Goal: Task Accomplishment & Management: Manage account settings

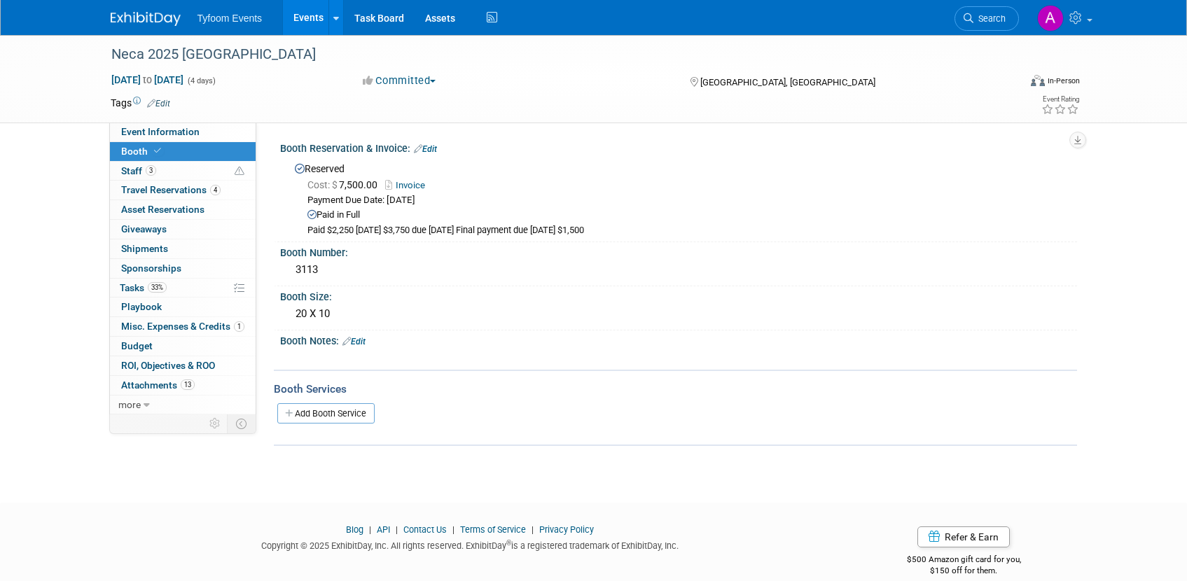
click at [303, 20] on link "Events" at bounding box center [308, 17] width 51 height 35
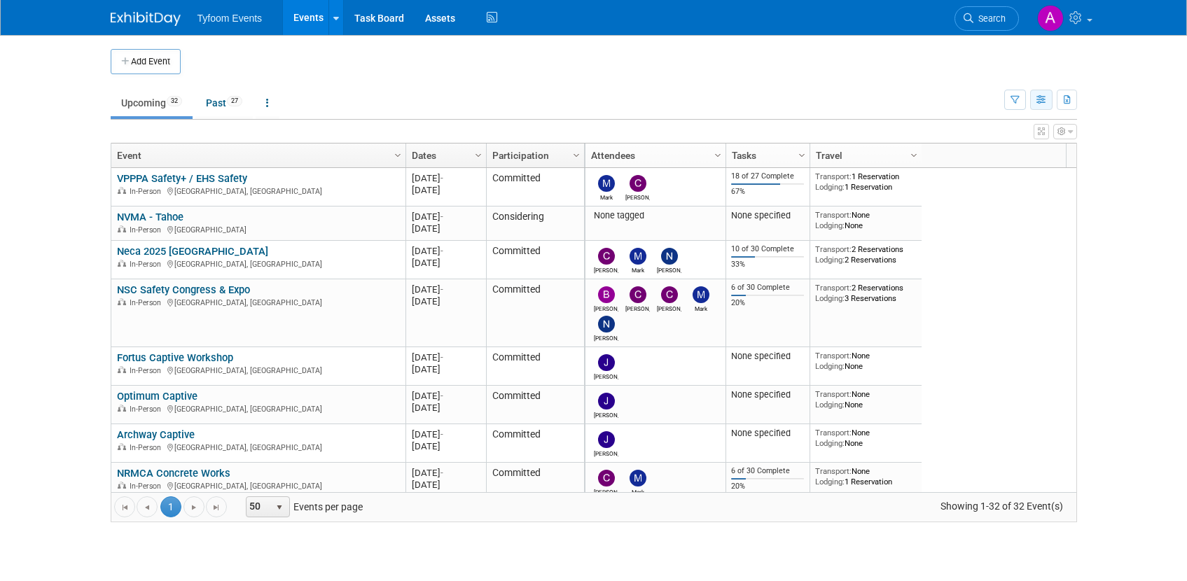
click at [1044, 99] on icon "button" at bounding box center [1041, 100] width 11 height 9
click at [325, 62] on td at bounding box center [605, 61] width 849 height 25
click at [214, 103] on link "Past 27" at bounding box center [223, 103] width 57 height 27
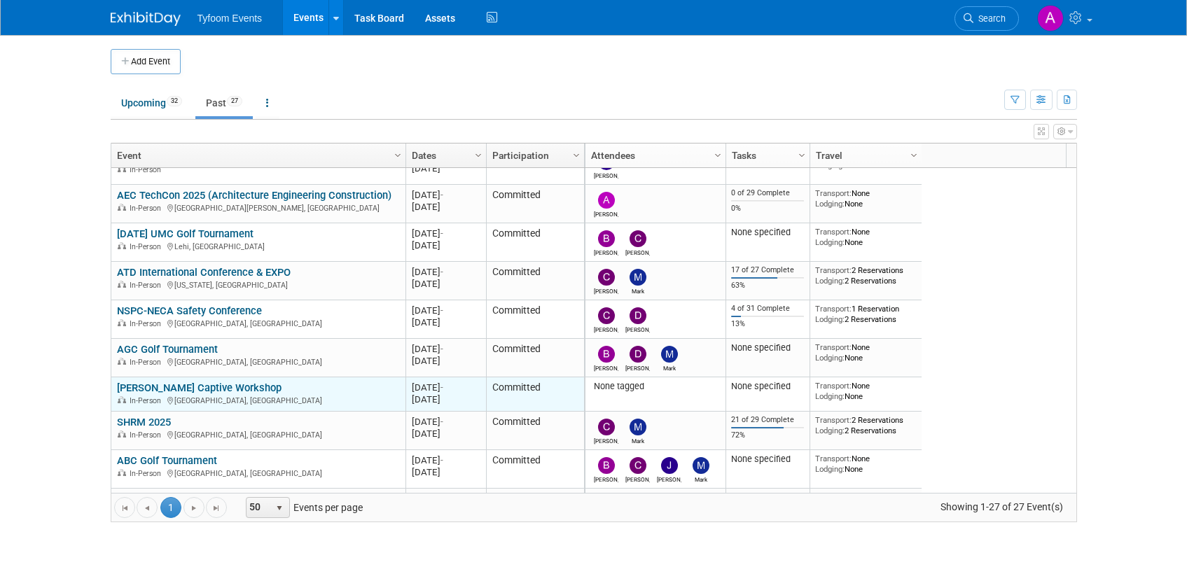
click at [373, 399] on td "Griffin Captive Workshop Griffin Captive Workshop In-Person Charlotte, NC" at bounding box center [258, 394] width 294 height 34
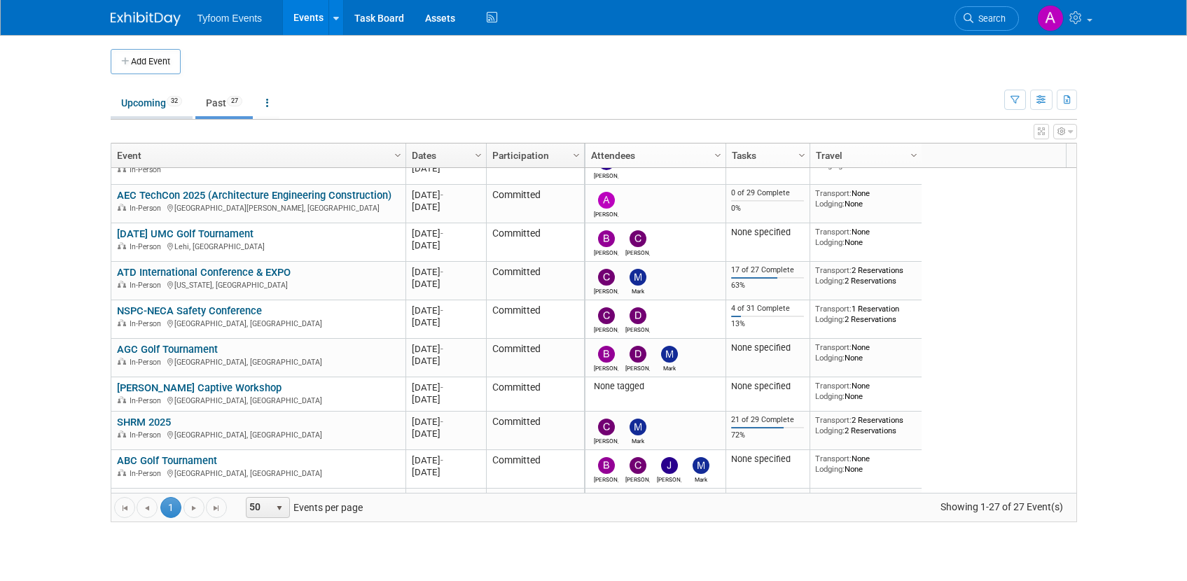
click at [141, 104] on link "Upcoming 32" at bounding box center [152, 103] width 82 height 27
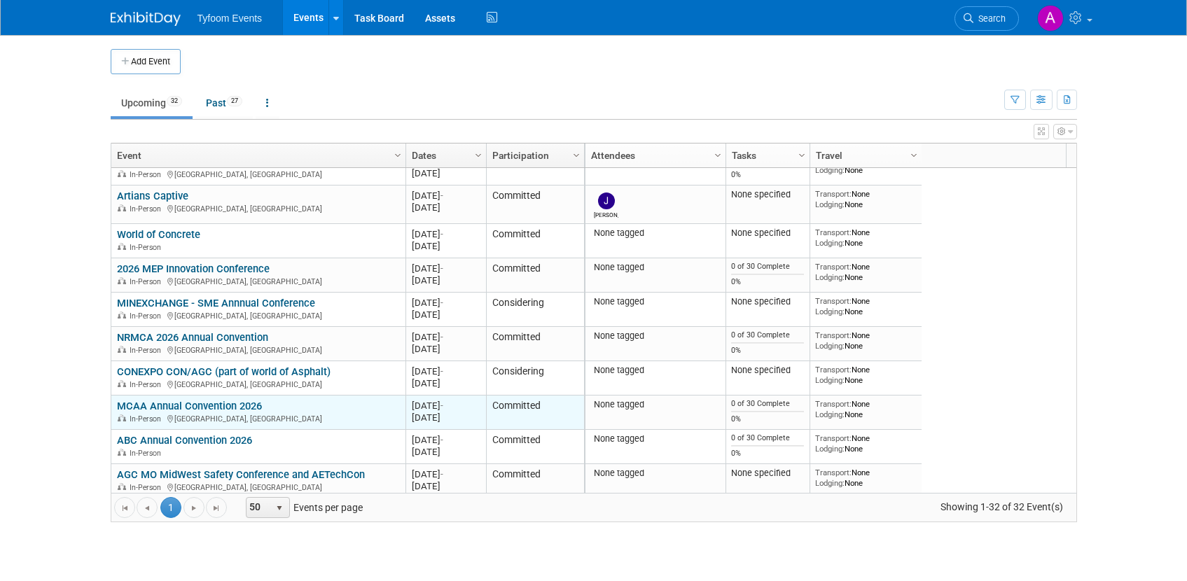
scroll to position [588, 0]
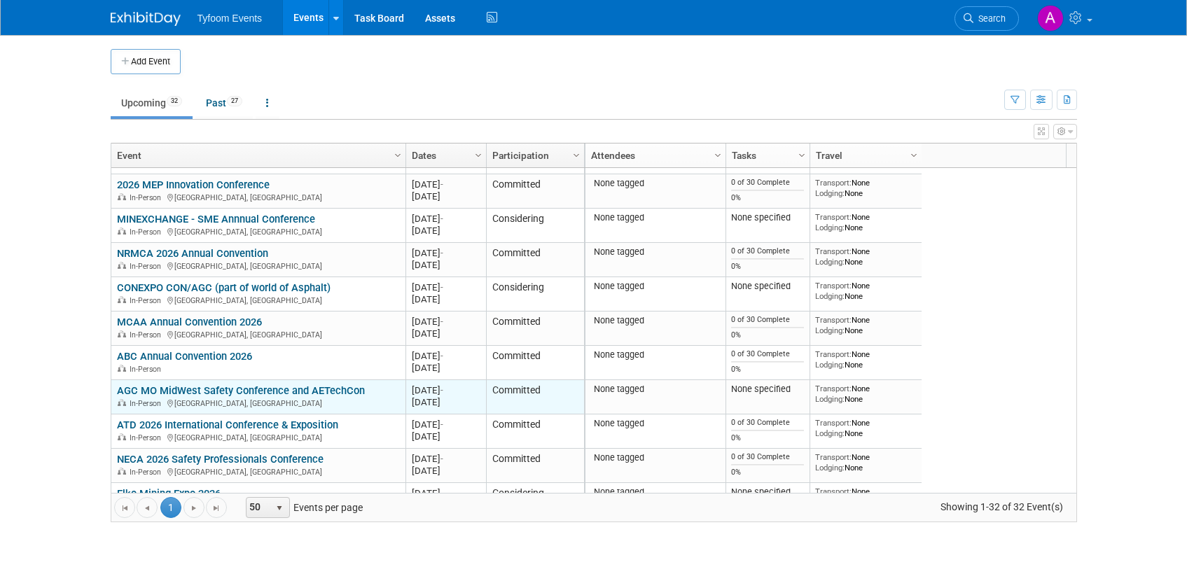
click at [513, 396] on td "Committed" at bounding box center [535, 397] width 98 height 34
click at [250, 394] on link "AGC MO MidWest Safety Conference and AETechCon" at bounding box center [241, 390] width 248 height 13
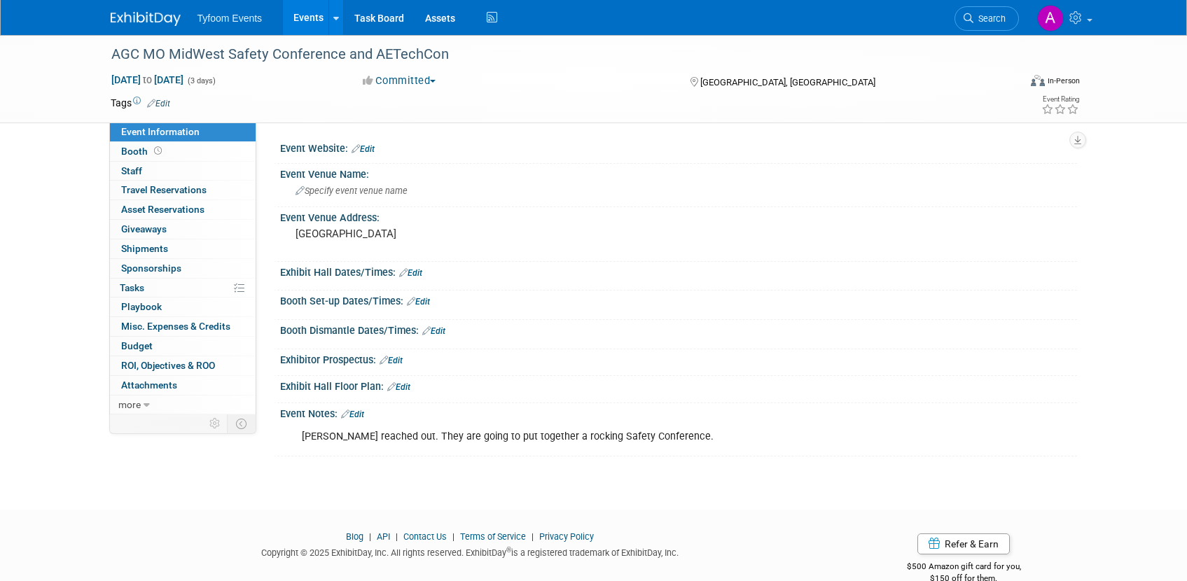
click at [433, 80] on button "Committed" at bounding box center [399, 81] width 83 height 15
click at [438, 124] on link "Considering" at bounding box center [413, 123] width 111 height 20
click at [297, 22] on link "Events" at bounding box center [308, 17] width 51 height 35
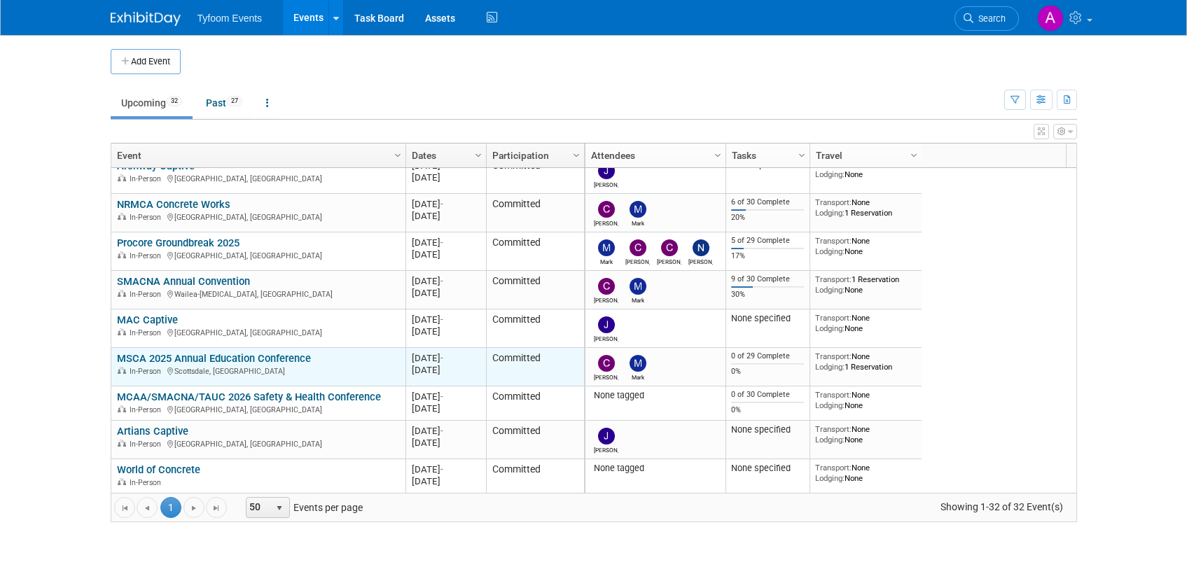
scroll to position [353, 0]
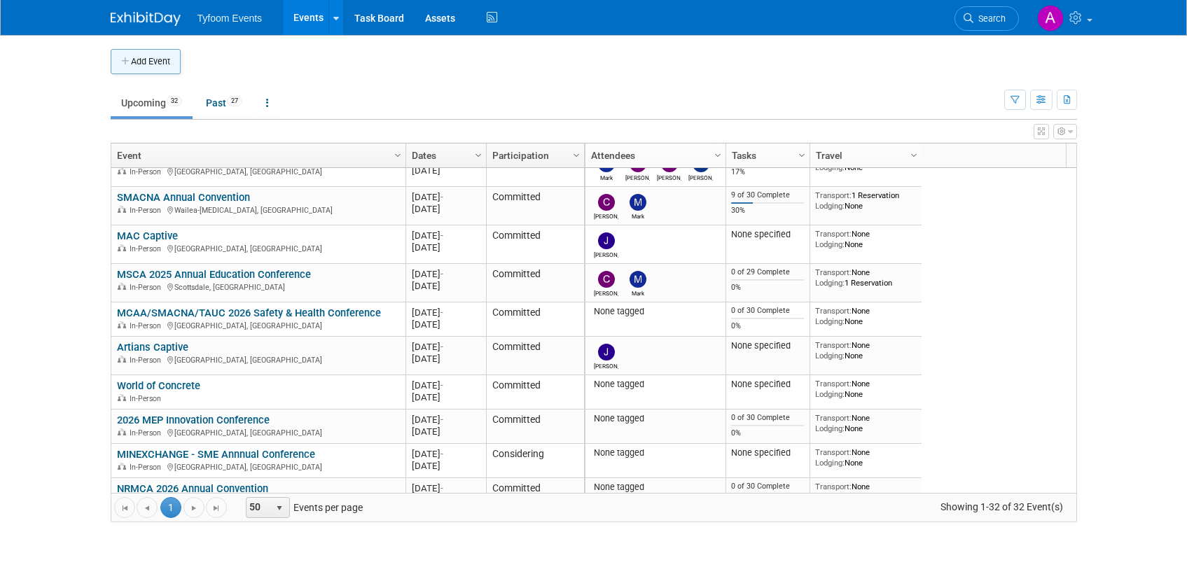
click at [151, 74] on button "Add Event" at bounding box center [146, 61] width 70 height 25
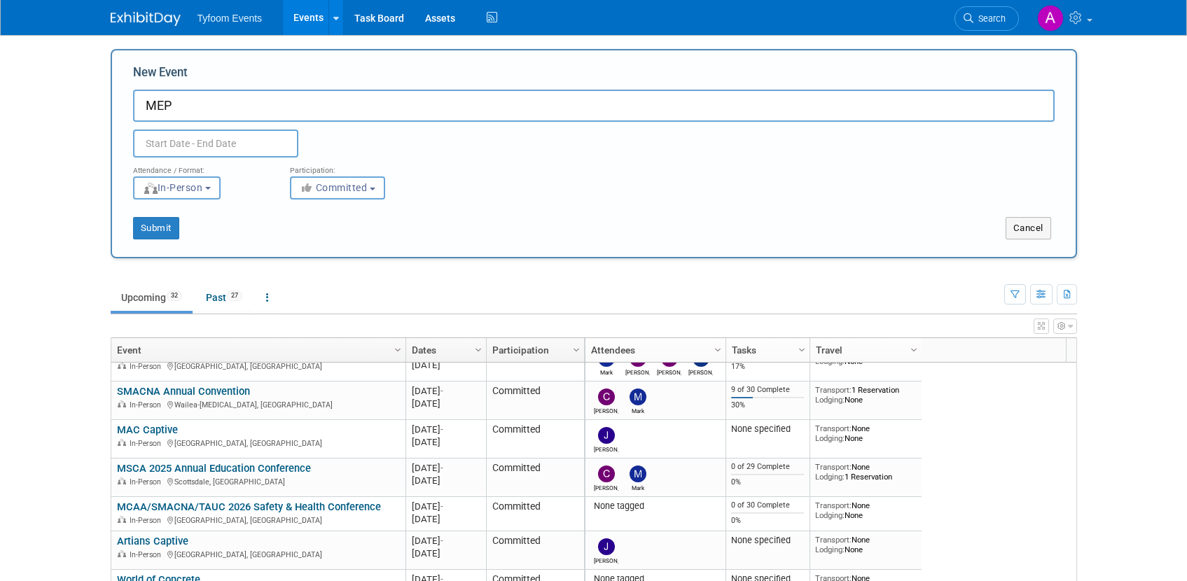
paste input "2026 MEP Innovation Conference"
click at [202, 106] on input "MEP2026 MEP Innovation Conference" at bounding box center [593, 106] width 921 height 32
click at [315, 102] on input "MEP Innovation Conference" at bounding box center [593, 106] width 921 height 32
type input "MEP Innovation Conference 2026"
click at [215, 141] on input "text" at bounding box center [215, 144] width 165 height 28
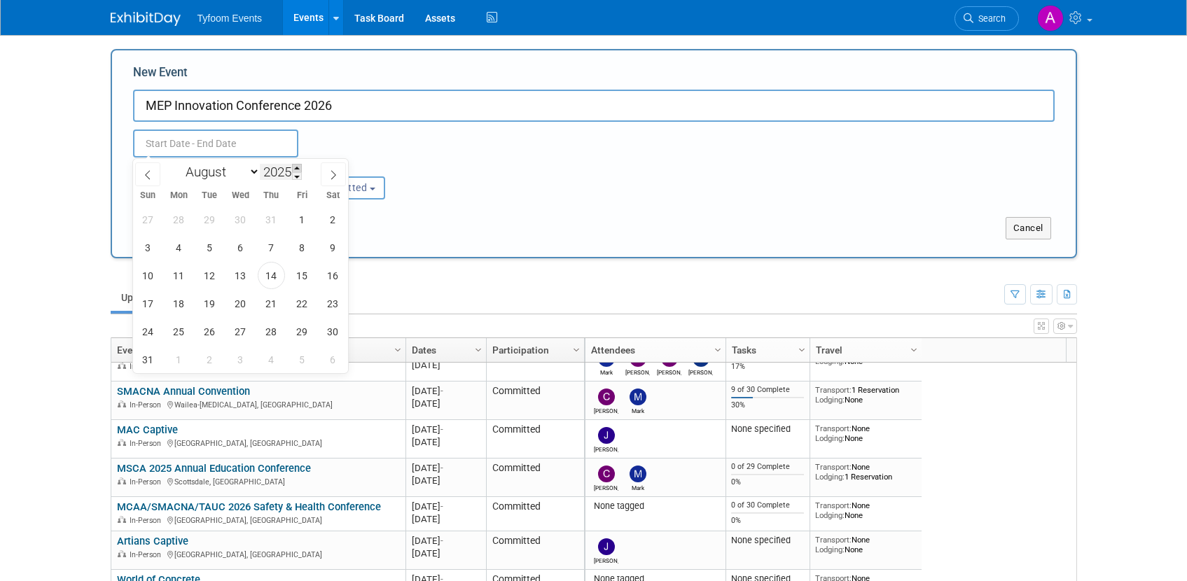
click at [296, 167] on span at bounding box center [297, 168] width 10 height 8
type input "2026"
click at [151, 172] on icon at bounding box center [148, 175] width 10 height 10
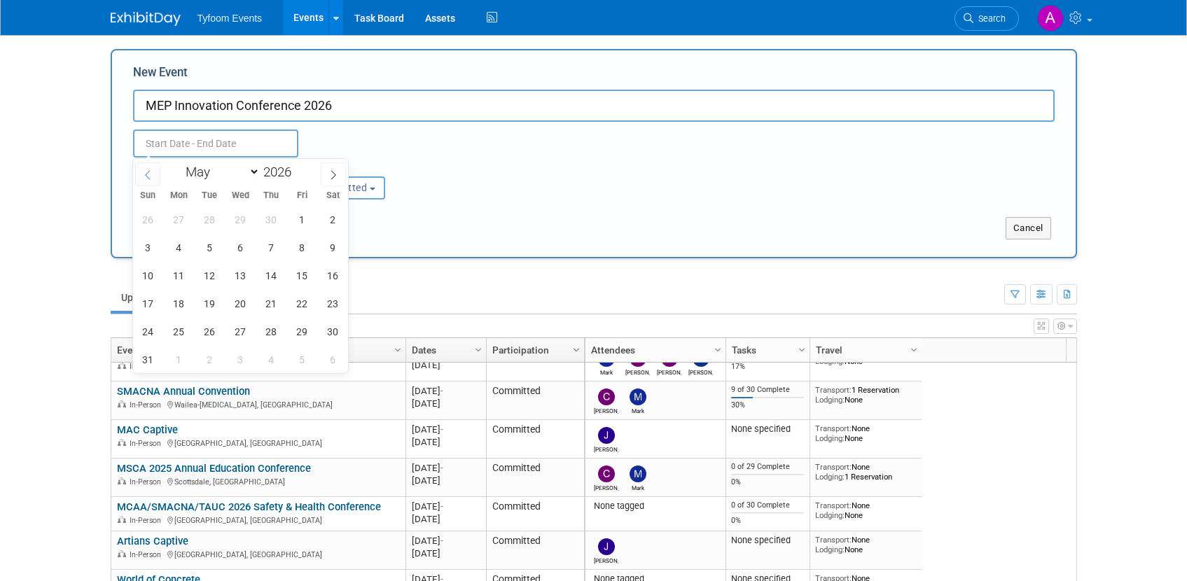
click at [151, 172] on icon at bounding box center [148, 175] width 10 height 10
select select "0"
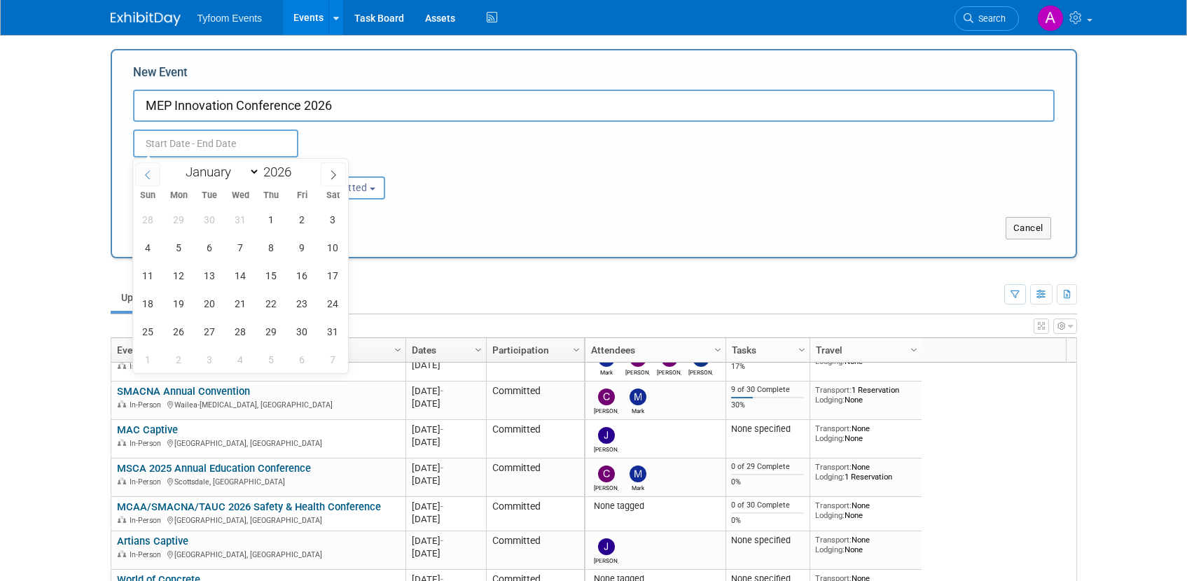
click at [151, 172] on icon at bounding box center [148, 175] width 10 height 10
type input "2025"
select select "11"
click at [324, 173] on span at bounding box center [333, 174] width 25 height 24
type input "2026"
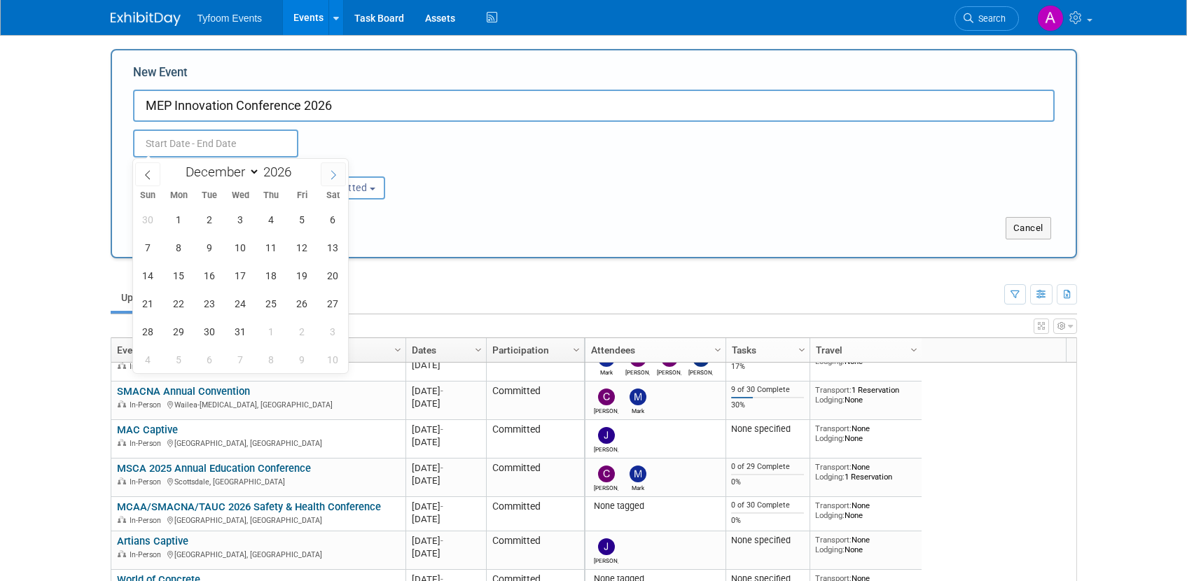
select select "0"
click at [176, 330] on span "26" at bounding box center [178, 331] width 27 height 27
click at [249, 334] on span "28" at bounding box center [240, 331] width 27 height 27
type input "Jan 26, 2026 to Jan 28, 2026"
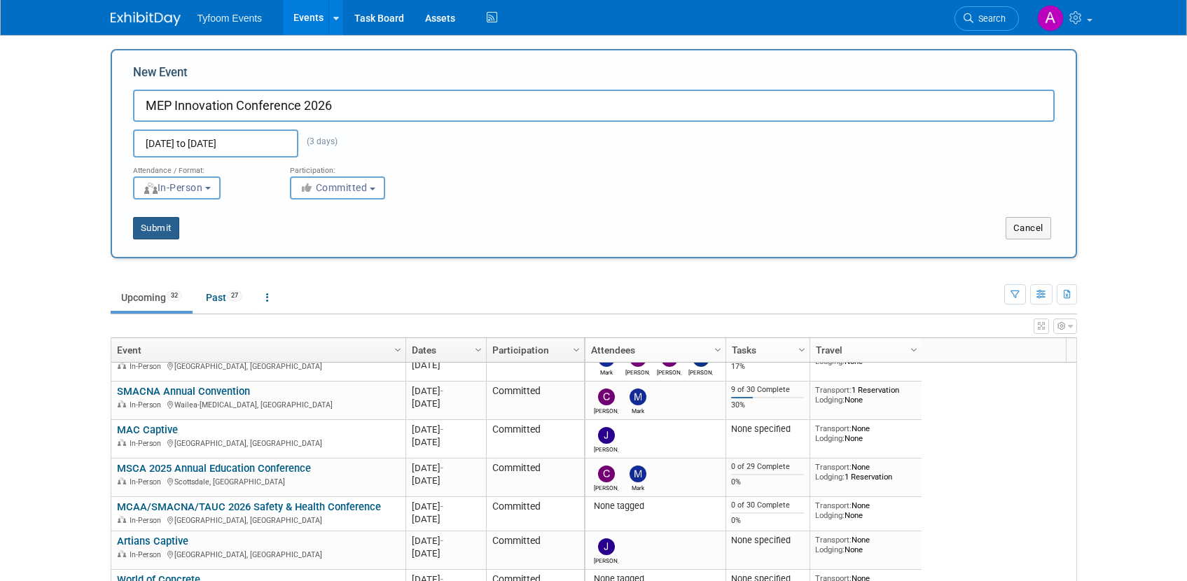
click at [158, 228] on button "Submit" at bounding box center [156, 228] width 46 height 22
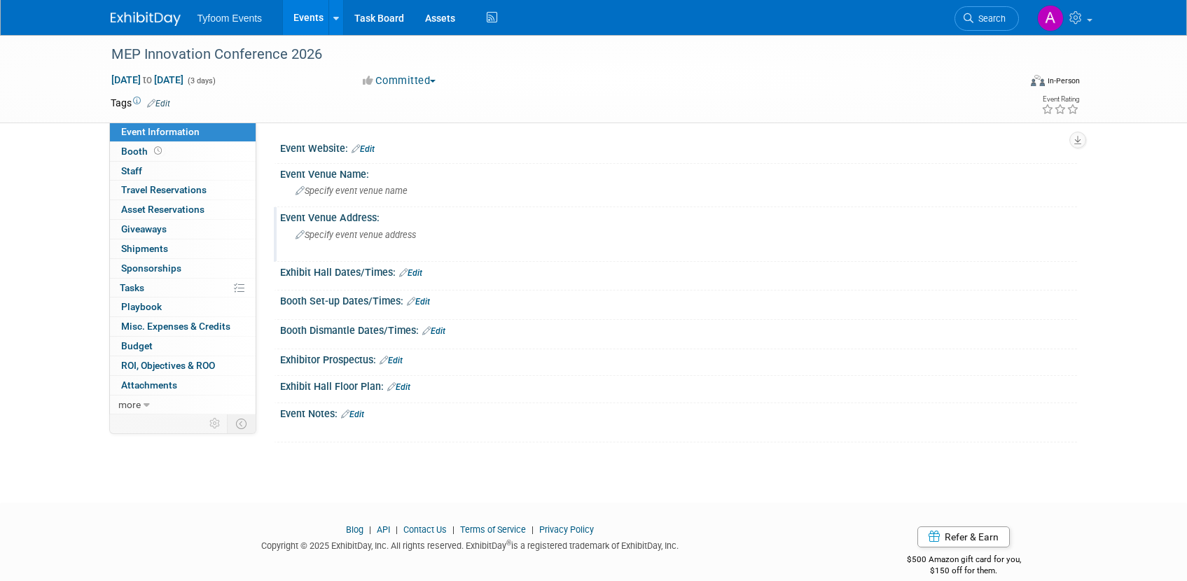
click at [370, 238] on span "Specify event venue address" at bounding box center [355, 235] width 120 height 11
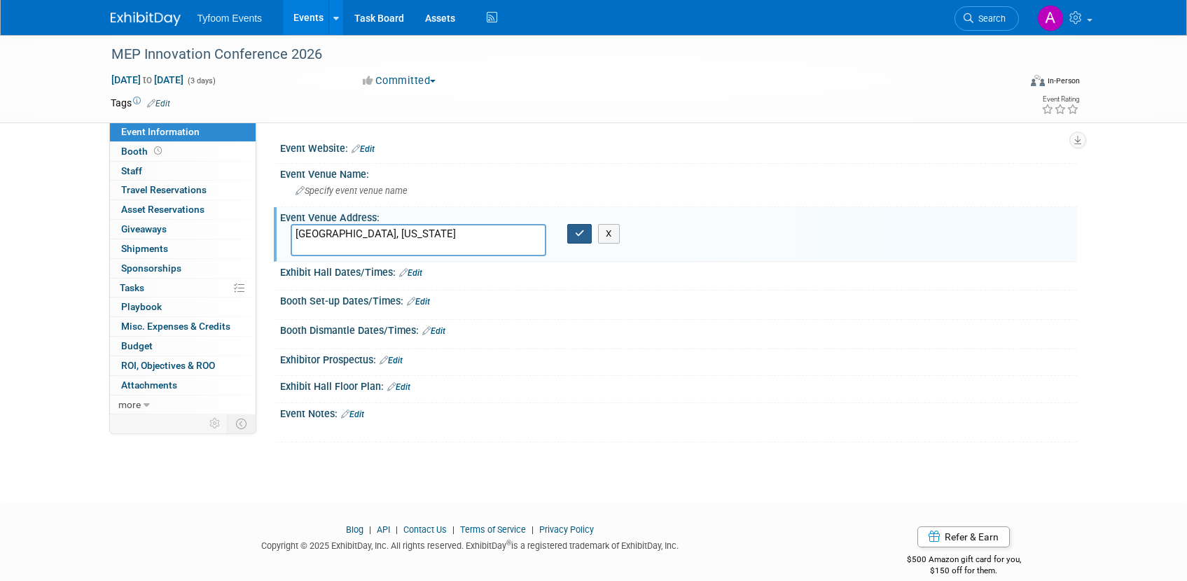
type textarea "[GEOGRAPHIC_DATA], [US_STATE]"
click at [577, 236] on icon "button" at bounding box center [580, 233] width 10 height 9
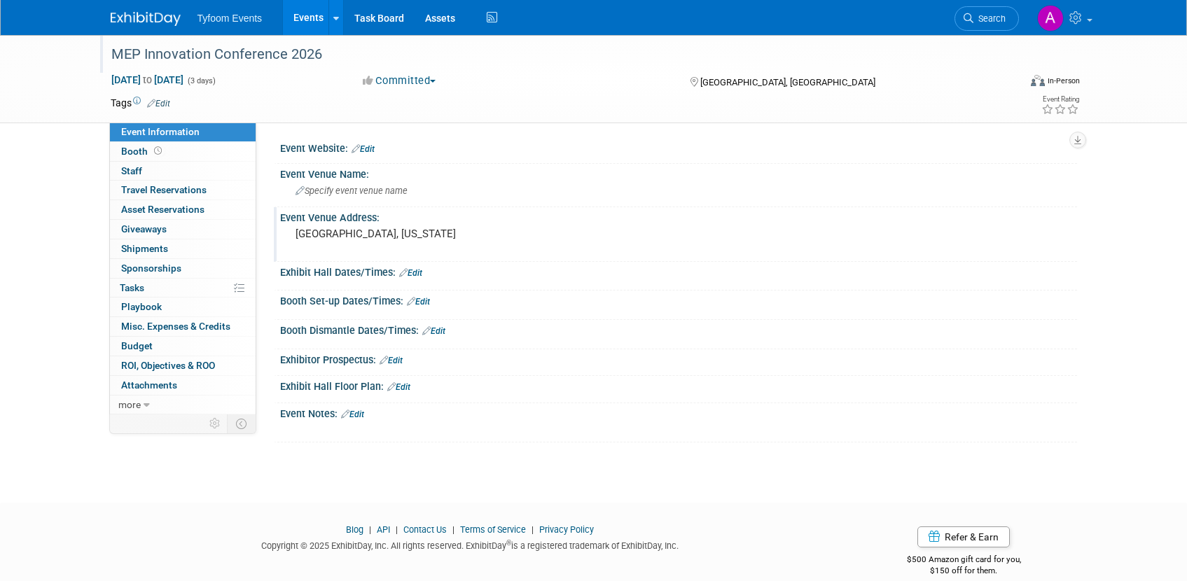
click at [316, 52] on div "MEP Innovation Conference 2026" at bounding box center [551, 54] width 891 height 25
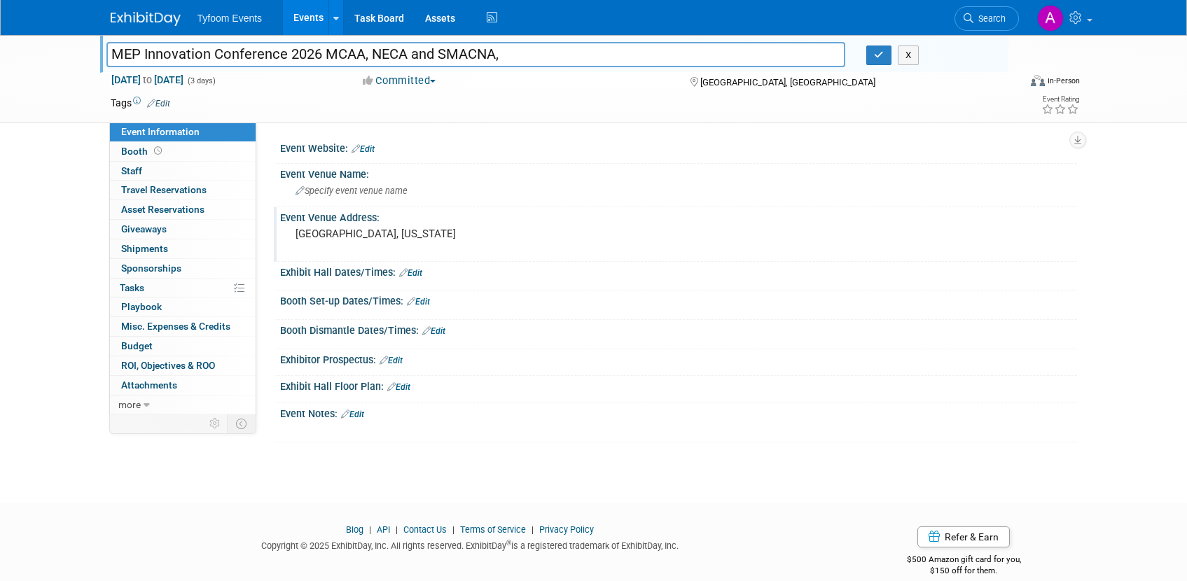
click at [326, 51] on input "MEP Innovation Conference 2026 MCAA, NECA and SMACNA," at bounding box center [475, 54] width 739 height 25
click at [503, 55] on input "MEP Innovation Conference 2026 (MCAA, NECA and SMACNA," at bounding box center [475, 54] width 739 height 25
type input "MEP Innovation Conference 2026 (MCAA, NECA and SMACNA)"
click at [884, 57] on button "button" at bounding box center [878, 56] width 25 height 20
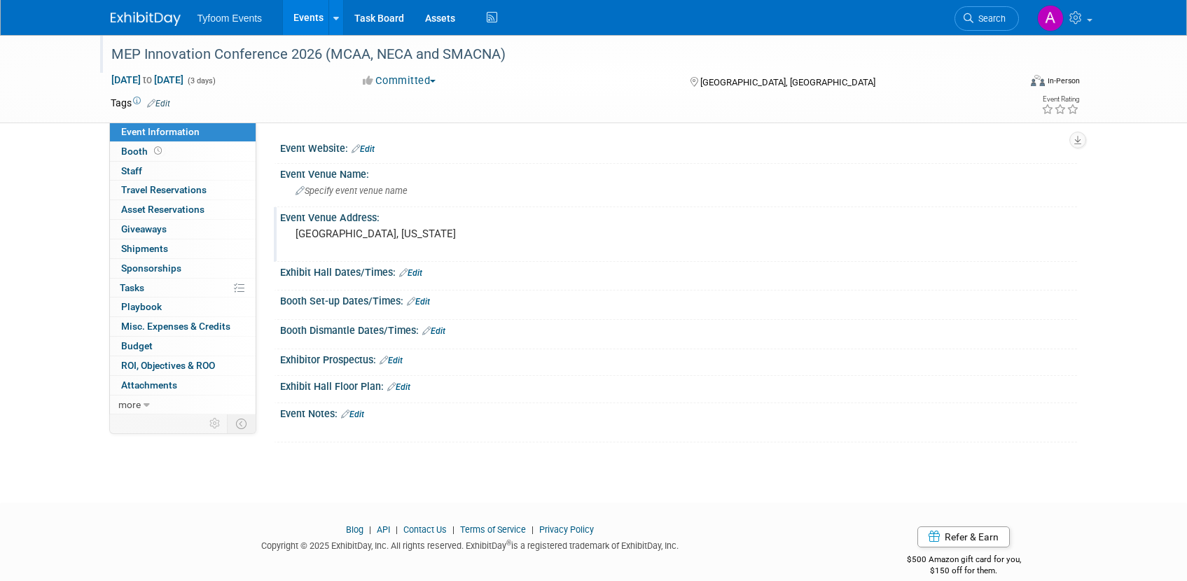
click at [302, 18] on link "Events" at bounding box center [308, 17] width 51 height 35
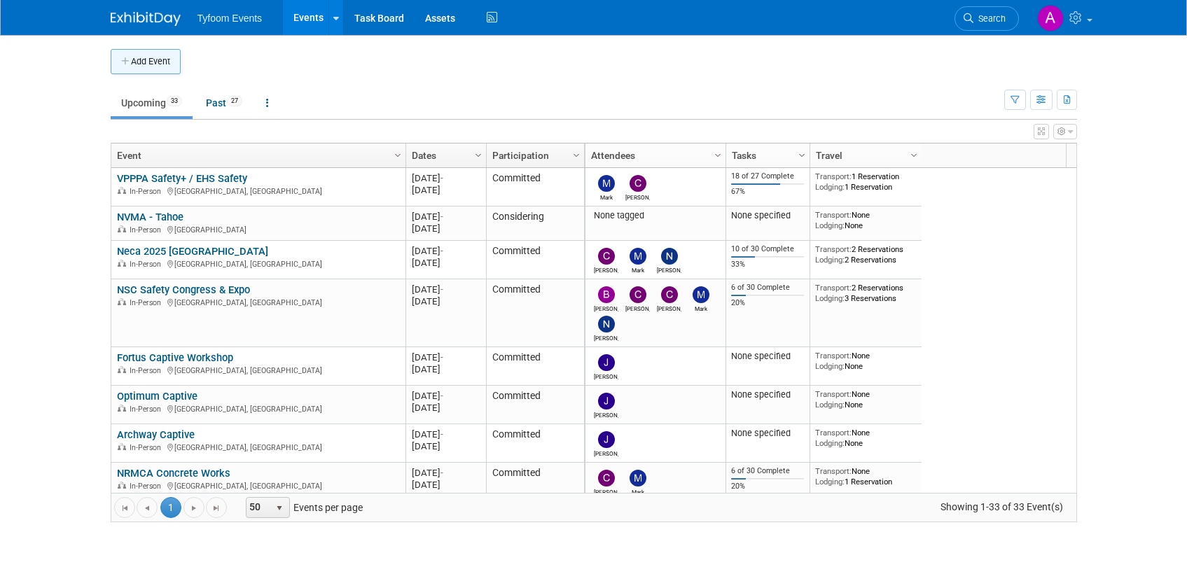
click at [140, 69] on button "Add Event" at bounding box center [146, 61] width 70 height 25
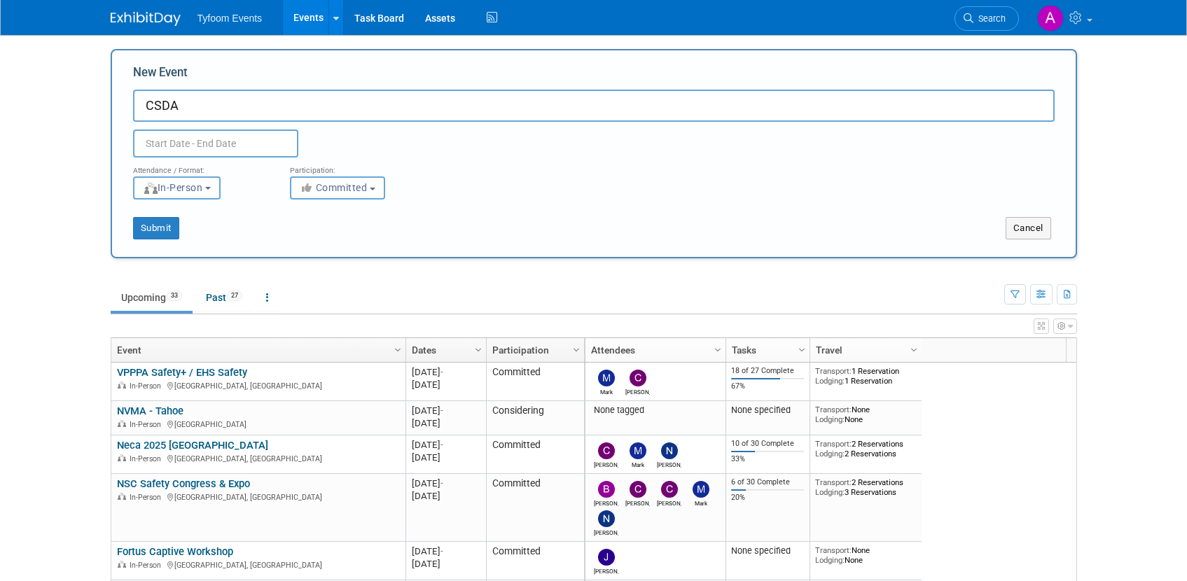
paste input "Annual Conference"
click at [180, 104] on input "CSDAAnnual Conference" at bounding box center [593, 106] width 921 height 32
type input "CSDA Annual Conference"
click at [190, 142] on input "text" at bounding box center [215, 144] width 165 height 28
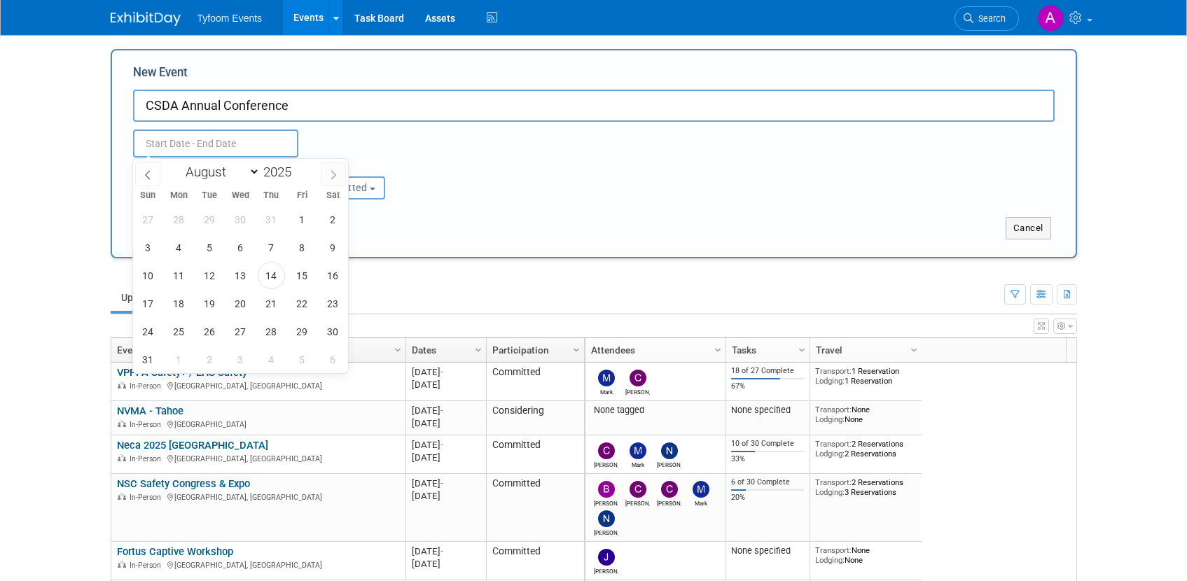
click at [329, 176] on icon at bounding box center [333, 175] width 10 height 10
select select "8"
click at [300, 168] on span at bounding box center [297, 168] width 10 height 8
type input "2026"
click at [152, 176] on icon at bounding box center [148, 175] width 10 height 10
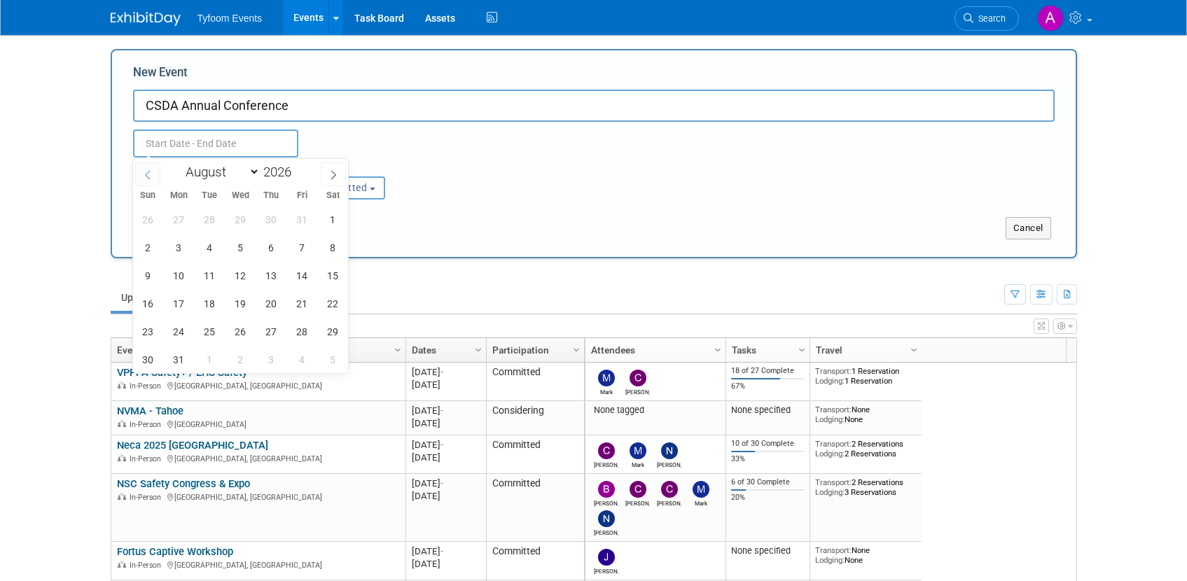
click at [152, 176] on icon at bounding box center [148, 175] width 10 height 10
select select "3"
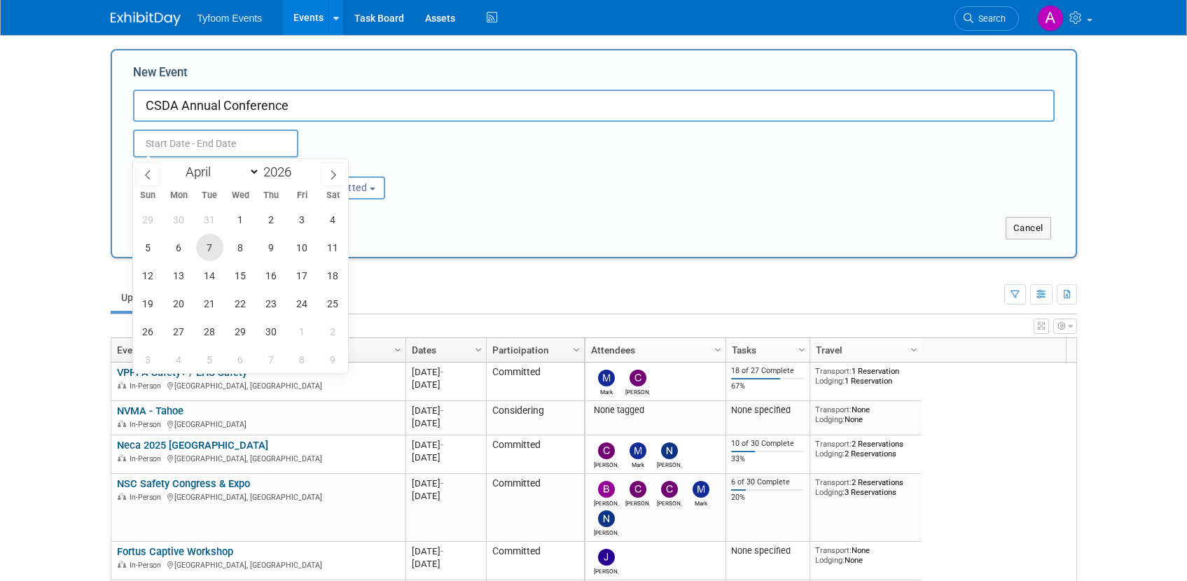
click at [216, 243] on span "7" at bounding box center [209, 247] width 27 height 27
click at [267, 244] on span "9" at bounding box center [271, 247] width 27 height 27
type input "Apr 7, 2026 to Apr 9, 2026"
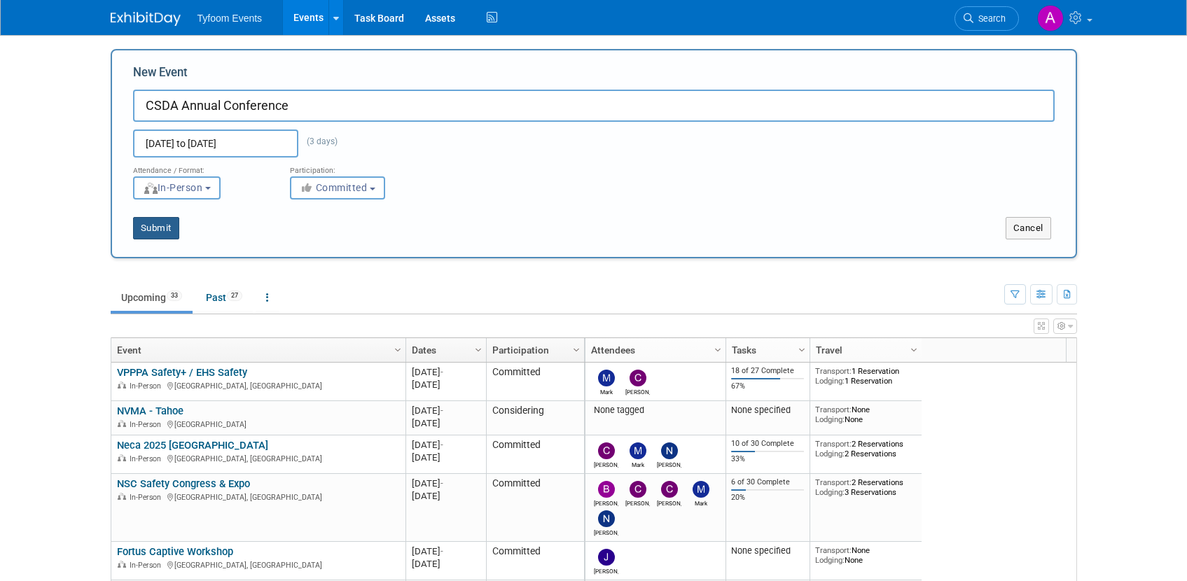
click at [147, 232] on button "Submit" at bounding box center [156, 228] width 46 height 22
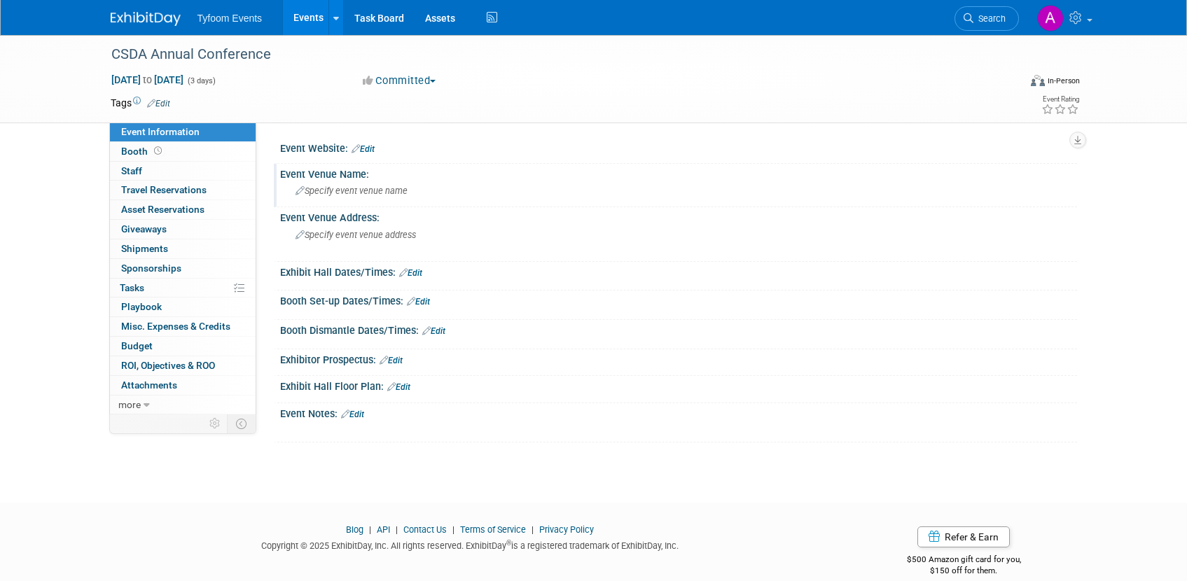
click at [379, 191] on span "Specify event venue name" at bounding box center [351, 191] width 112 height 11
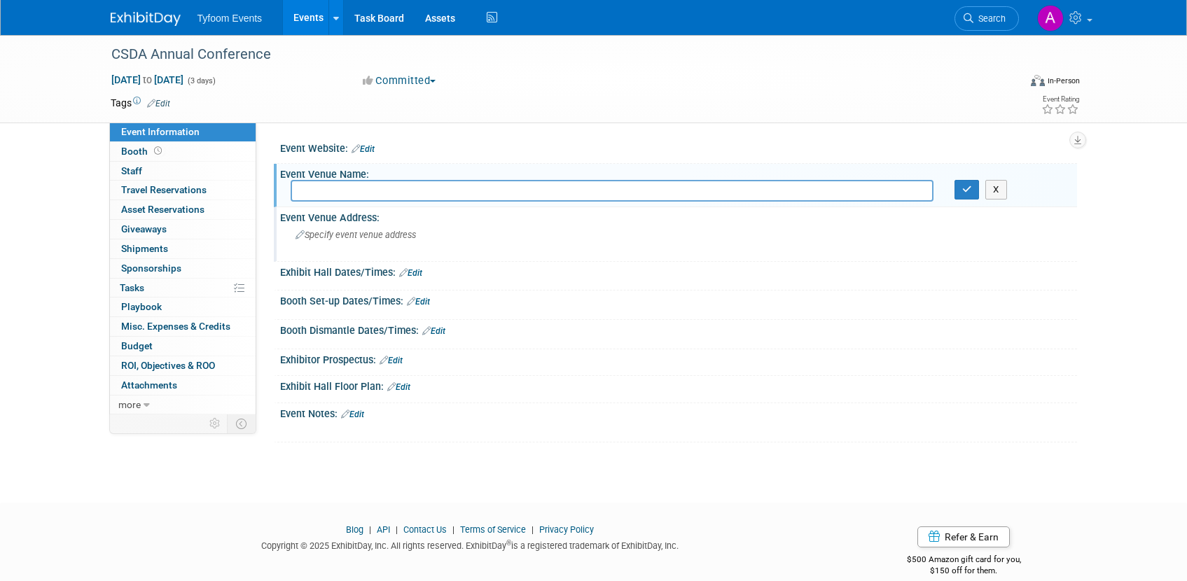
click at [366, 237] on span "Specify event venue address" at bounding box center [355, 235] width 120 height 11
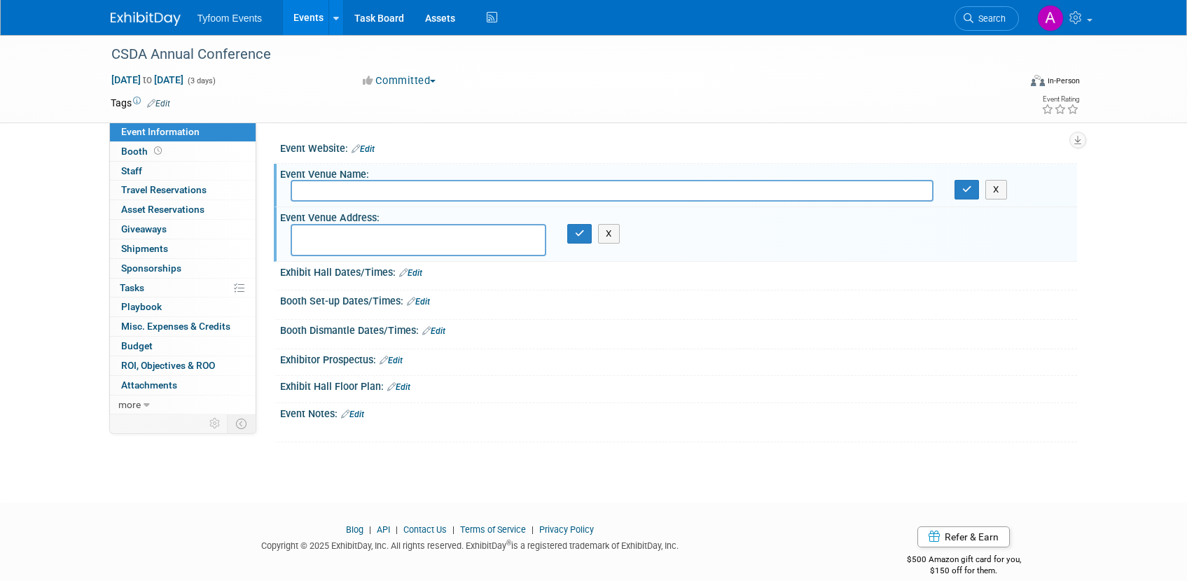
paste input "Omni [PERSON_NAME][GEOGRAPHIC_DATA]"
type input "Omni [PERSON_NAME][GEOGRAPHIC_DATA]"
click at [312, 239] on textarea at bounding box center [419, 240] width 256 height 32
click at [372, 147] on link "Edit" at bounding box center [362, 149] width 23 height 10
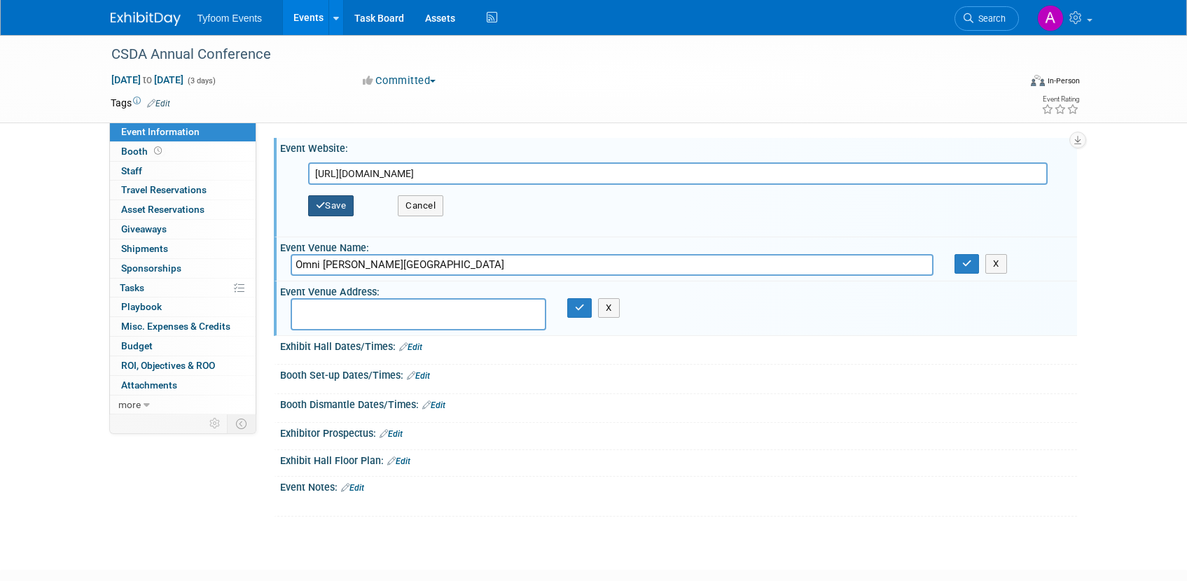
type input "[URL][DOMAIN_NAME]"
click at [335, 207] on button "Save" at bounding box center [331, 205] width 46 height 21
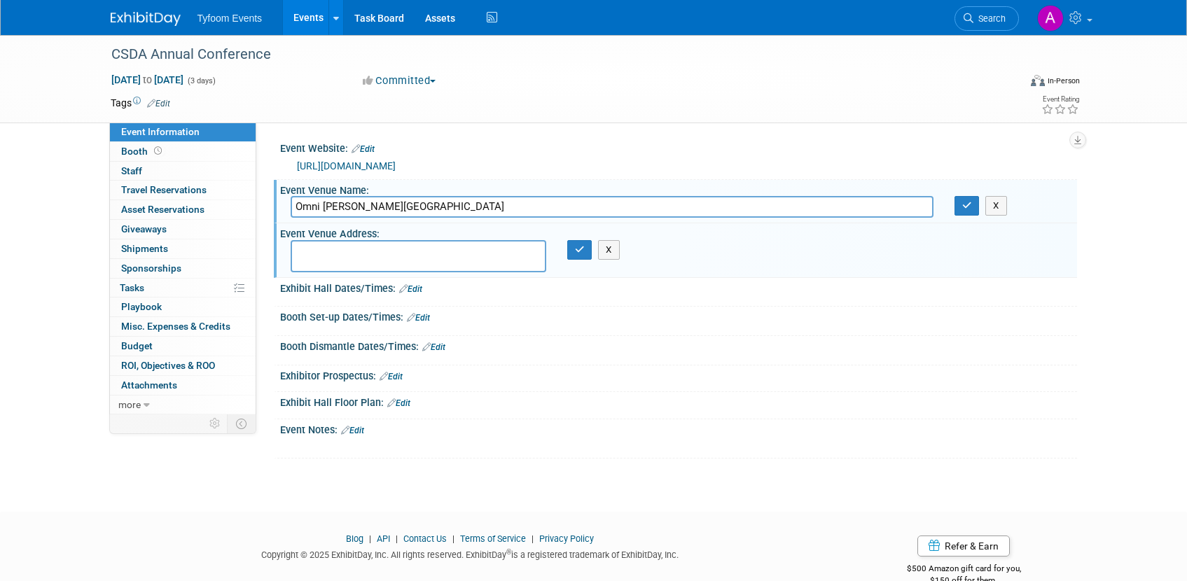
paste textarea "[STREET_ADDRESS]"
type textarea "[STREET_ADDRESS]"
click at [578, 249] on icon "button" at bounding box center [580, 249] width 10 height 9
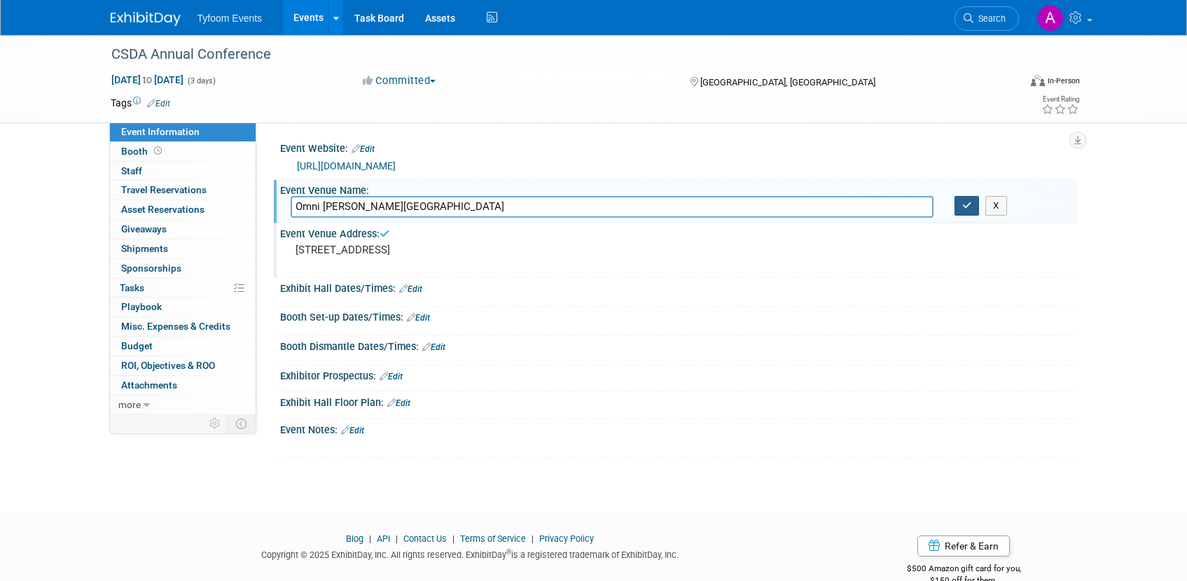
click at [963, 208] on icon "button" at bounding box center [967, 205] width 10 height 9
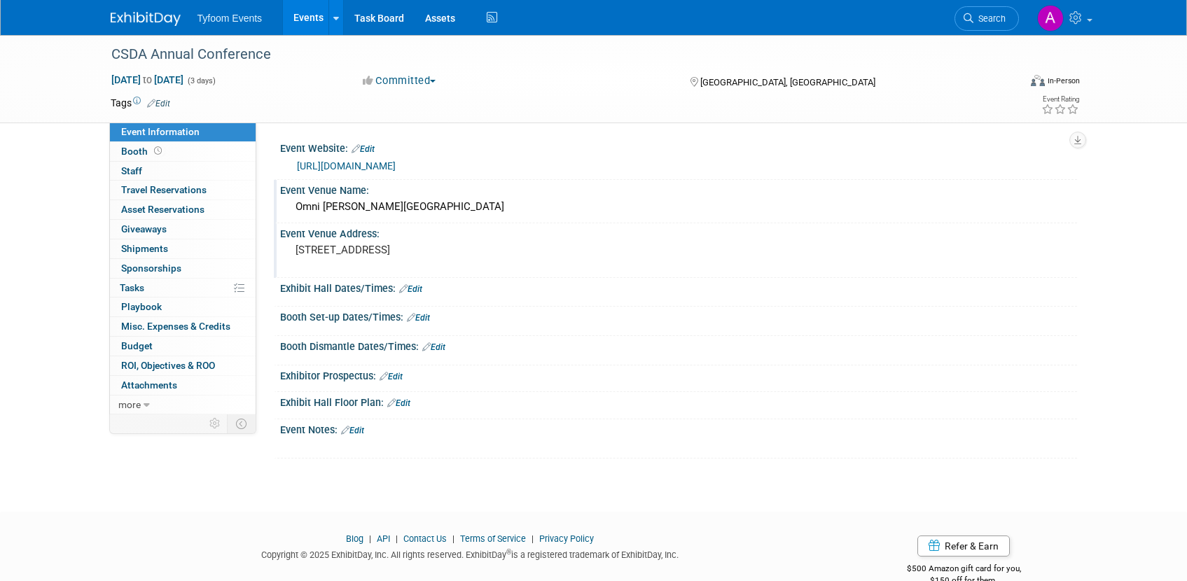
click at [295, 18] on link "Events" at bounding box center [308, 17] width 51 height 35
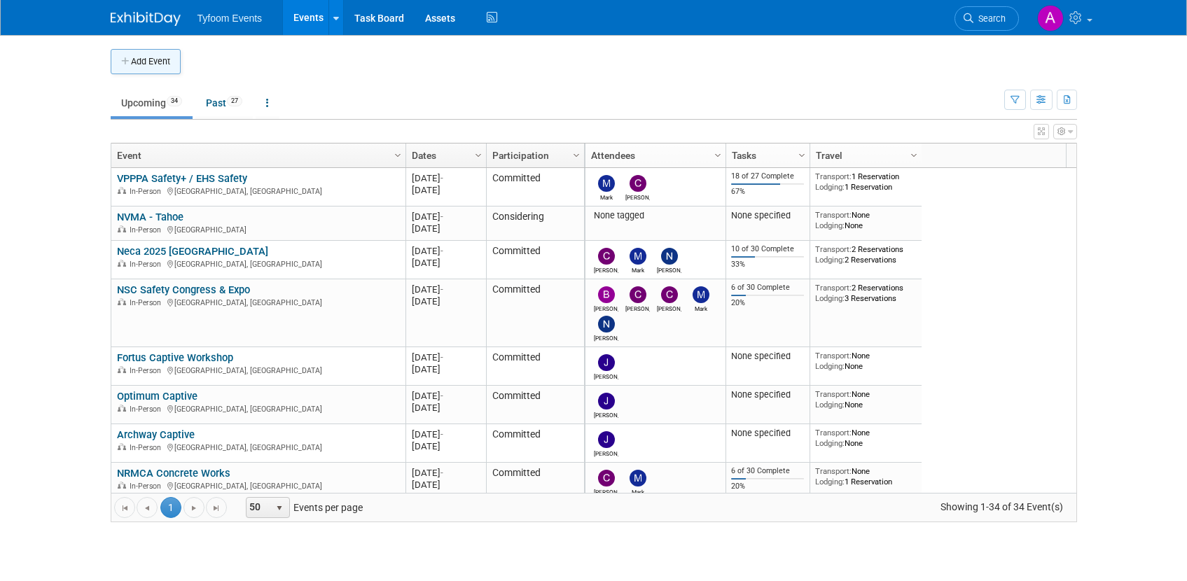
click at [148, 61] on button "Add Event" at bounding box center [146, 61] width 70 height 25
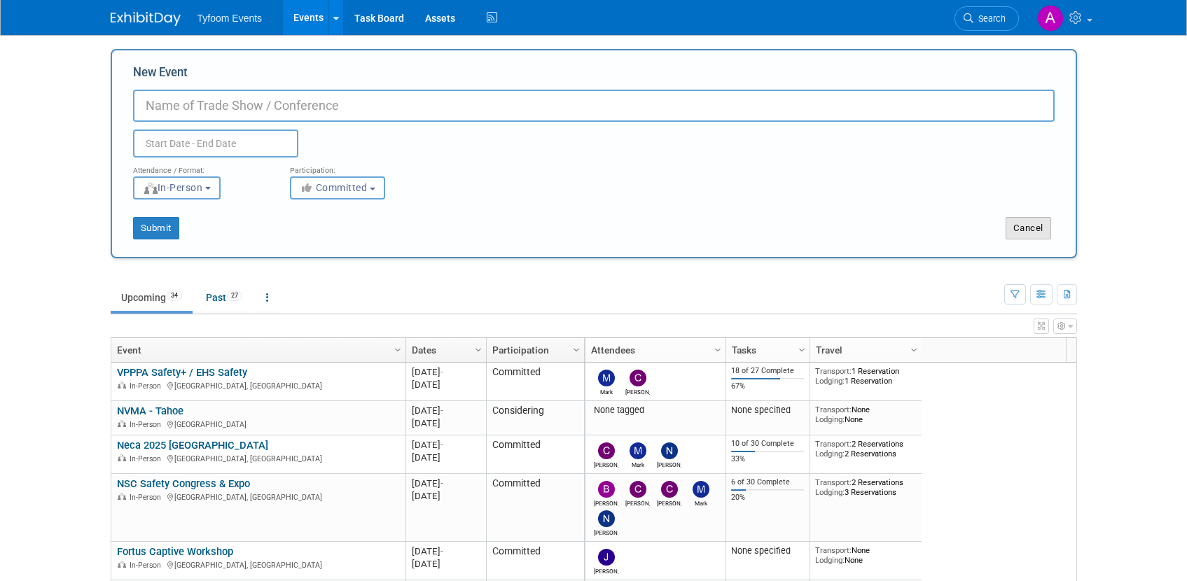
click at [1038, 227] on button "Cancel" at bounding box center [1028, 228] width 46 height 22
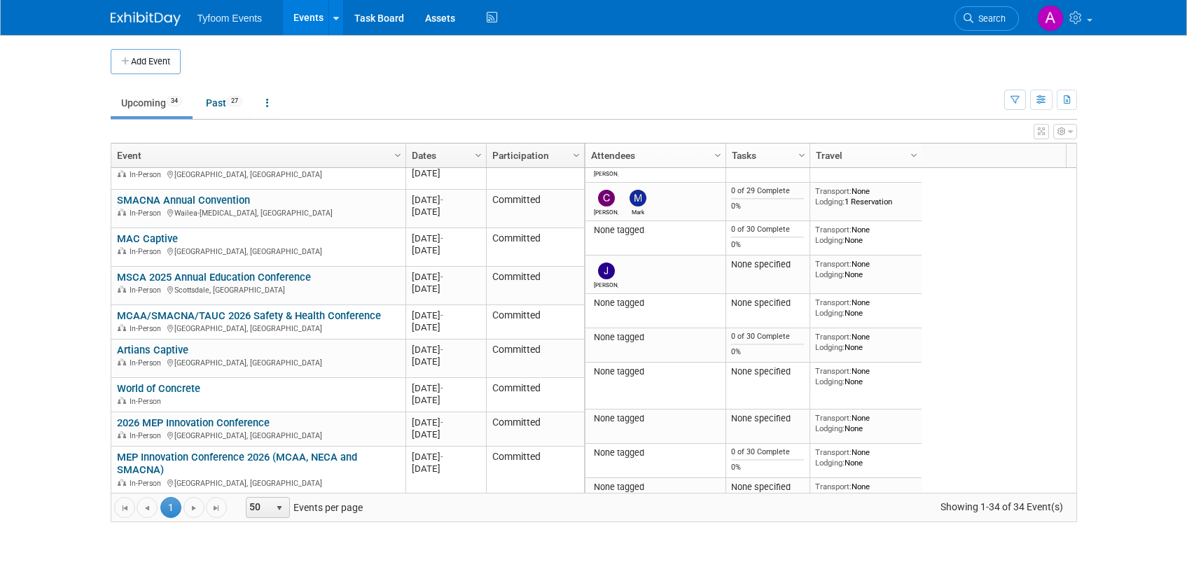
scroll to position [434, 0]
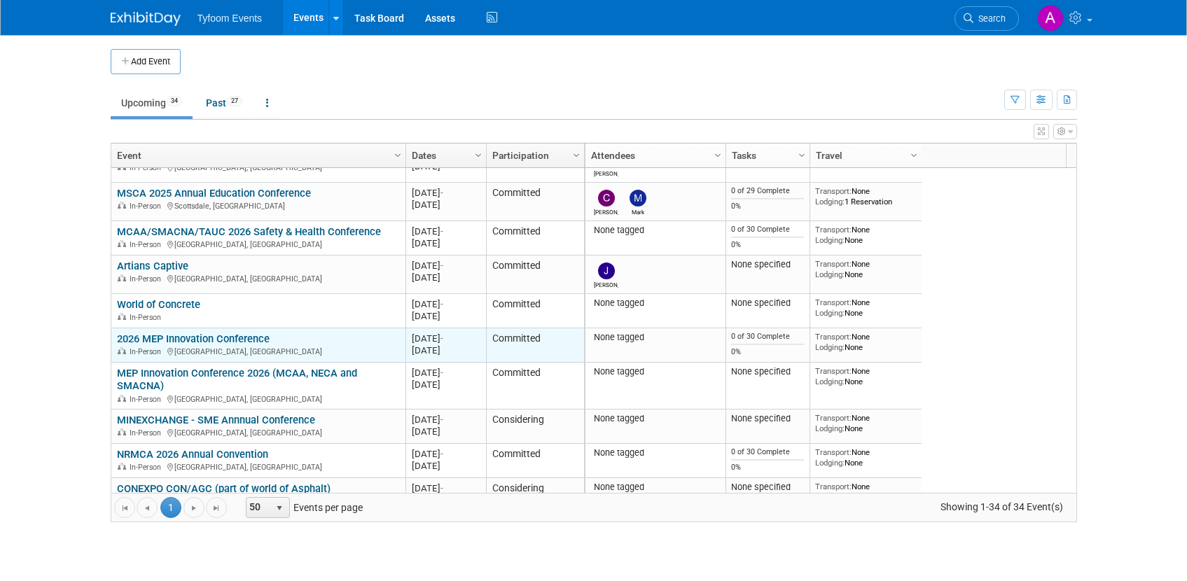
click at [253, 335] on link "2026 MEP Innovation Conference" at bounding box center [193, 339] width 153 height 13
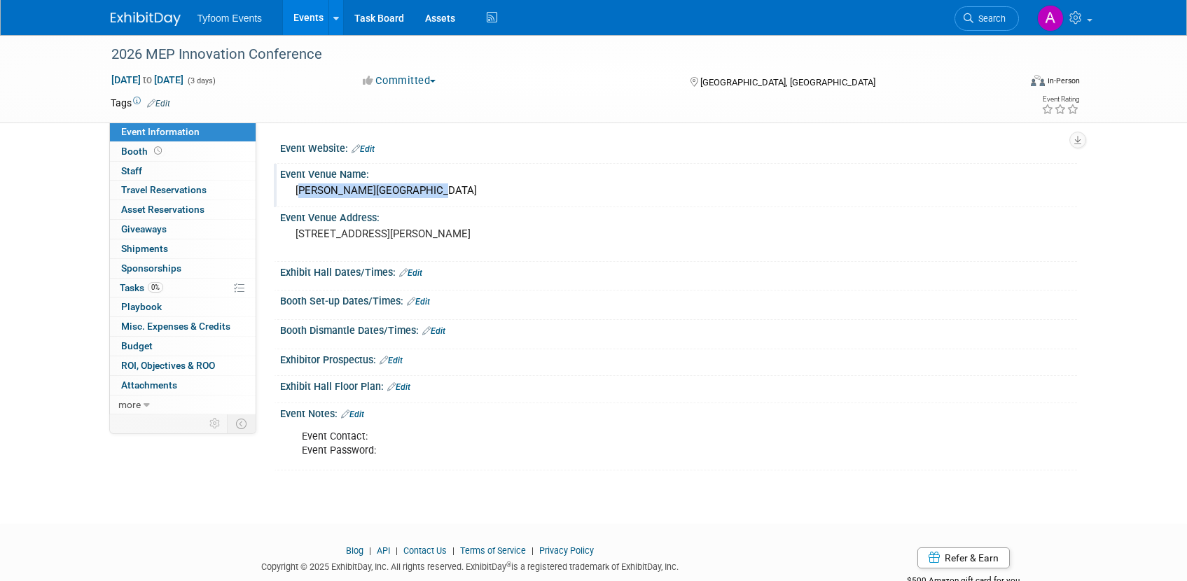
drag, startPoint x: 424, startPoint y: 193, endPoint x: 293, endPoint y: 185, distance: 131.9
click at [293, 185] on div "[PERSON_NAME][GEOGRAPHIC_DATA]" at bounding box center [679, 191] width 776 height 22
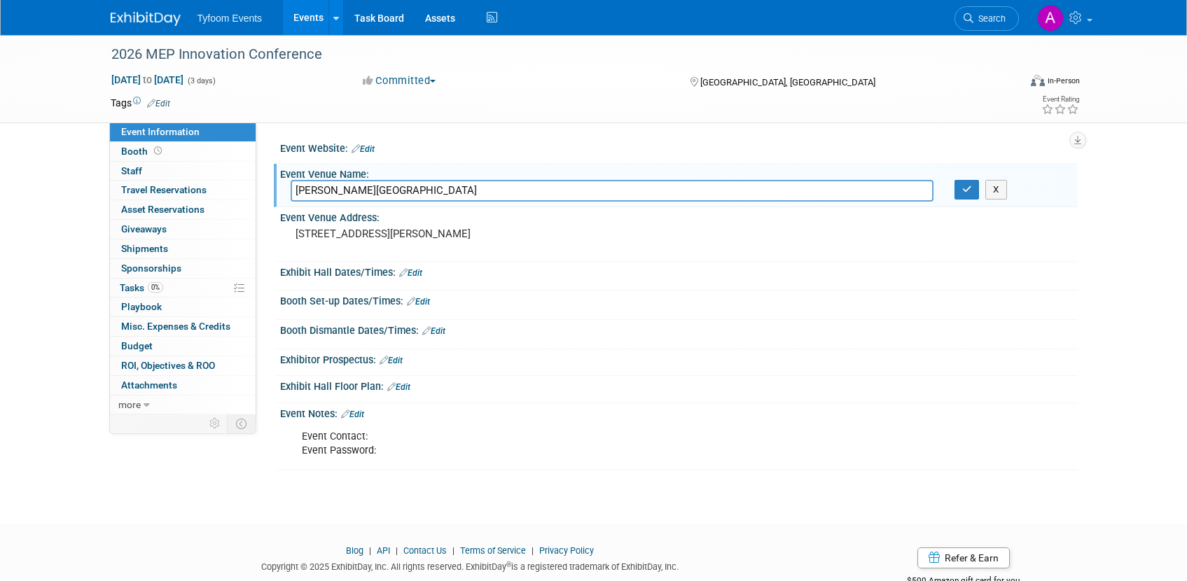
drag, startPoint x: 426, startPoint y: 192, endPoint x: 293, endPoint y: 184, distance: 132.6
click at [293, 184] on input "Austin Marriott Downtown" at bounding box center [612, 191] width 643 height 22
click at [309, 20] on link "Events" at bounding box center [308, 17] width 51 height 35
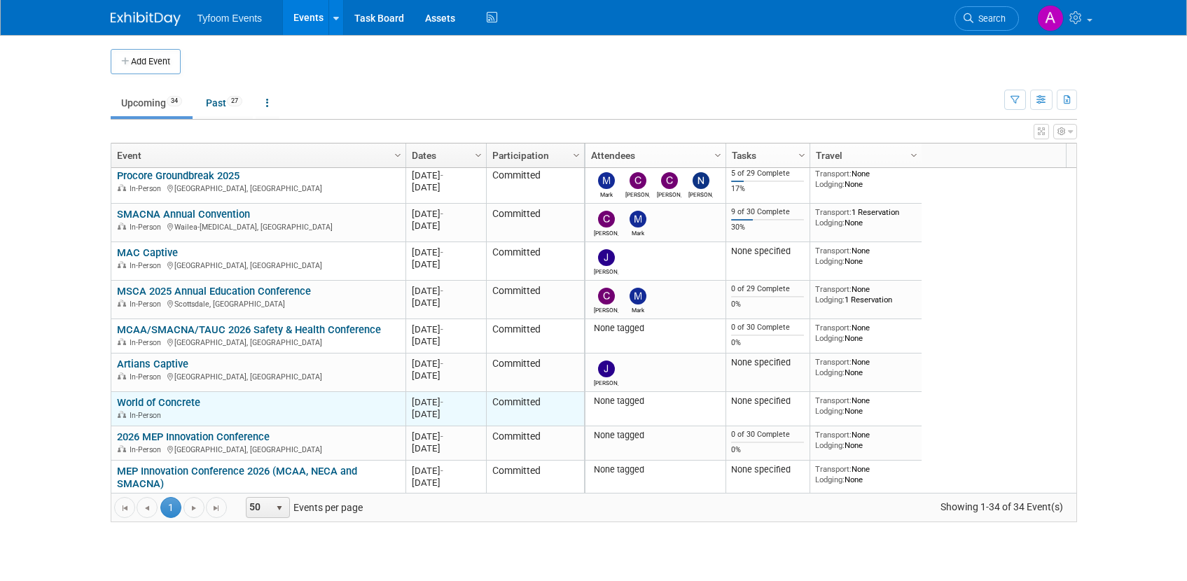
scroll to position [420, 0]
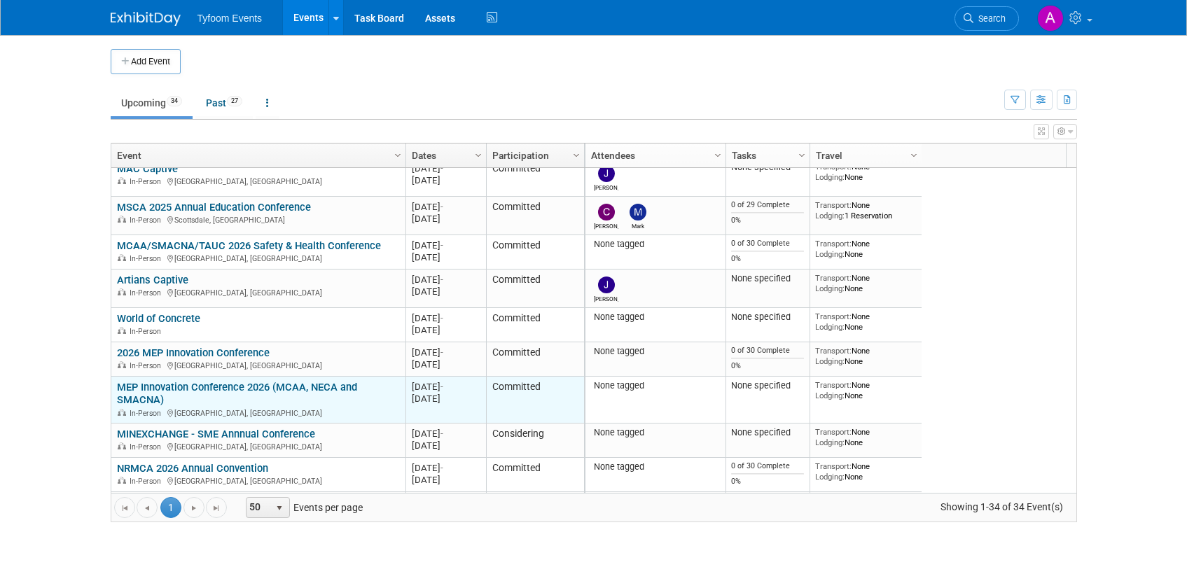
click at [251, 386] on link "MEP Innovation Conference 2026 (MCAA, NECA and SMACNA)" at bounding box center [237, 394] width 240 height 26
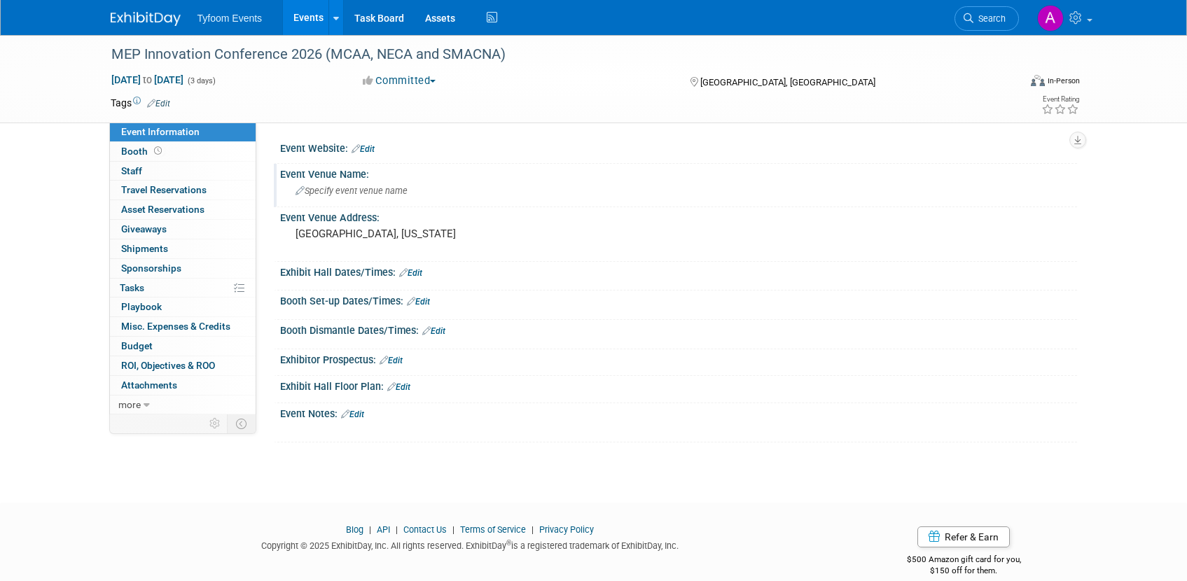
click at [347, 190] on span "Specify event venue name" at bounding box center [351, 191] width 112 height 11
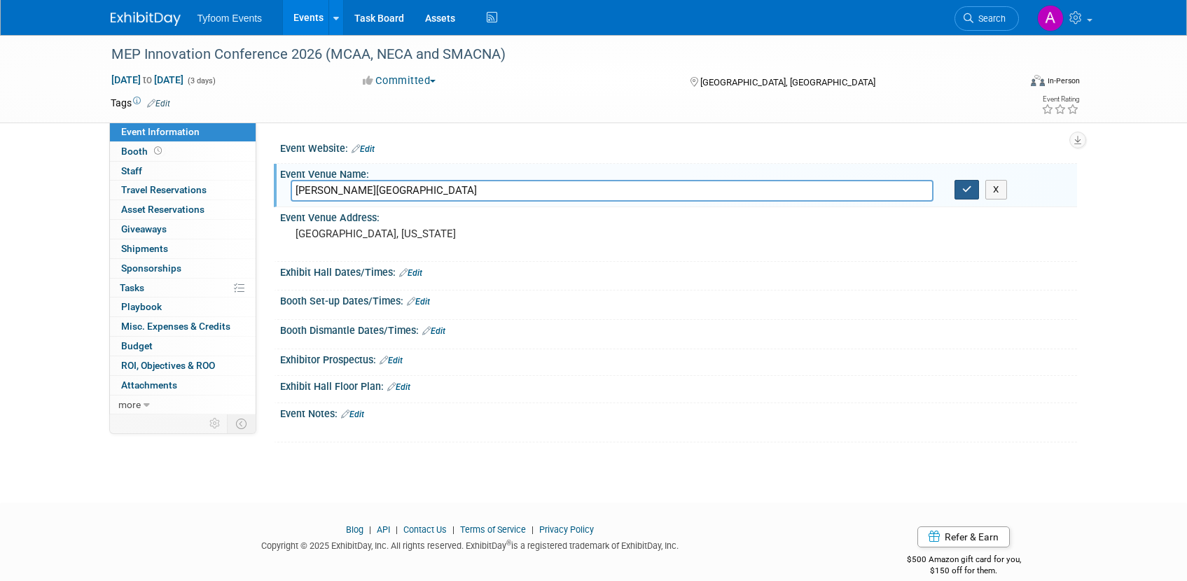
type input "[PERSON_NAME][GEOGRAPHIC_DATA]"
click at [966, 192] on icon "button" at bounding box center [967, 189] width 10 height 9
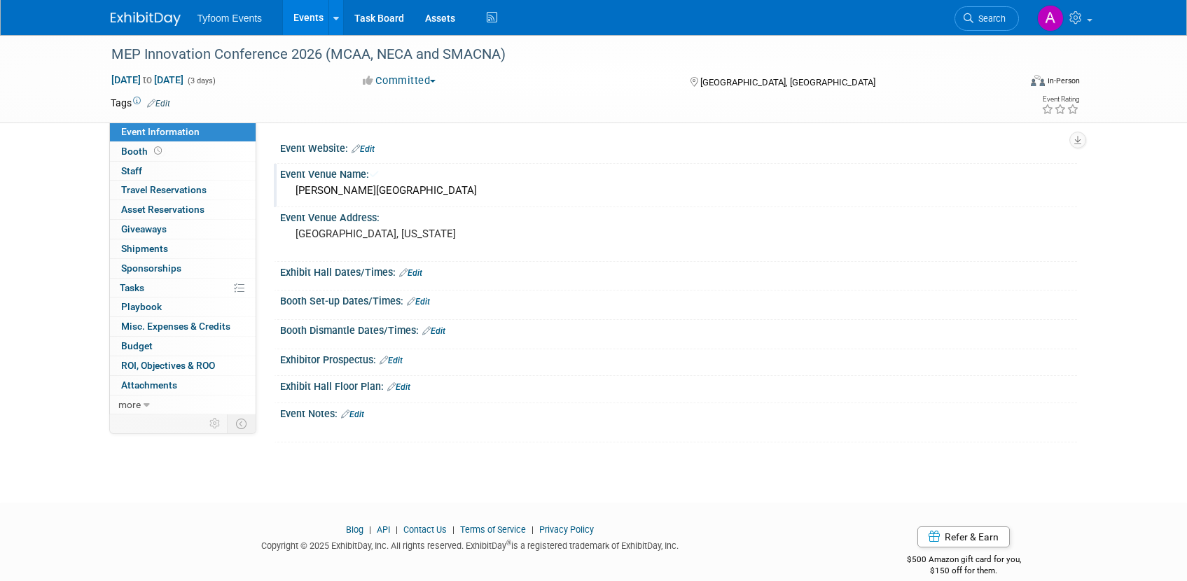
click at [307, 20] on link "Events" at bounding box center [308, 17] width 51 height 35
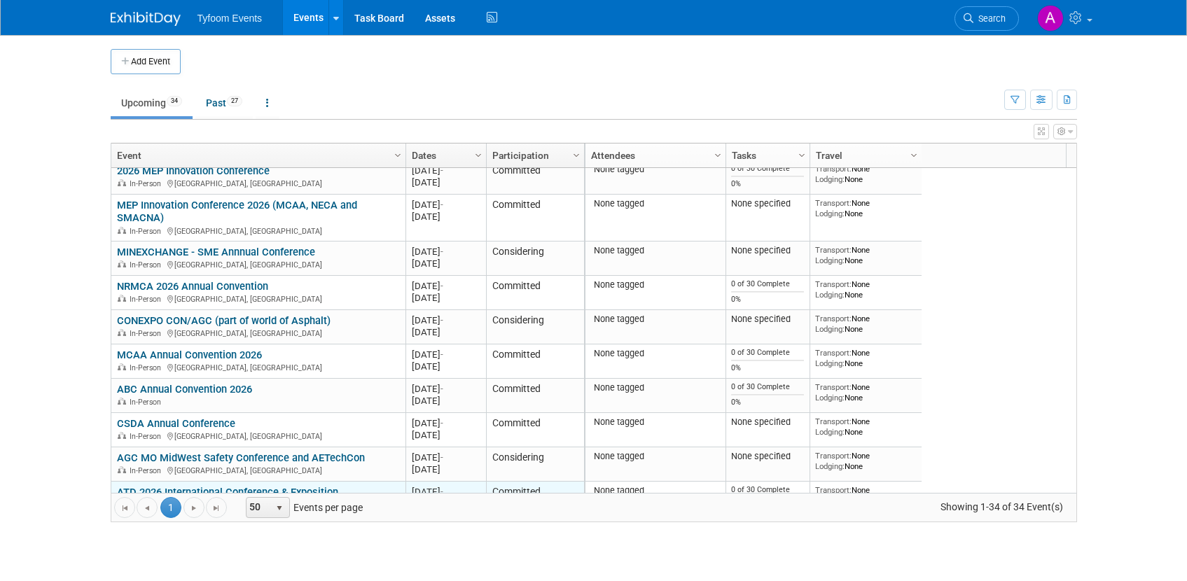
scroll to position [518, 0]
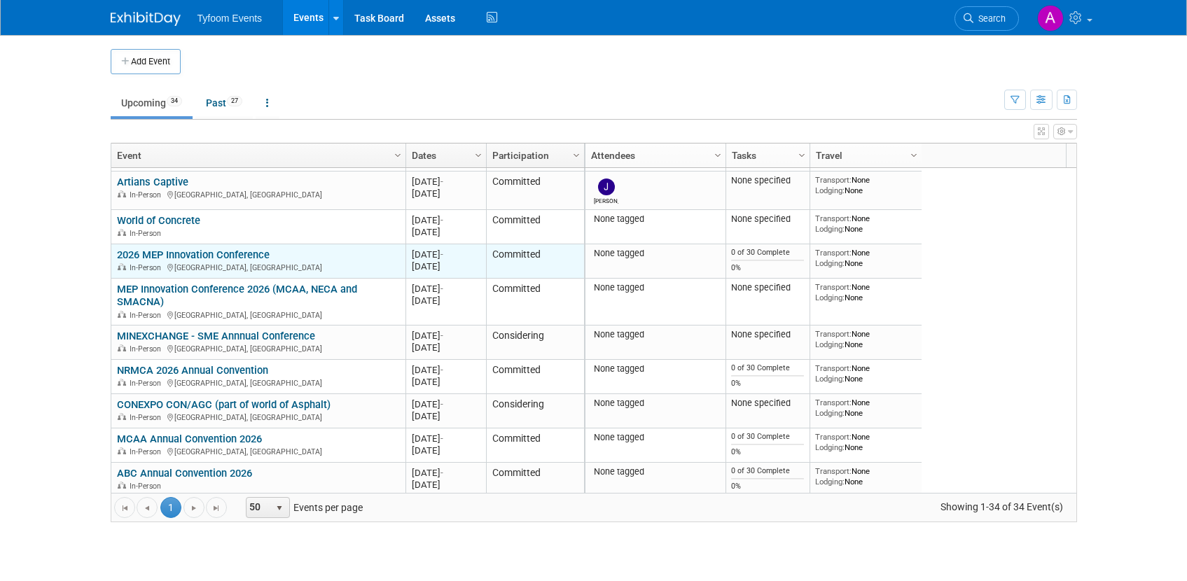
click at [221, 253] on link "2026 MEP Innovation Conference" at bounding box center [193, 255] width 153 height 13
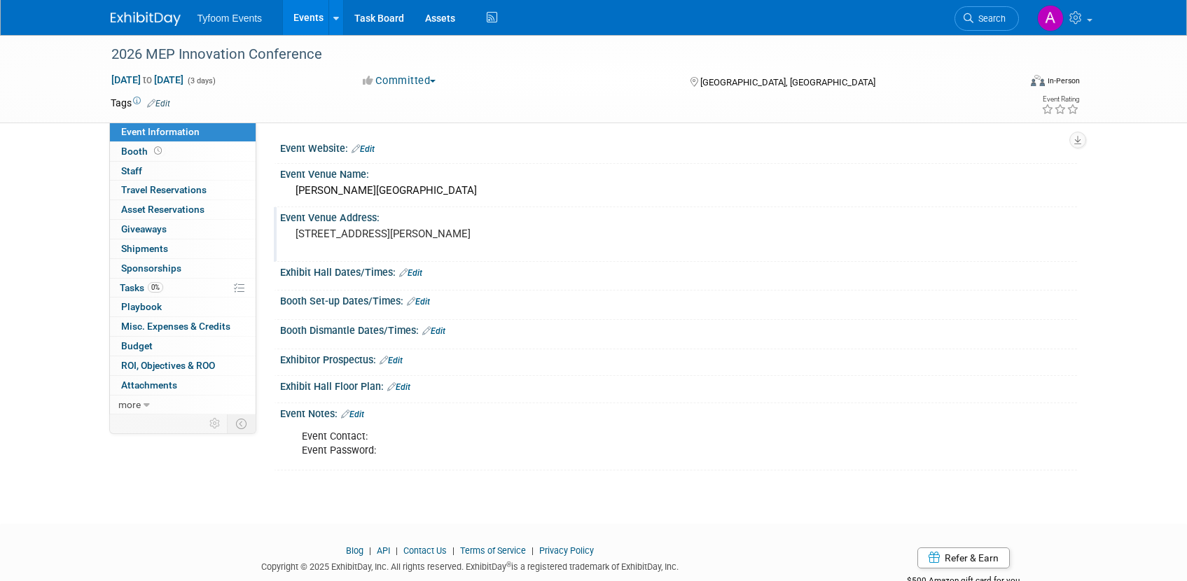
drag, startPoint x: 488, startPoint y: 232, endPoint x: 297, endPoint y: 230, distance: 191.1
click at [297, 230] on pre "[STREET_ADDRESS][PERSON_NAME]" at bounding box center [445, 234] width 301 height 13
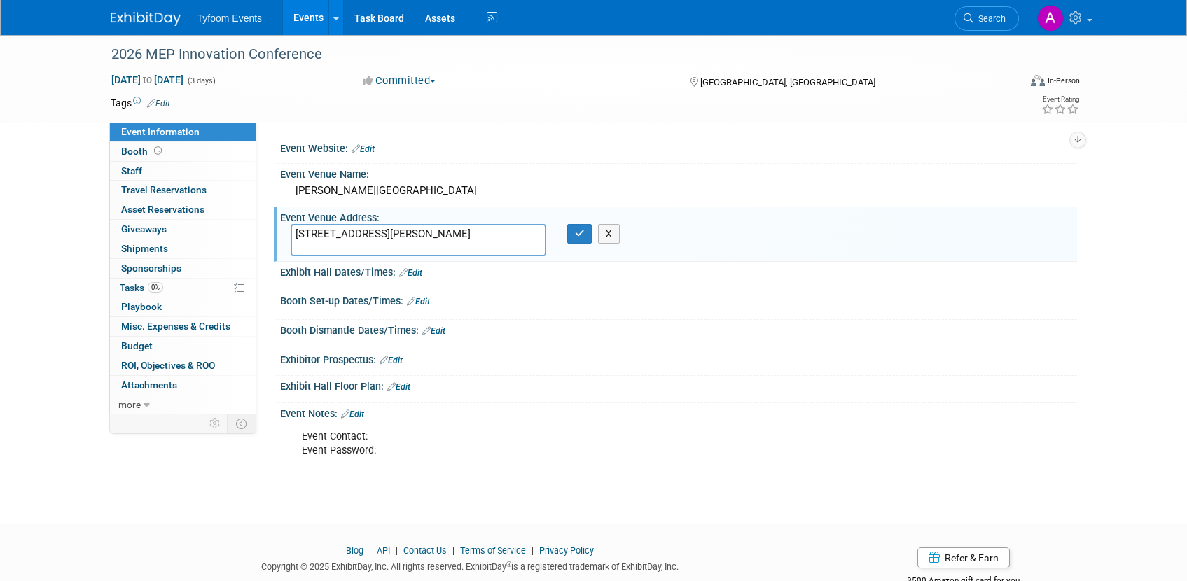
drag, startPoint x: 476, startPoint y: 232, endPoint x: 297, endPoint y: 236, distance: 179.3
click at [297, 236] on textarea "[STREET_ADDRESS][PERSON_NAME]" at bounding box center [419, 240] width 256 height 32
click at [303, 25] on link "Events" at bounding box center [308, 17] width 51 height 35
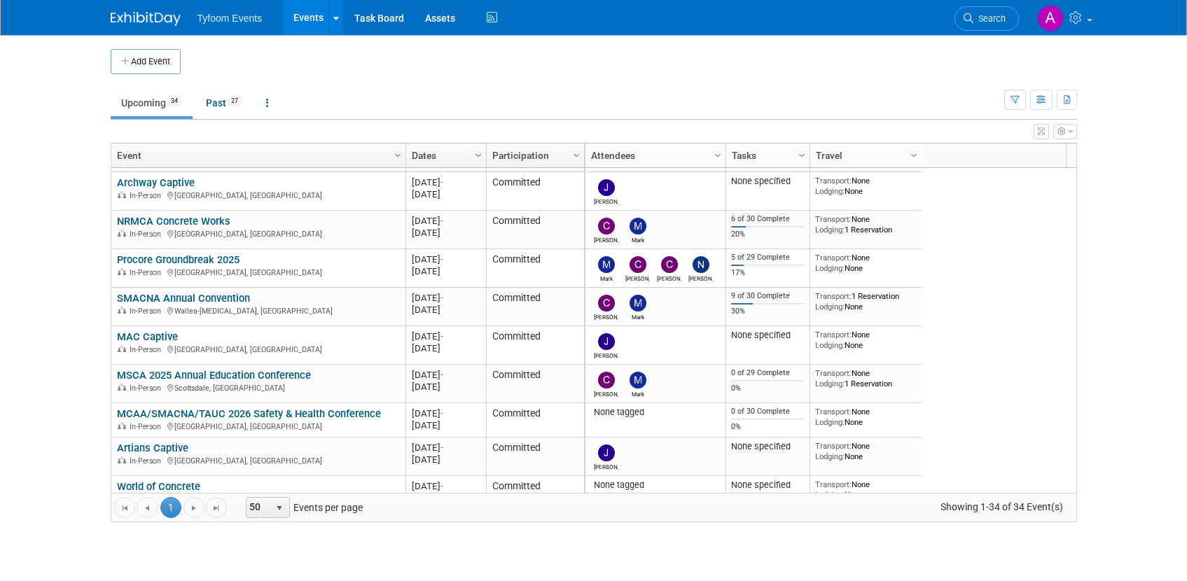
scroll to position [336, 0]
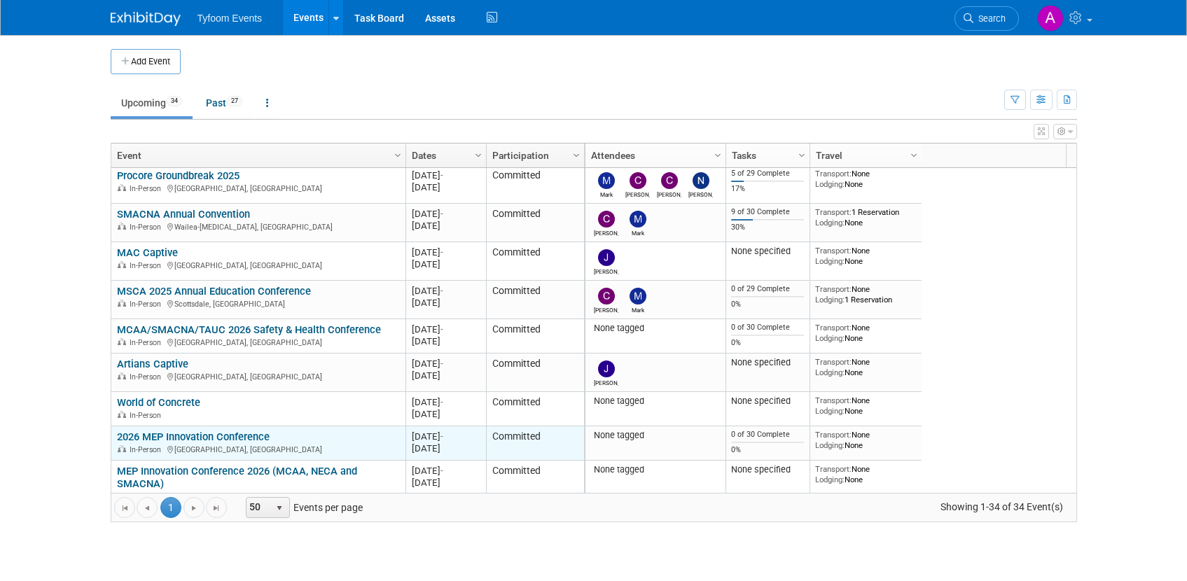
click at [224, 433] on link "2026 MEP Innovation Conference" at bounding box center [193, 437] width 153 height 13
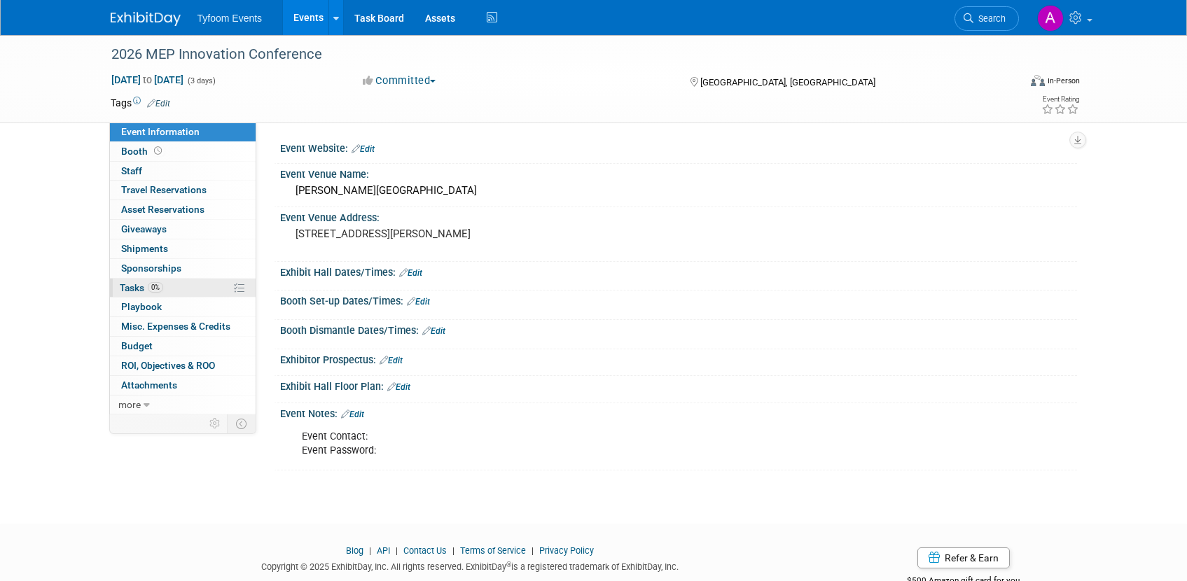
click at [145, 288] on span "Tasks 0%" at bounding box center [141, 287] width 43 height 11
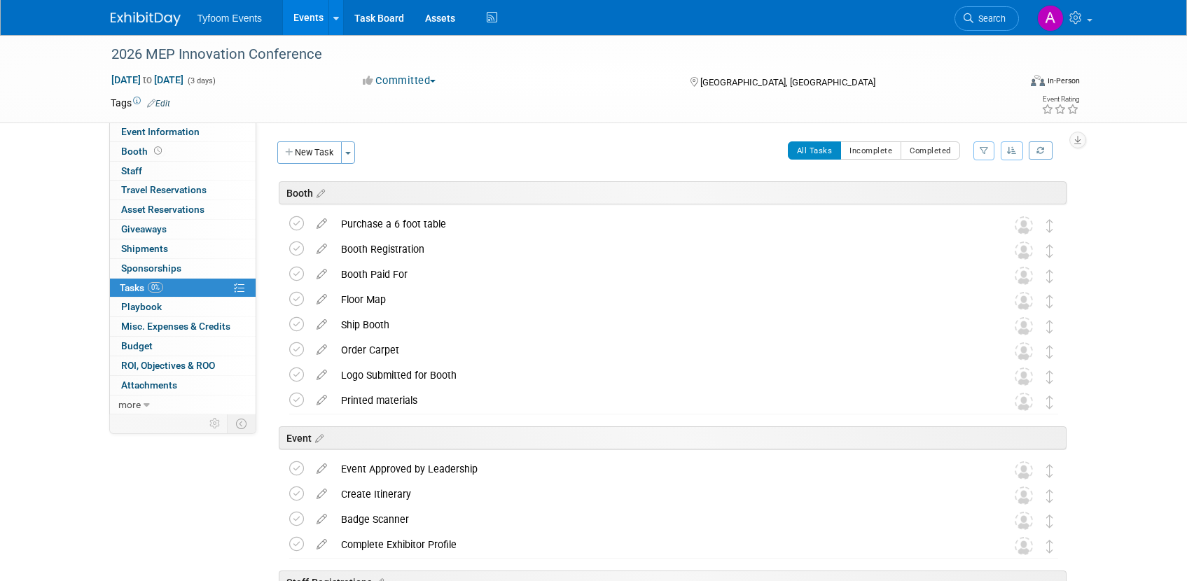
click at [301, 21] on link "Events" at bounding box center [308, 17] width 51 height 35
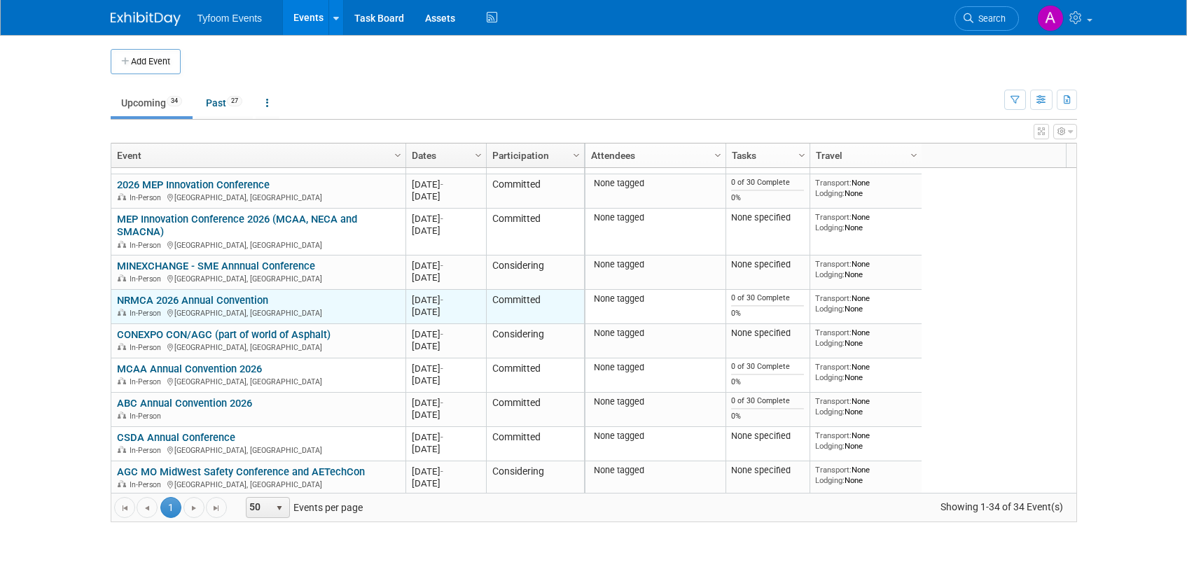
scroll to position [504, 0]
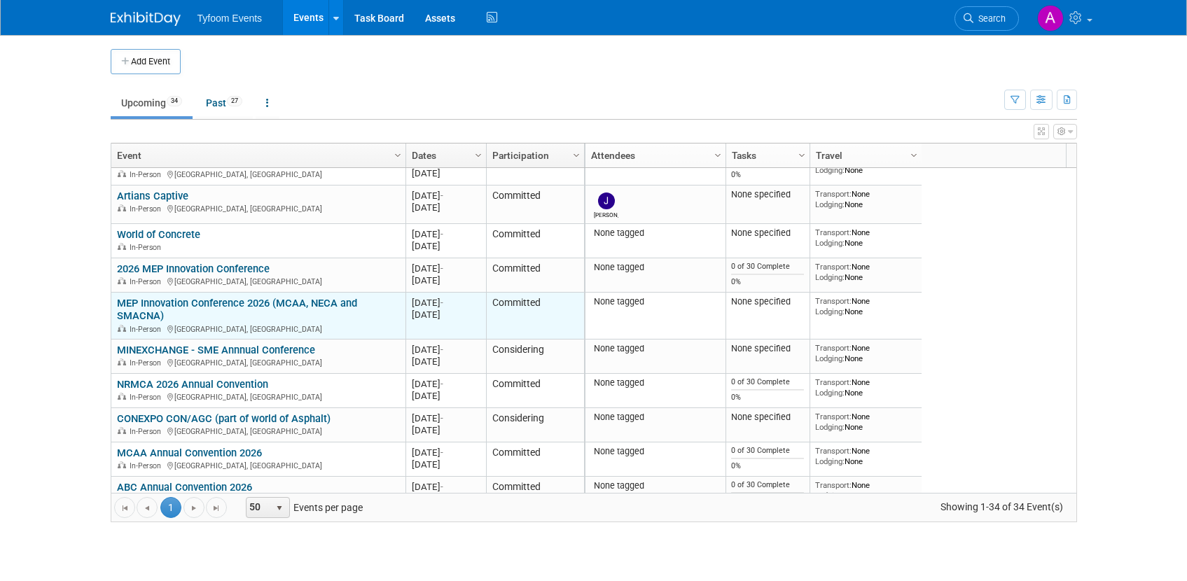
click at [200, 300] on link "MEP Innovation Conference 2026 (MCAA, NECA and SMACNA)" at bounding box center [237, 310] width 240 height 26
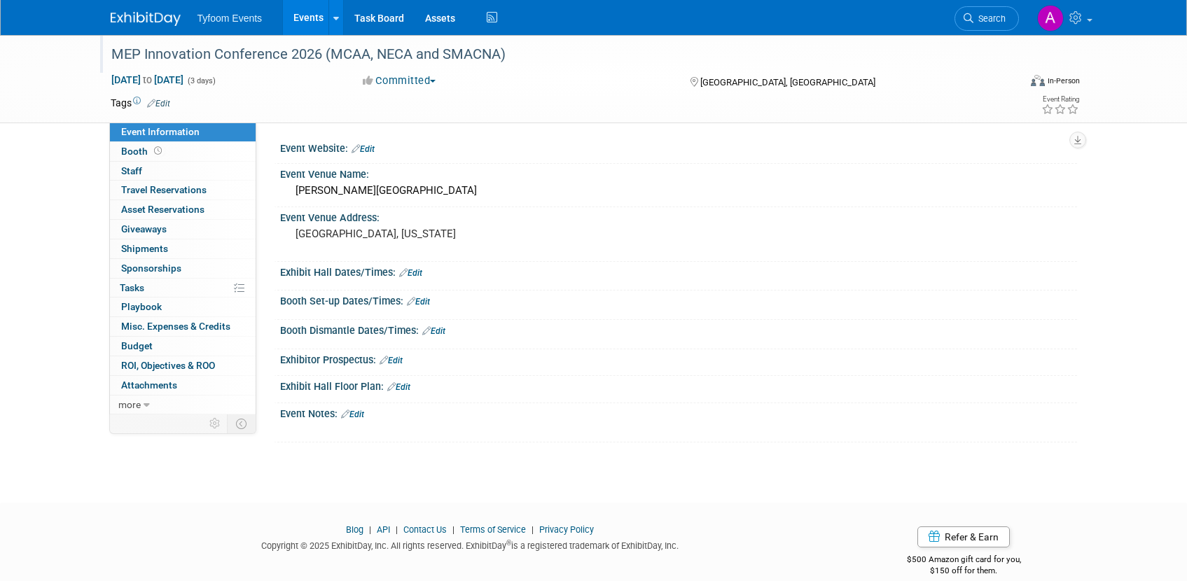
click at [506, 53] on div "MEP Innovation Conference 2026 (MCAA, NECA and SMACNA)" at bounding box center [551, 54] width 891 height 25
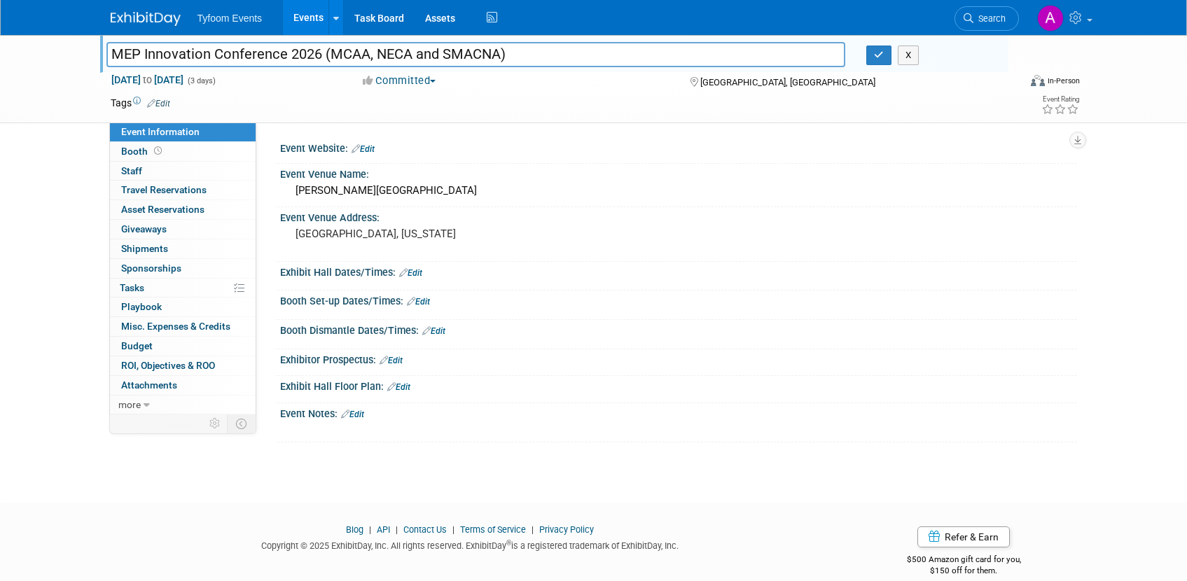
drag, startPoint x: 486, startPoint y: 53, endPoint x: 108, endPoint y: 45, distance: 378.2
click at [108, 45] on input "MEP Innovation Conference 2026 (MCAA, NECA and SMACNA)" at bounding box center [475, 54] width 739 height 25
click at [873, 55] on button "button" at bounding box center [878, 56] width 25 height 20
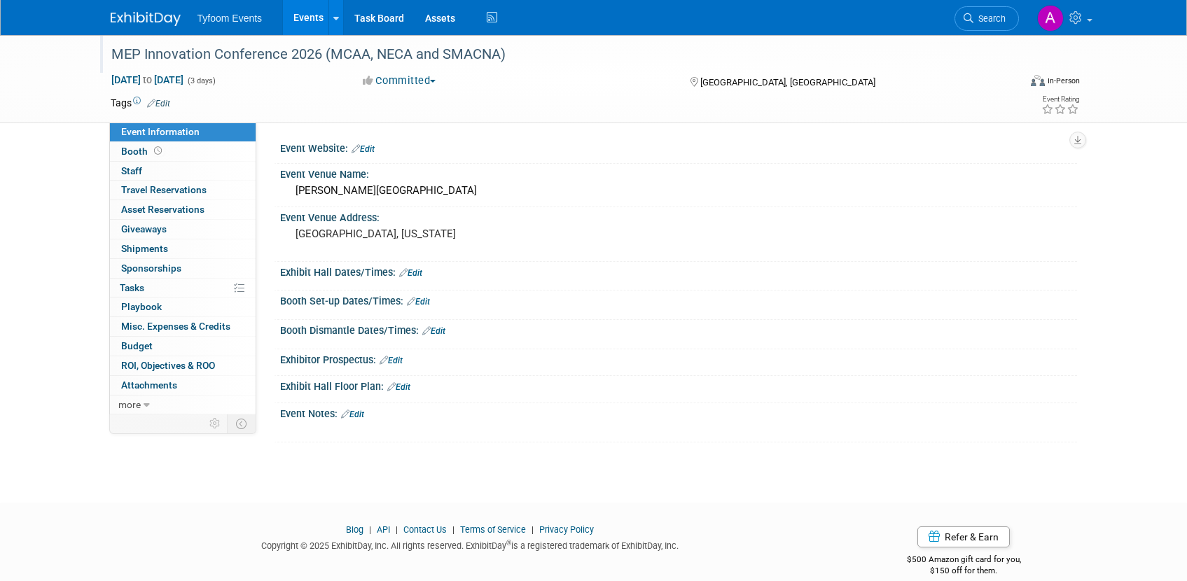
click at [298, 25] on link "Events" at bounding box center [308, 17] width 51 height 35
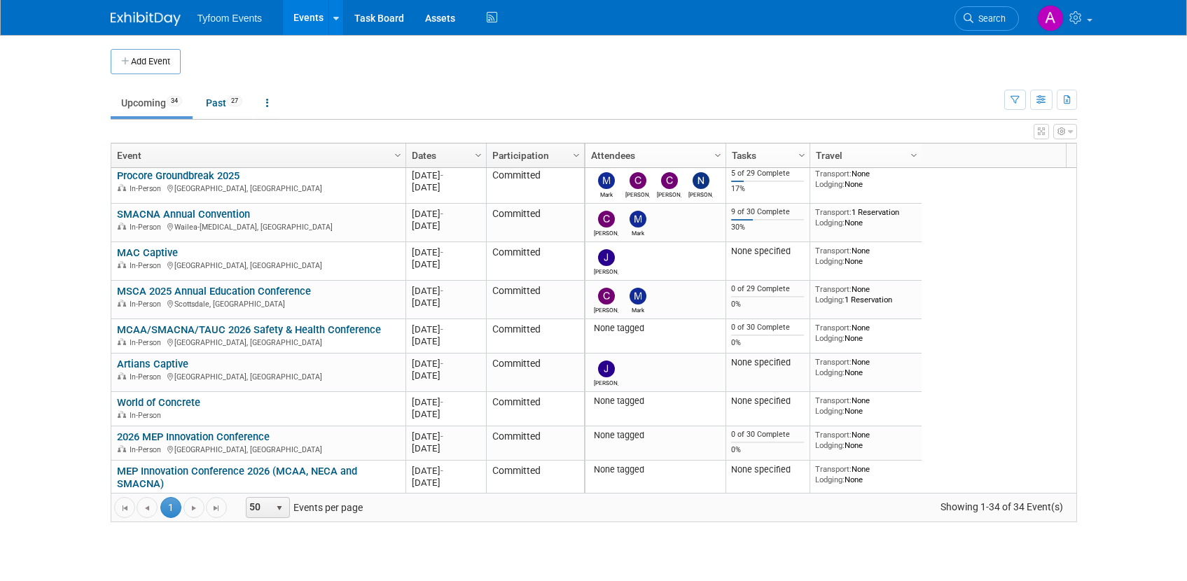
scroll to position [420, 0]
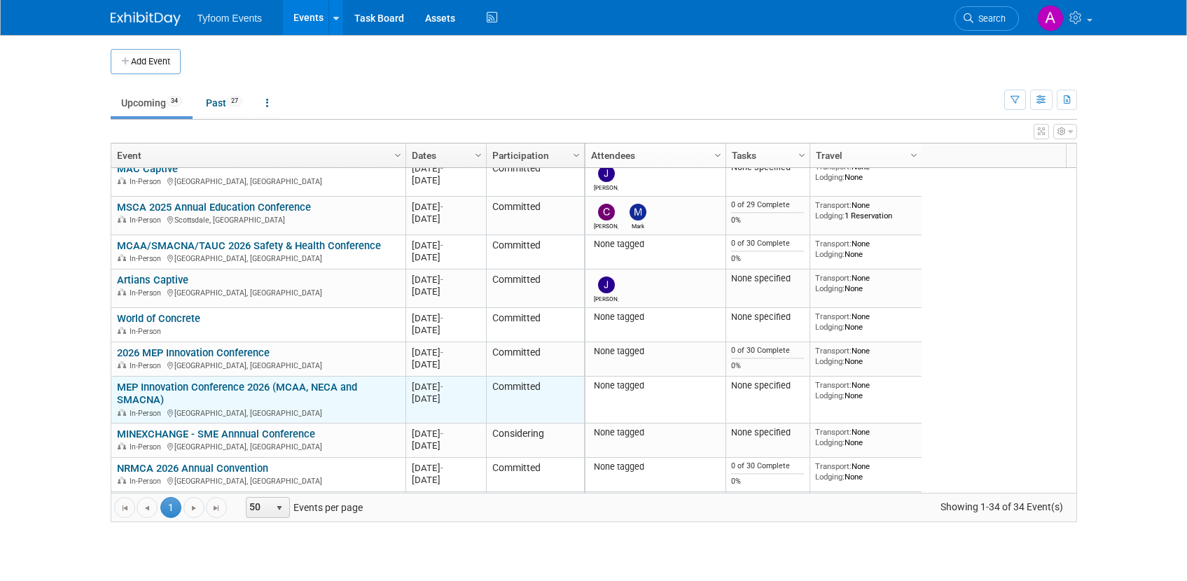
click at [218, 390] on link "MEP Innovation Conference 2026 (MCAA, NECA and SMACNA)" at bounding box center [237, 394] width 240 height 26
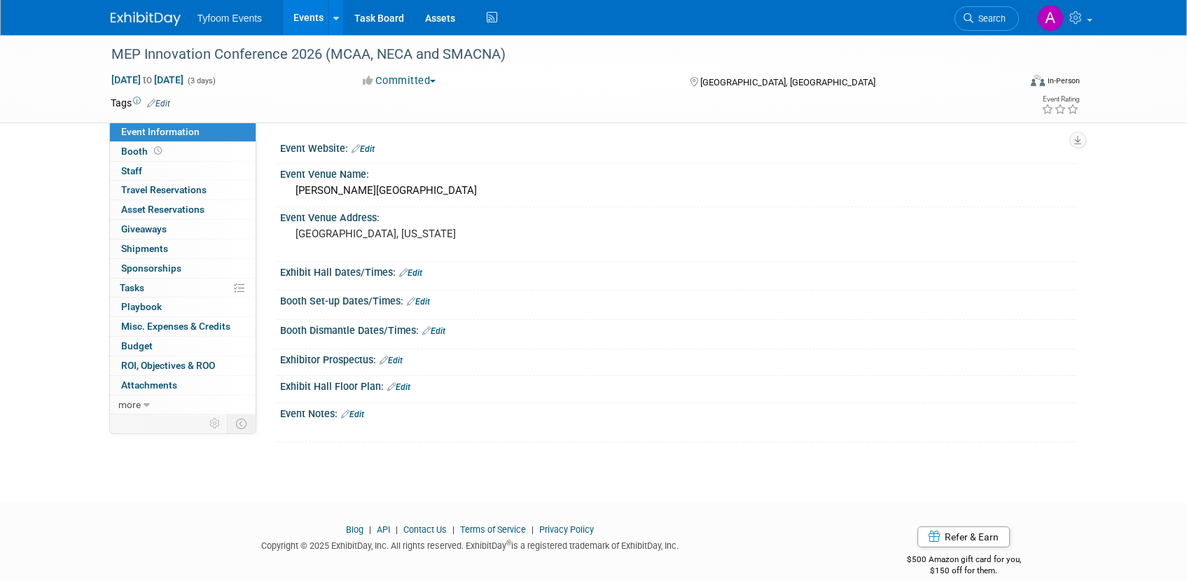
click at [163, 100] on link "Edit" at bounding box center [158, 104] width 23 height 10
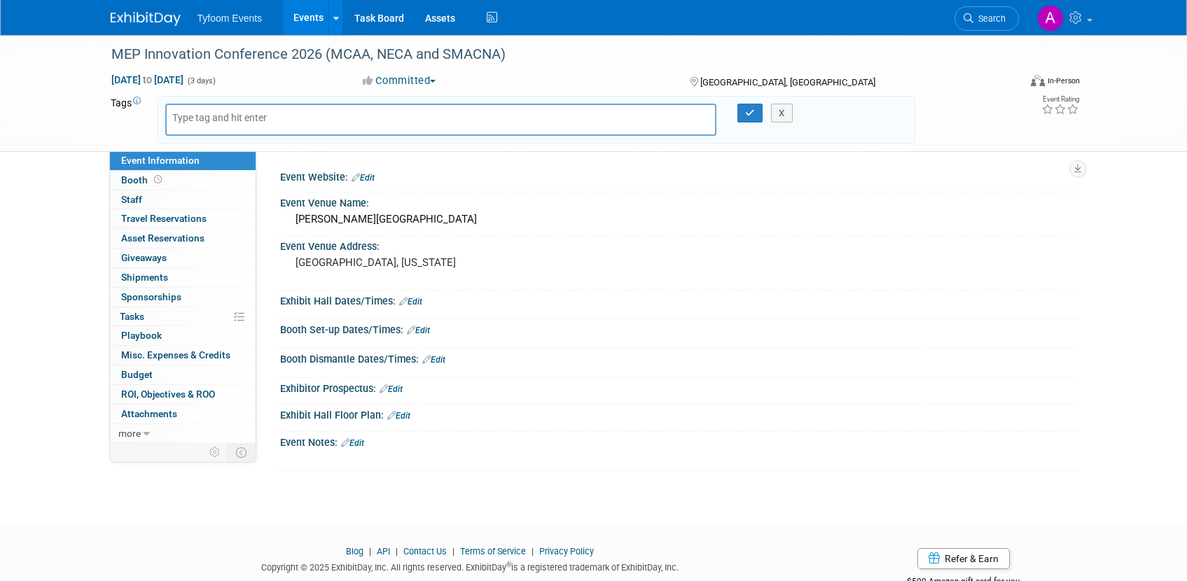
click at [720, 175] on div "Event Website: Edit" at bounding box center [678, 176] width 797 height 18
click at [460, 226] on div "[PERSON_NAME][GEOGRAPHIC_DATA]" at bounding box center [679, 220] width 776 height 22
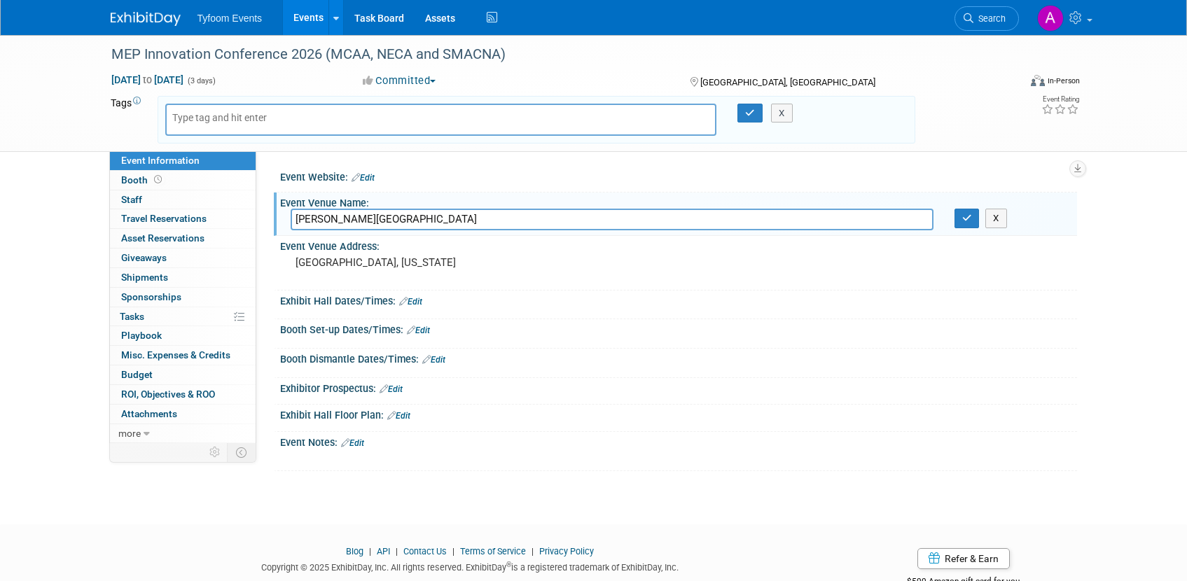
drag, startPoint x: 410, startPoint y: 211, endPoint x: 258, endPoint y: 201, distance: 153.0
click at [233, 198] on div "Event Information Event Info Booth Booth 0 Staff 0 Staff 0 Travel Reservations …" at bounding box center [593, 253] width 987 height 436
drag, startPoint x: 452, startPoint y: 216, endPoint x: 279, endPoint y: 208, distance: 173.1
click at [279, 208] on div "Event Venue Name: Austin Marriott Downtown Austin Marriott Downtown X" at bounding box center [675, 215] width 803 height 44
click at [364, 267] on pre "[GEOGRAPHIC_DATA], [US_STATE]" at bounding box center [445, 262] width 301 height 13
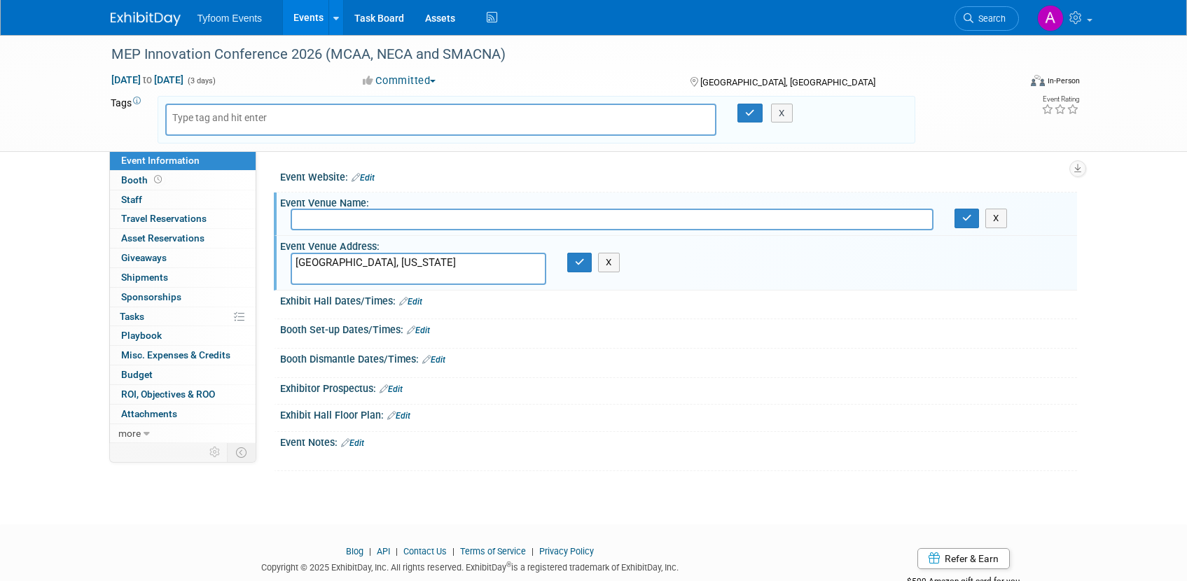
drag, startPoint x: 354, startPoint y: 266, endPoint x: 267, endPoint y: 253, distance: 87.1
click at [267, 253] on div "Event Website: Edit Event Venue Name: Austin Marriott Downtown X Event Venue Ad…" at bounding box center [666, 297] width 821 height 292
click at [612, 176] on div "Event Website: Edit" at bounding box center [678, 176] width 797 height 18
click at [307, 13] on link "Events" at bounding box center [308, 17] width 51 height 35
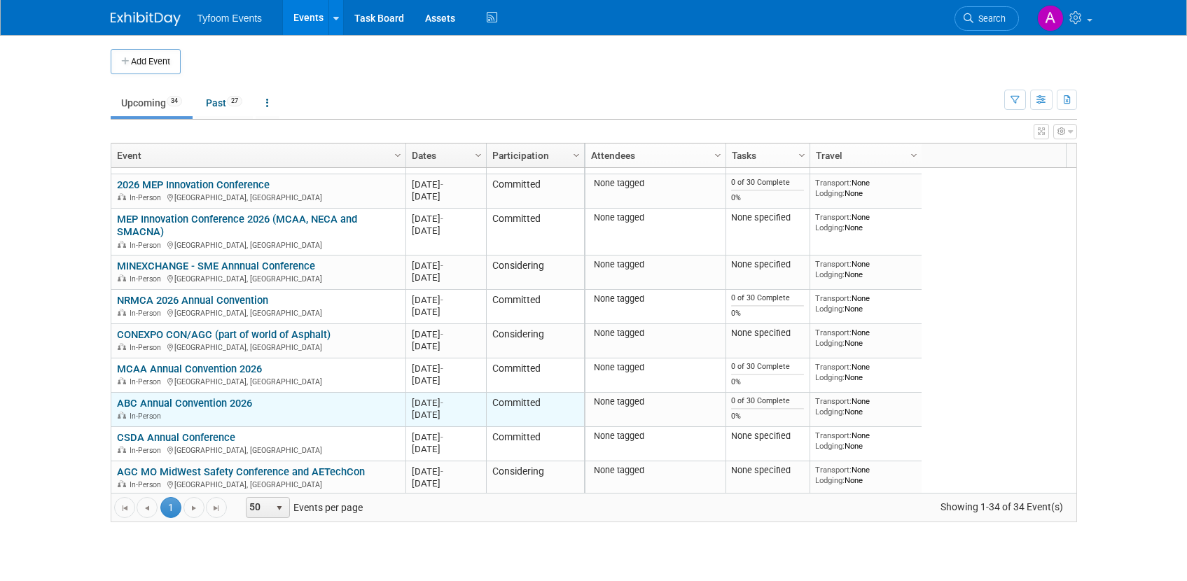
scroll to position [504, 0]
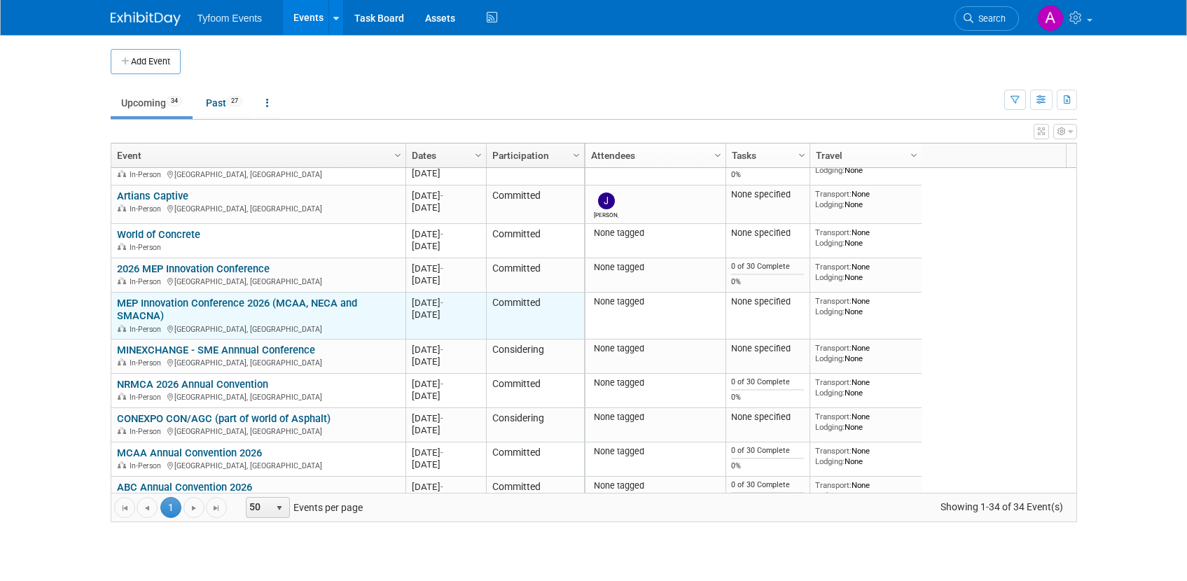
click at [200, 300] on link "MEP Innovation Conference 2026 (MCAA, NECA and SMACNA)" at bounding box center [237, 310] width 240 height 26
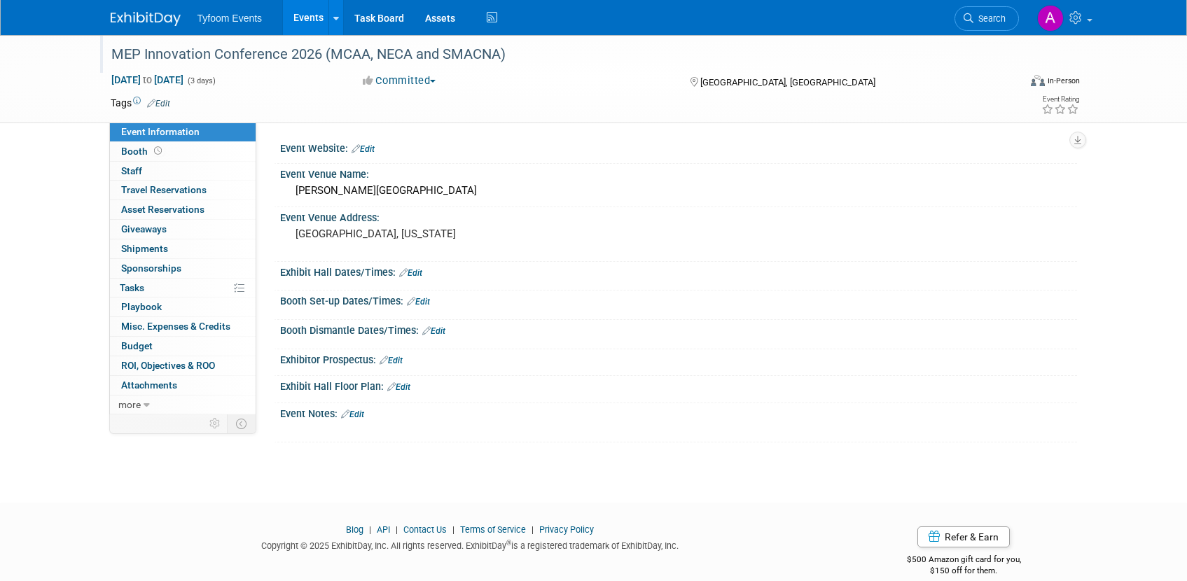
click at [481, 53] on div "MEP Innovation Conference 2026 (MCAA, NECA and SMACNA)" at bounding box center [551, 54] width 891 height 25
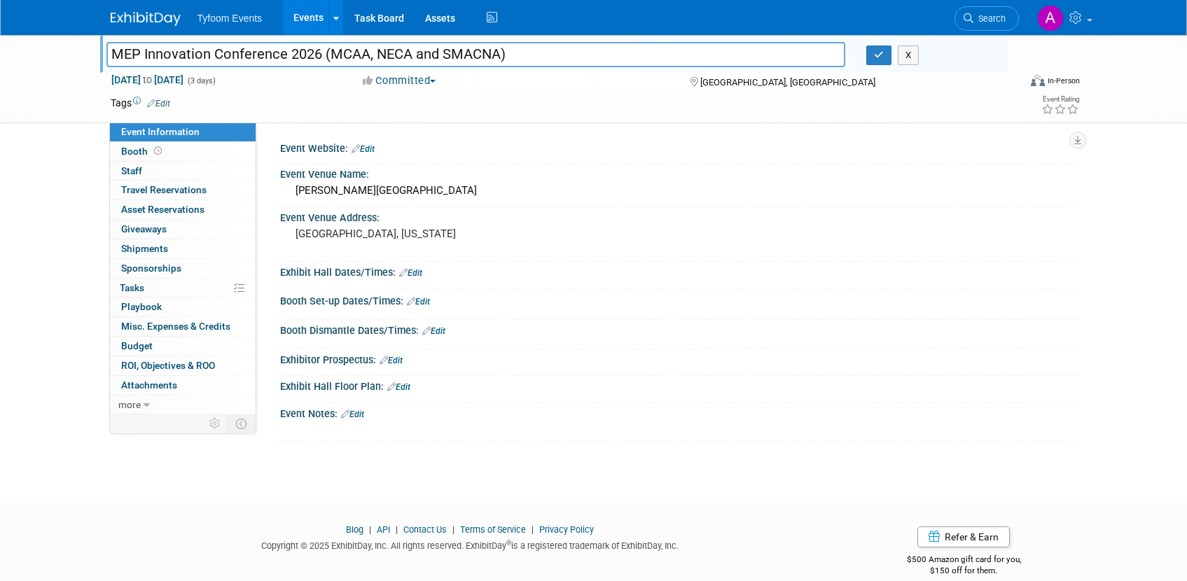
drag, startPoint x: 513, startPoint y: 53, endPoint x: 72, endPoint y: 44, distance: 440.5
click at [72, 44] on div "MEP Innovation Conference 2026 (MCAA, NECA and SMACNA) MEP Innovation Conferenc…" at bounding box center [593, 79] width 1187 height 88
click at [886, 57] on button "button" at bounding box center [878, 56] width 25 height 20
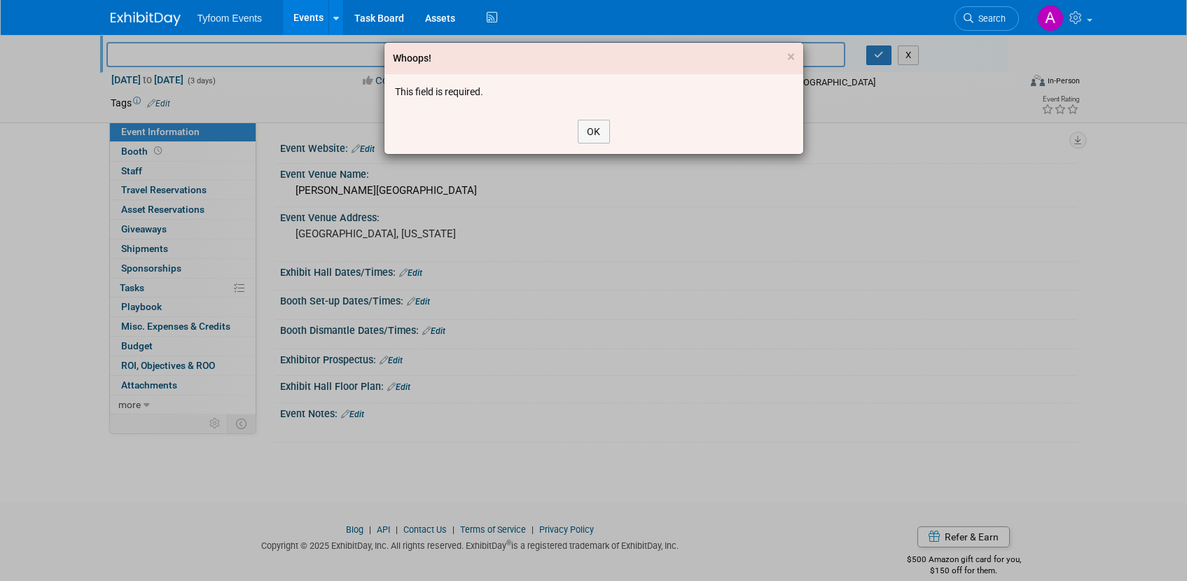
click at [635, 134] on div "OK" at bounding box center [593, 131] width 419 height 45
click at [604, 130] on button "OK" at bounding box center [594, 132] width 32 height 24
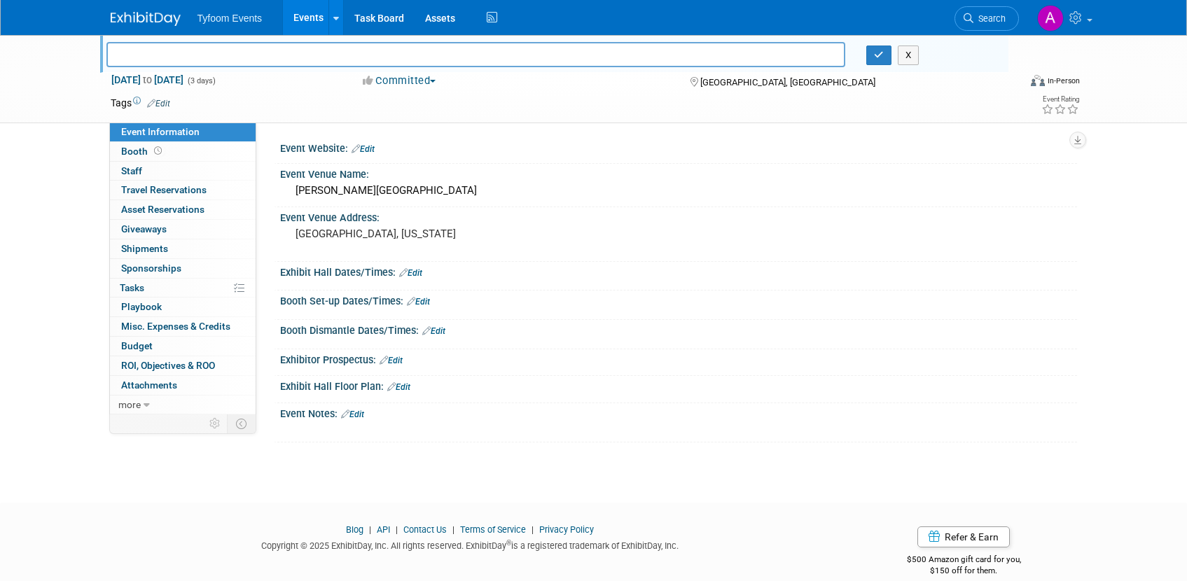
click at [921, 55] on div "X" at bounding box center [931, 56] width 131 height 20
click at [912, 57] on button "X" at bounding box center [909, 56] width 22 height 20
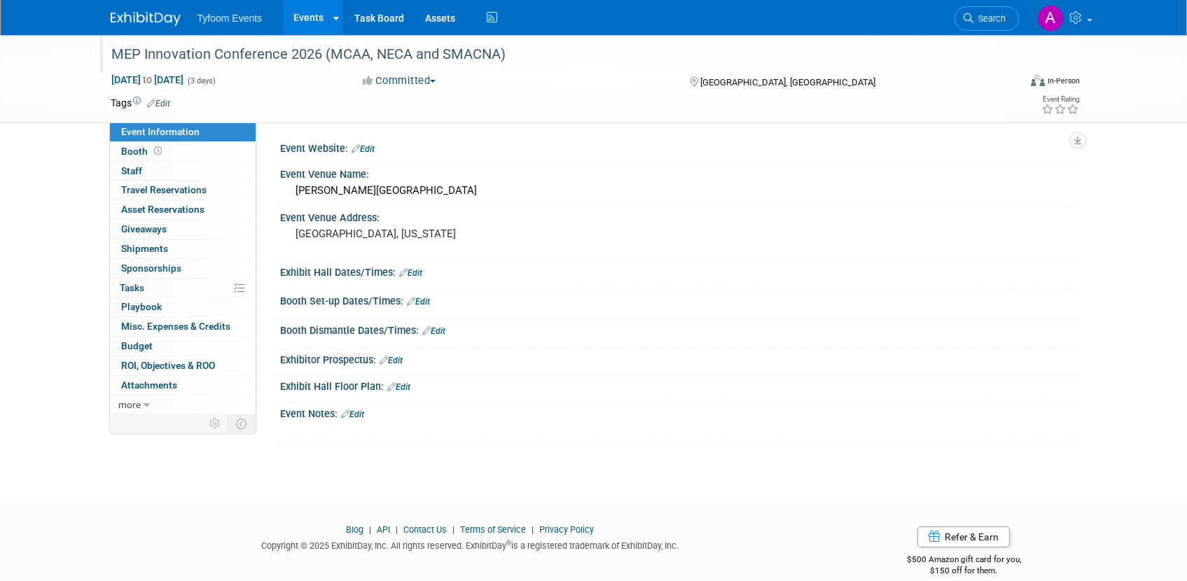
click at [557, 64] on div "MEP Innovation Conference 2026 (MCAA, NECA and SMACNA)" at bounding box center [551, 54] width 891 height 25
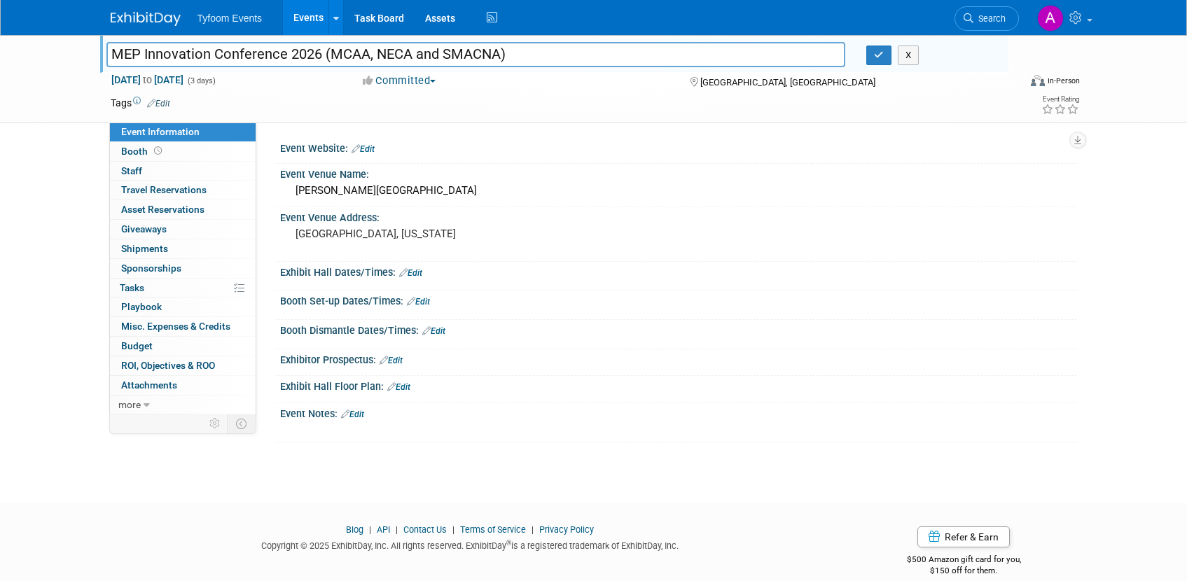
click at [431, 78] on button "Committed" at bounding box center [399, 81] width 83 height 15
click at [417, 141] on link "Not Going" at bounding box center [413, 143] width 111 height 20
drag, startPoint x: 636, startPoint y: 61, endPoint x: 174, endPoint y: 60, distance: 461.4
click at [174, 60] on input "MEP Innovation Conference 2026 (MCAA, NECA and SMACNA)" at bounding box center [475, 54] width 739 height 25
type input "M"
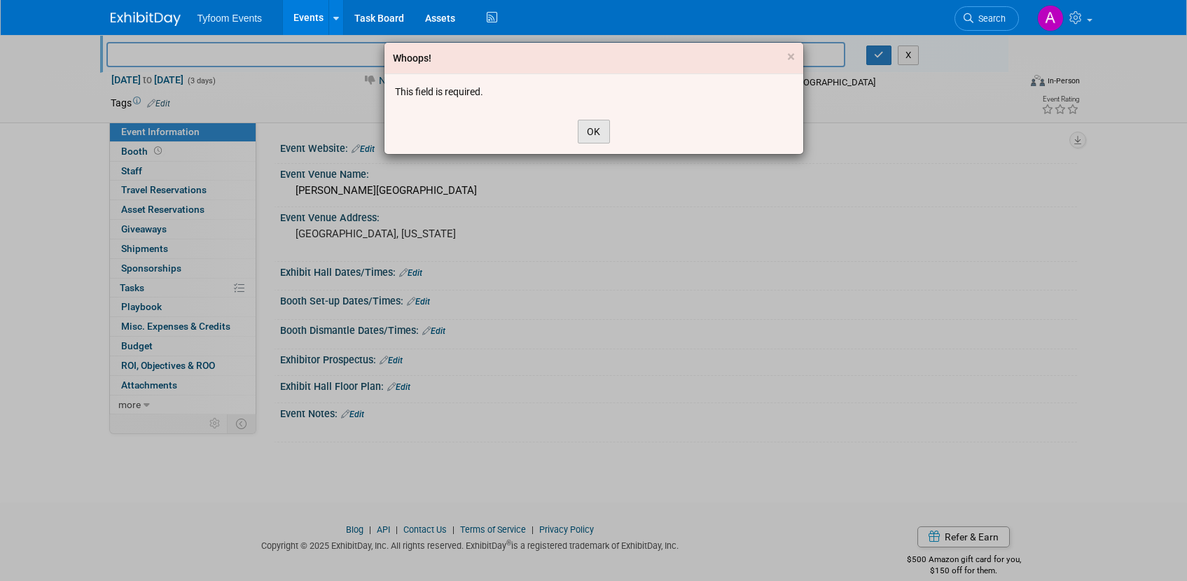
click at [603, 130] on button "OK" at bounding box center [594, 132] width 32 height 24
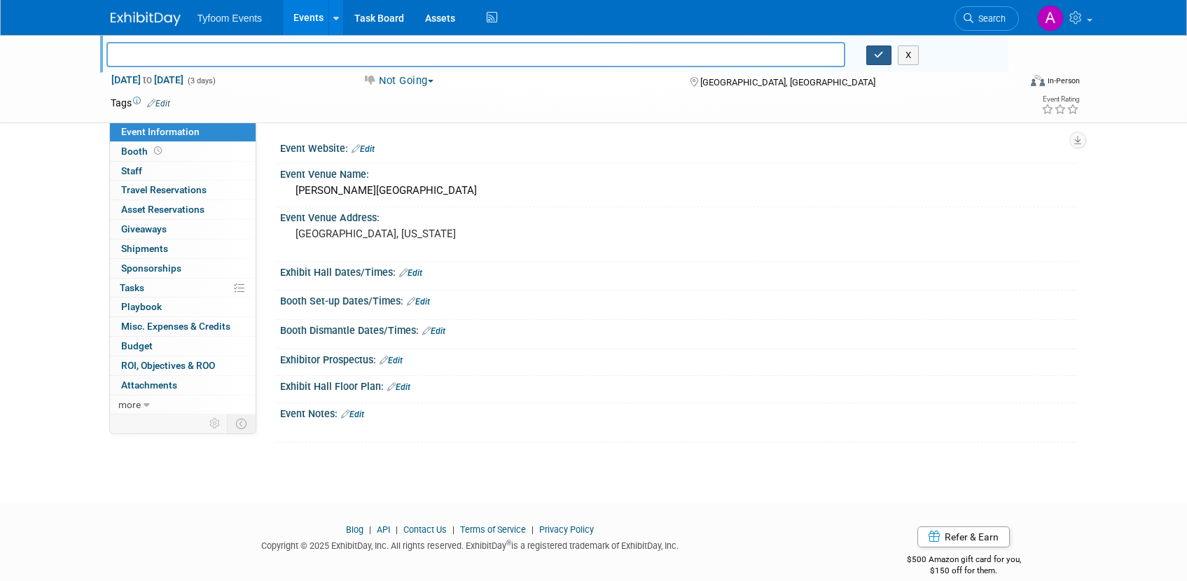
click at [886, 51] on button "button" at bounding box center [878, 56] width 25 height 20
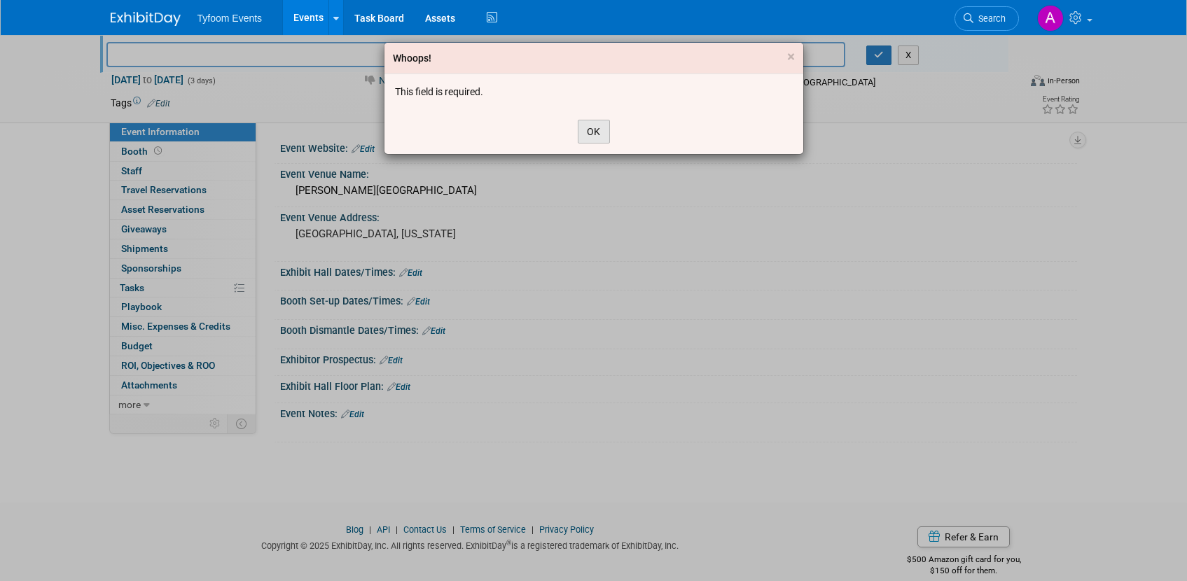
click at [602, 125] on button "OK" at bounding box center [594, 132] width 32 height 24
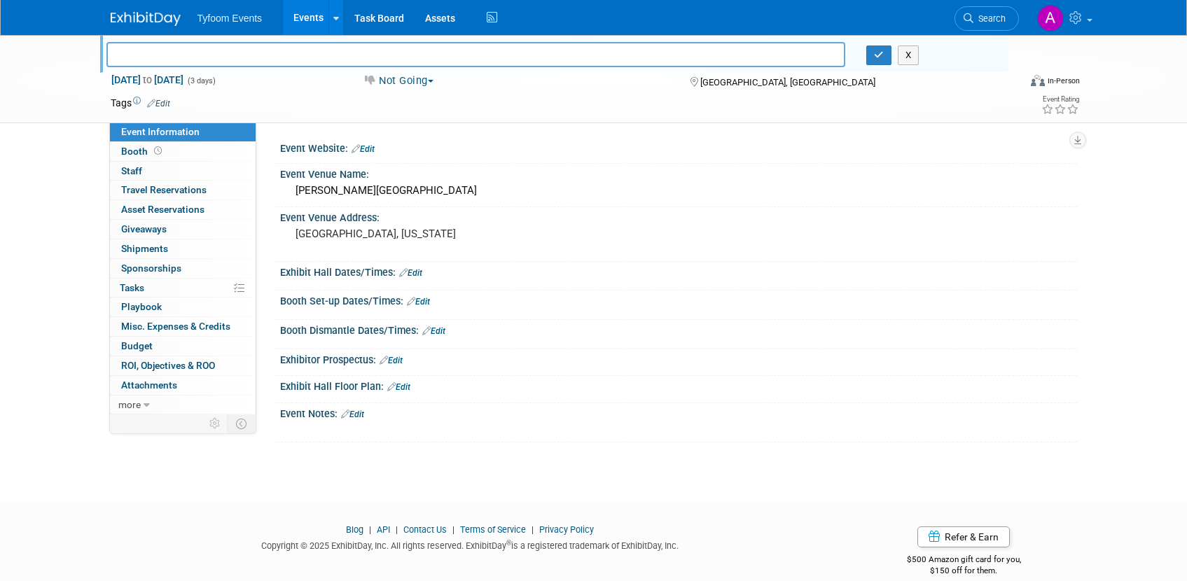
click at [160, 99] on link "Edit" at bounding box center [158, 104] width 23 height 10
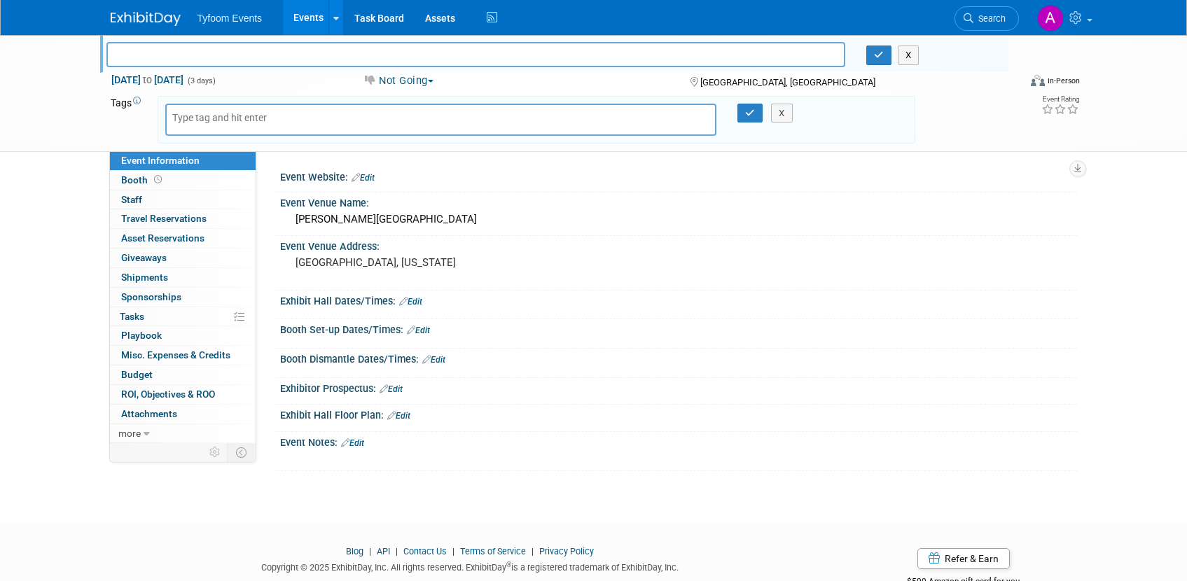
click at [453, 165] on div "Event Website: Edit Event Venue Name: Austin Marriott Downtown Event Venue Addr…" at bounding box center [666, 297] width 821 height 292
click at [384, 48] on input "text" at bounding box center [475, 54] width 739 height 25
type input "m"
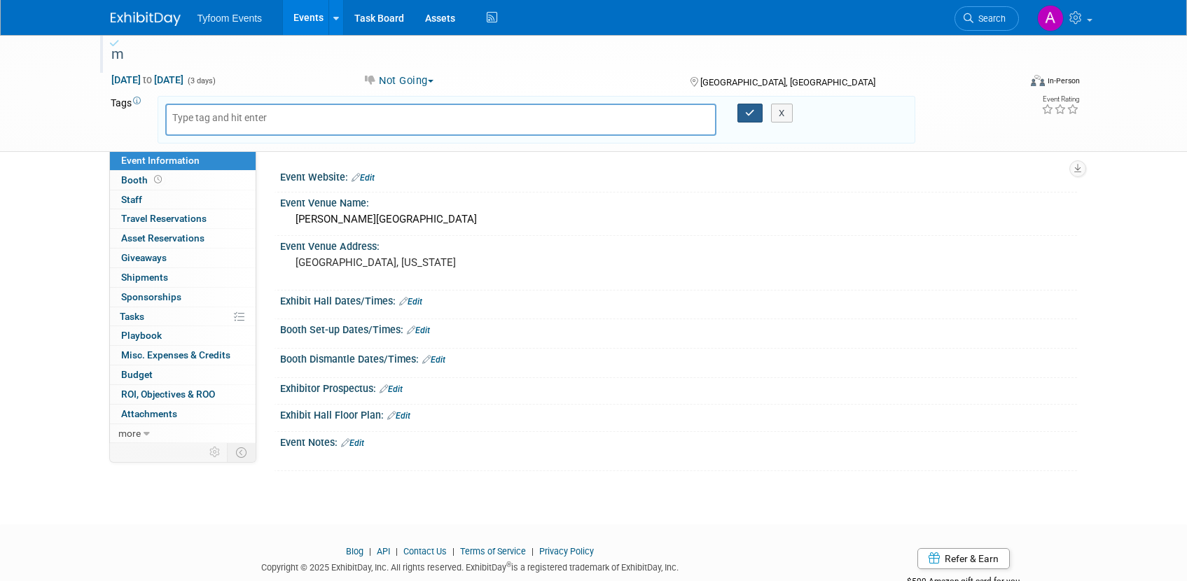
click at [746, 111] on icon "button" at bounding box center [750, 113] width 10 height 9
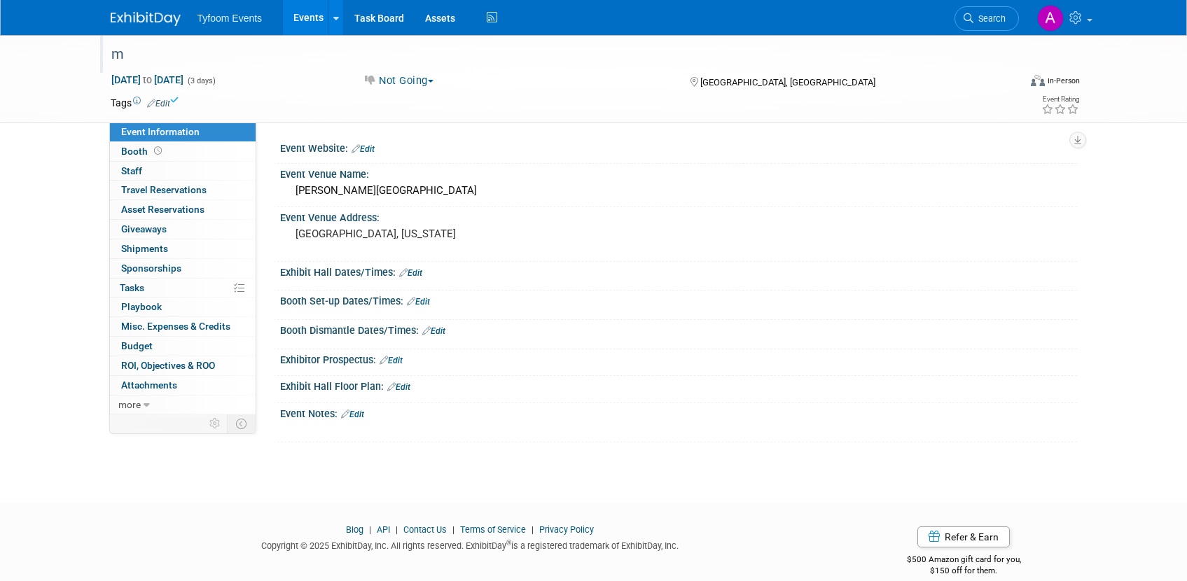
click at [307, 15] on link "Events" at bounding box center [308, 17] width 51 height 35
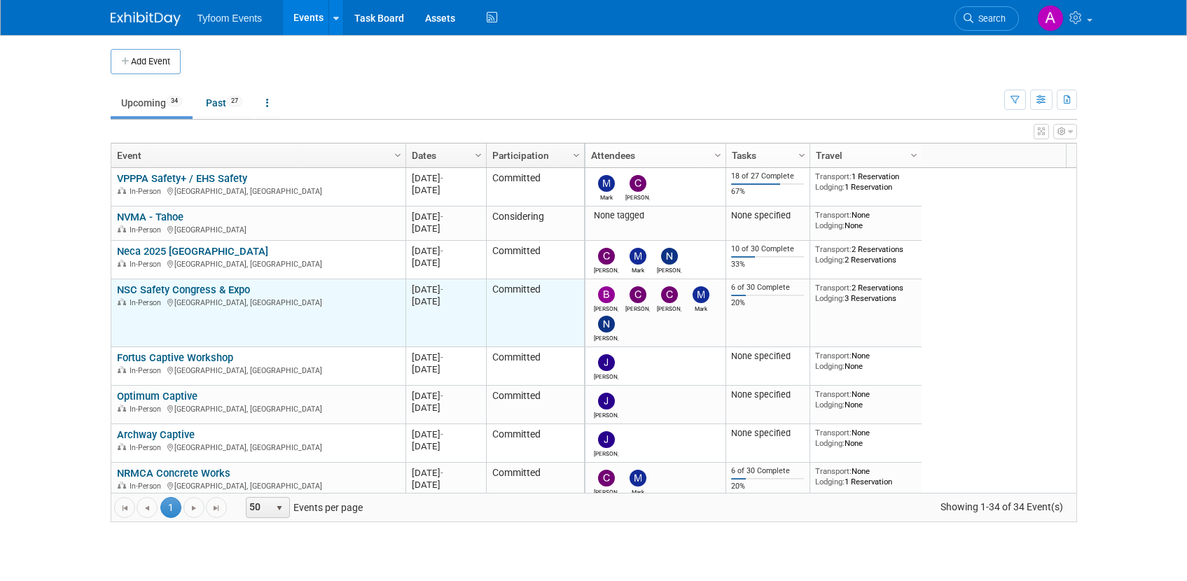
scroll to position [336, 0]
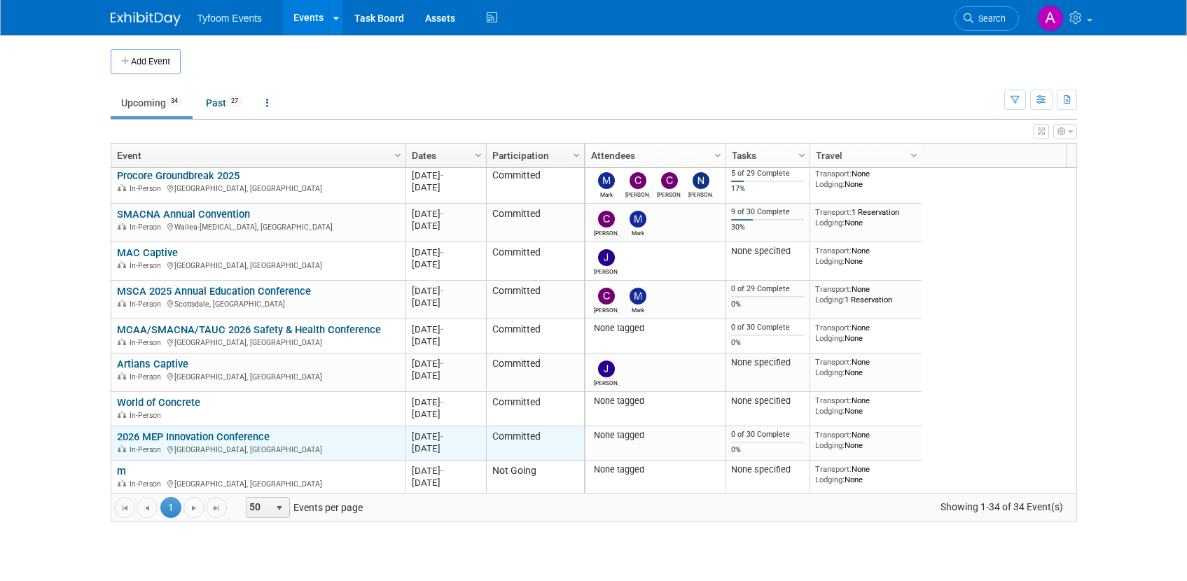
click at [232, 435] on link "2026 MEP Innovation Conference" at bounding box center [193, 437] width 153 height 13
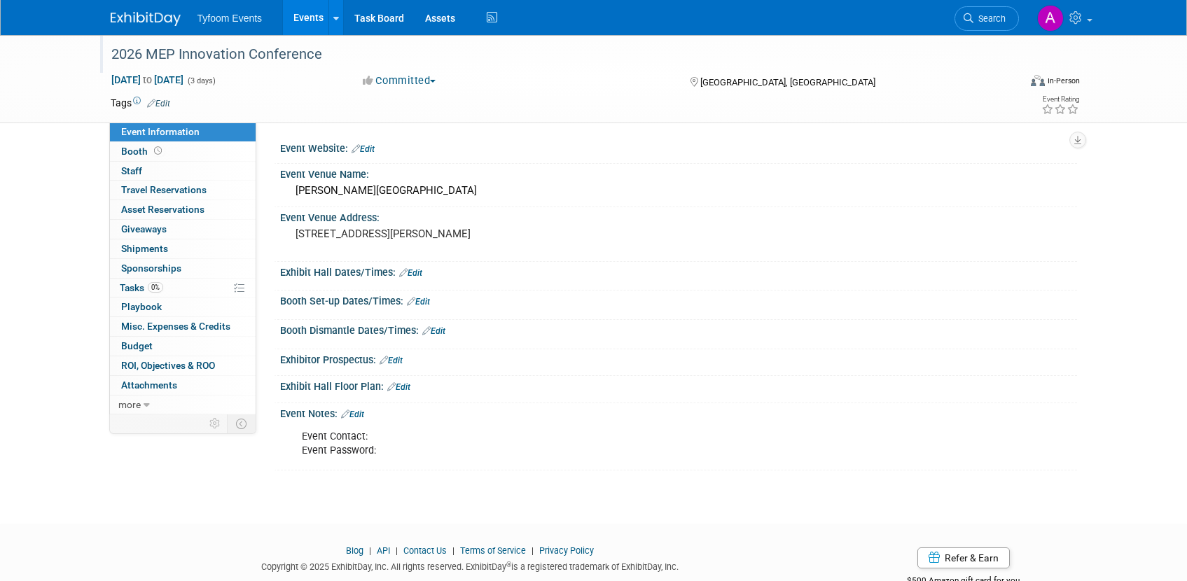
click at [276, 52] on div "2026 MEP Innovation Conference" at bounding box center [551, 54] width 891 height 25
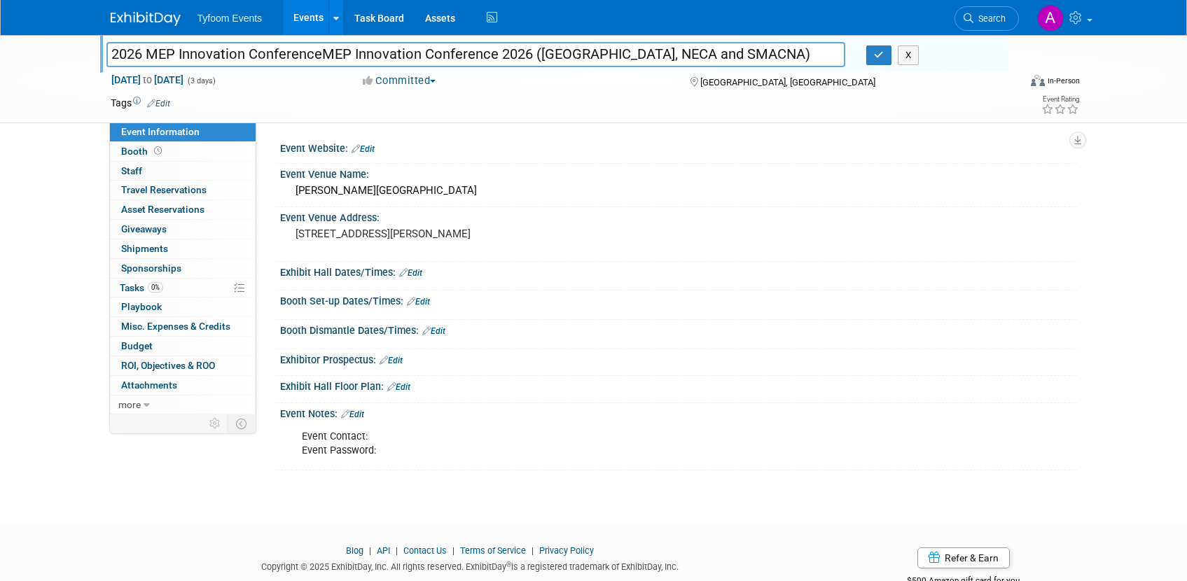
drag, startPoint x: 321, startPoint y: 55, endPoint x: 83, endPoint y: 43, distance: 238.3
click at [83, 43] on div "2026 MEP Innovation Conference 2026 MEP Innovation ConferenceMEP Innovation Con…" at bounding box center [593, 79] width 1187 height 88
type input "MEP Innovation Conference 2026 (MCAA, NECA and SMACNA)"
click at [881, 60] on button "button" at bounding box center [878, 56] width 25 height 20
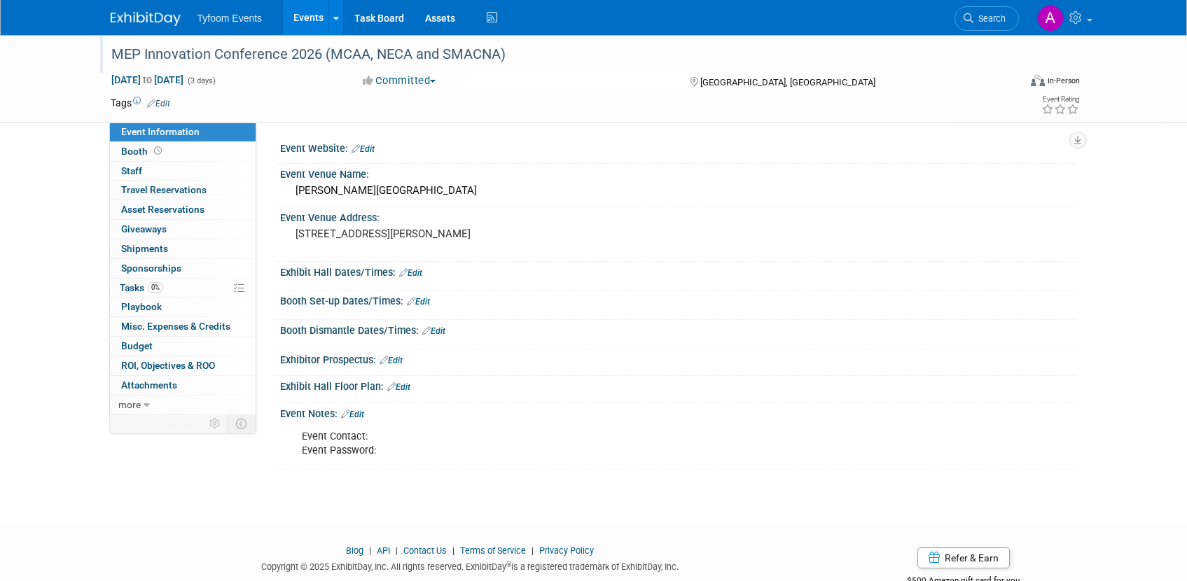
click at [310, 11] on link "Events" at bounding box center [308, 17] width 51 height 35
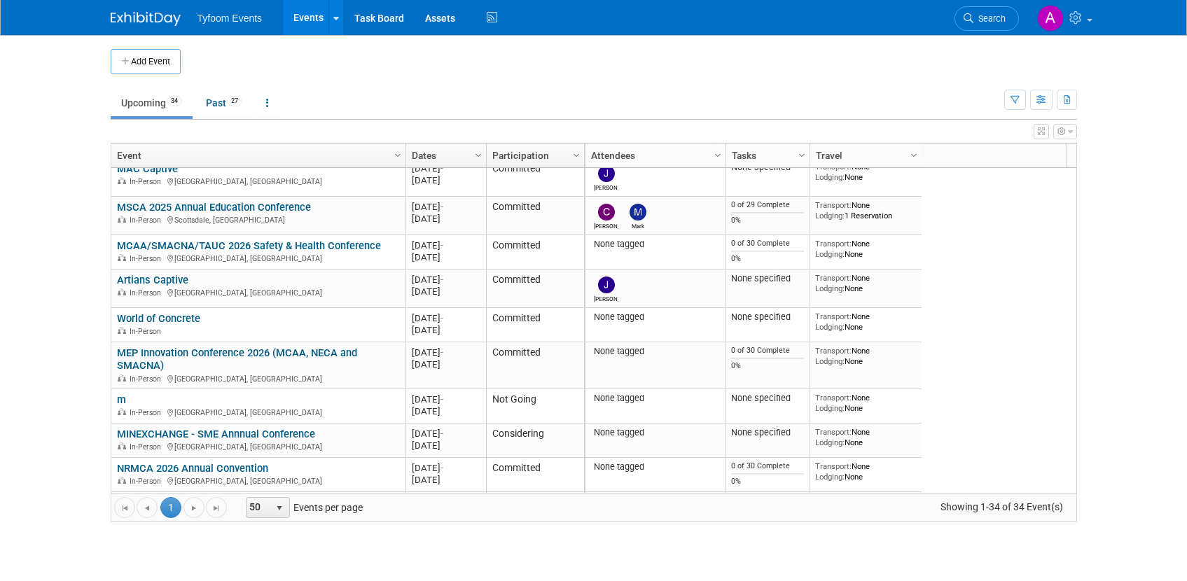
scroll to position [588, 0]
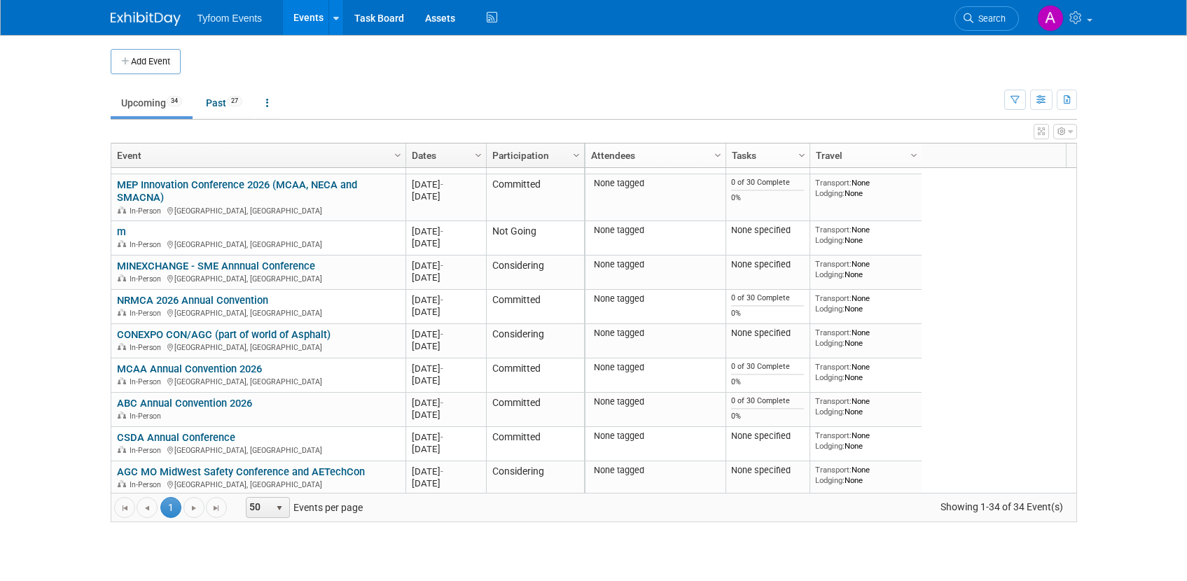
click at [1070, 134] on icon "button" at bounding box center [1070, 131] width 5 height 8
click at [883, 97] on ul "Upcoming 34 Past 27 All Events 61 Past and Upcoming Grouped Annually Events gro…" at bounding box center [557, 104] width 893 height 32
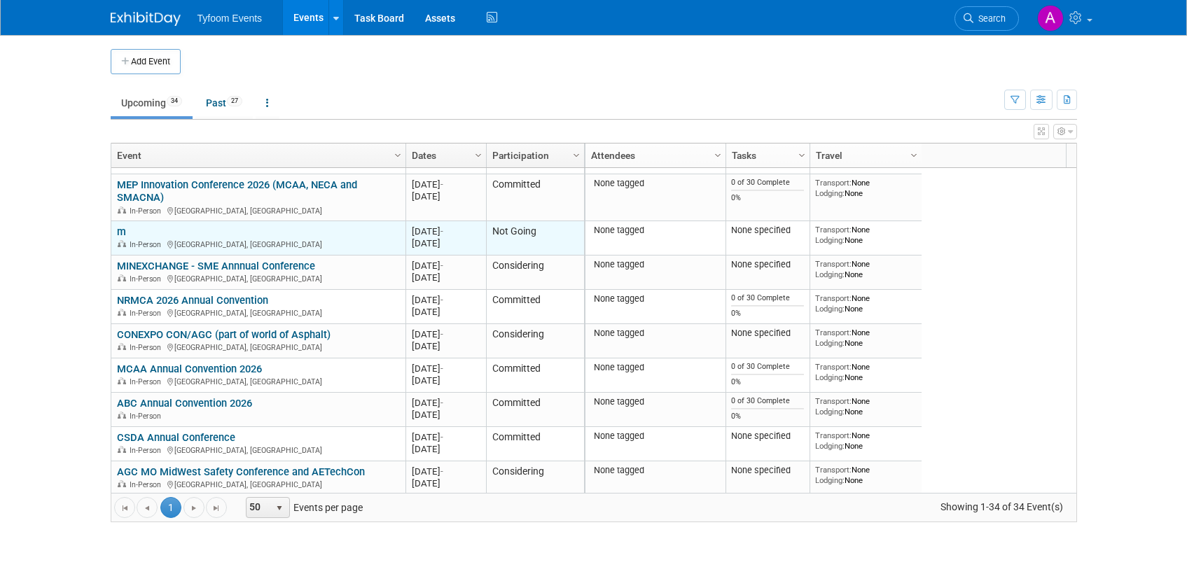
click at [136, 235] on div "m In-Person [GEOGRAPHIC_DATA], [GEOGRAPHIC_DATA]" at bounding box center [258, 237] width 282 height 25
click at [121, 235] on link "m" at bounding box center [121, 231] width 9 height 13
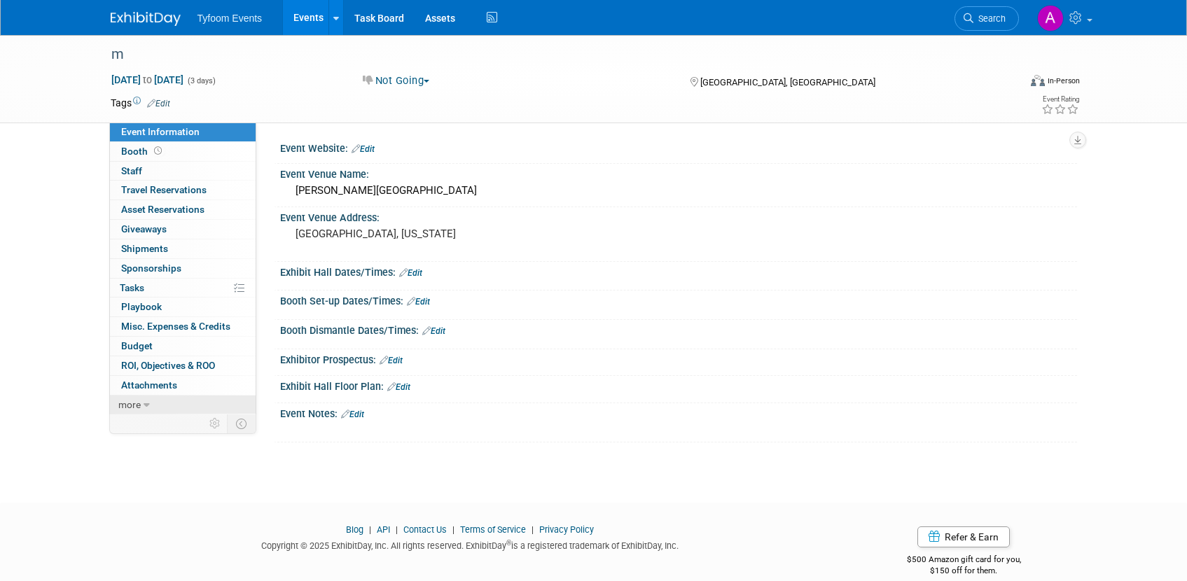
click at [145, 405] on icon at bounding box center [147, 405] width 6 height 10
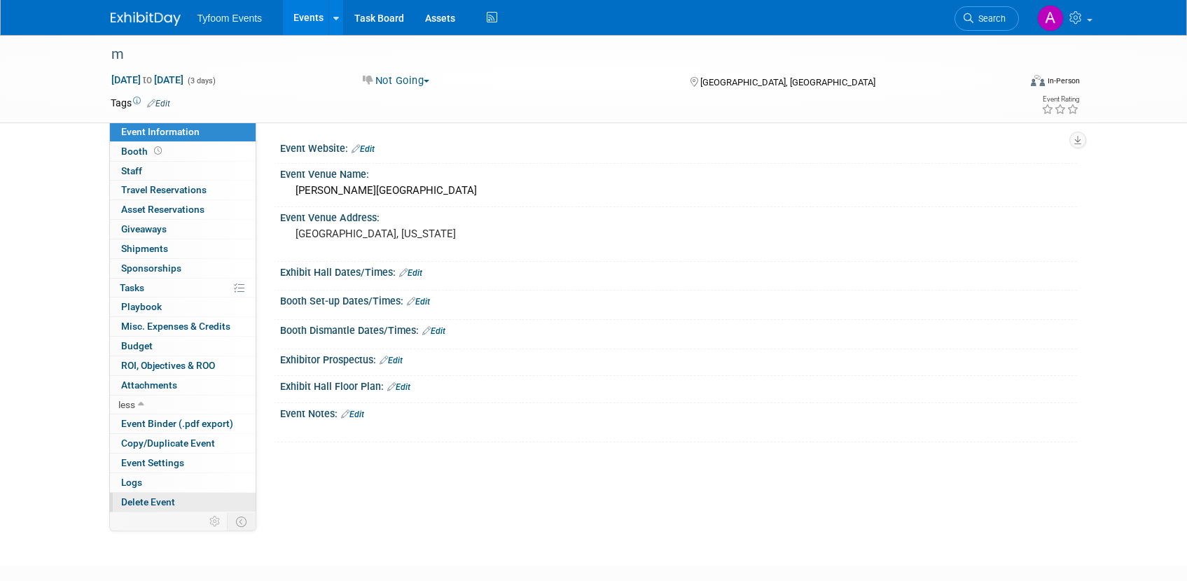
click at [143, 503] on span "Delete Event" at bounding box center [148, 501] width 54 height 11
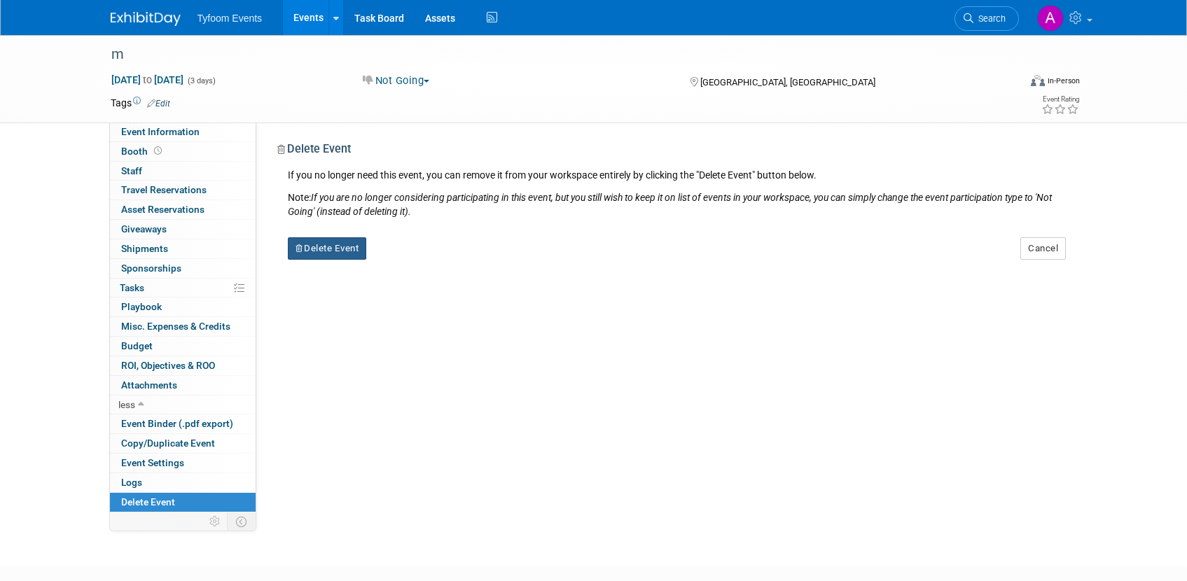
click at [334, 243] on button "Delete Event" at bounding box center [327, 248] width 79 height 22
click at [410, 258] on link "Yes" at bounding box center [415, 260] width 41 height 22
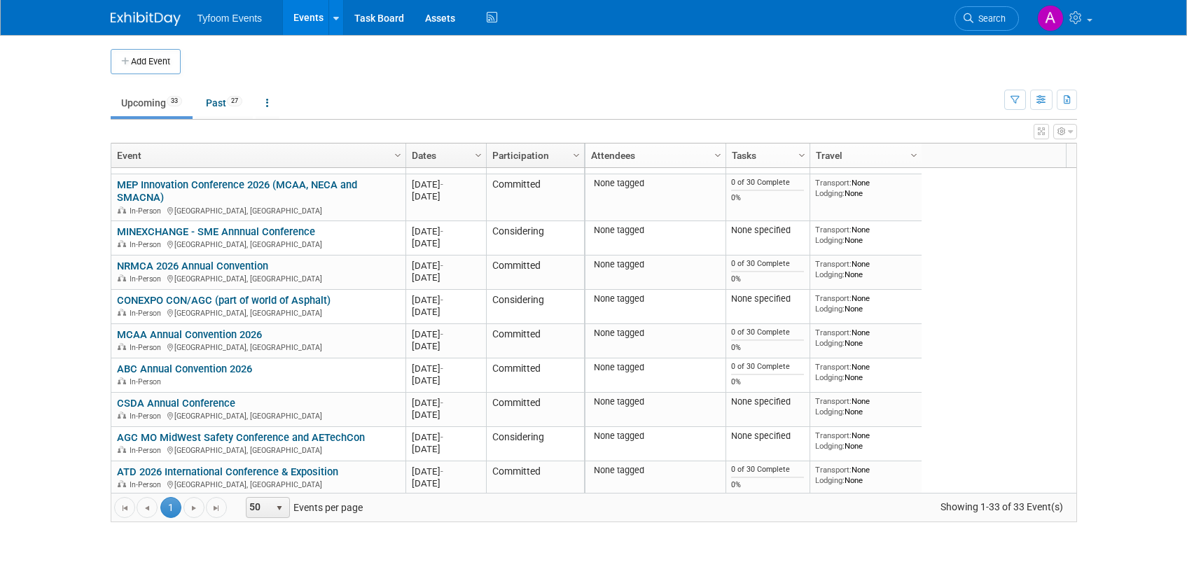
scroll to position [756, 0]
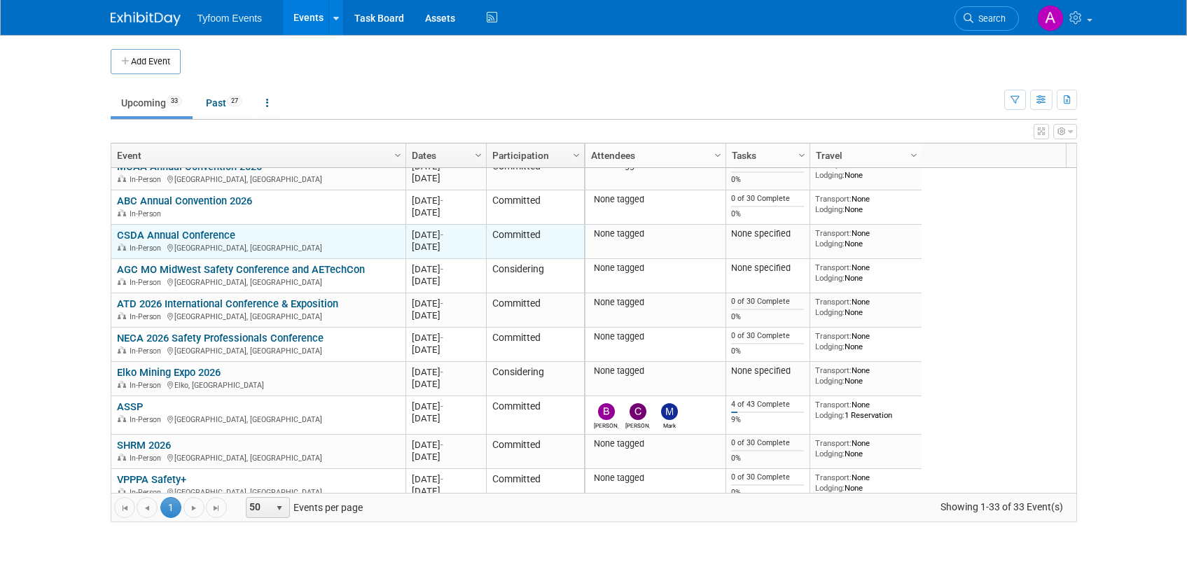
click at [206, 240] on link "CSDA Annual Conference" at bounding box center [176, 235] width 118 height 13
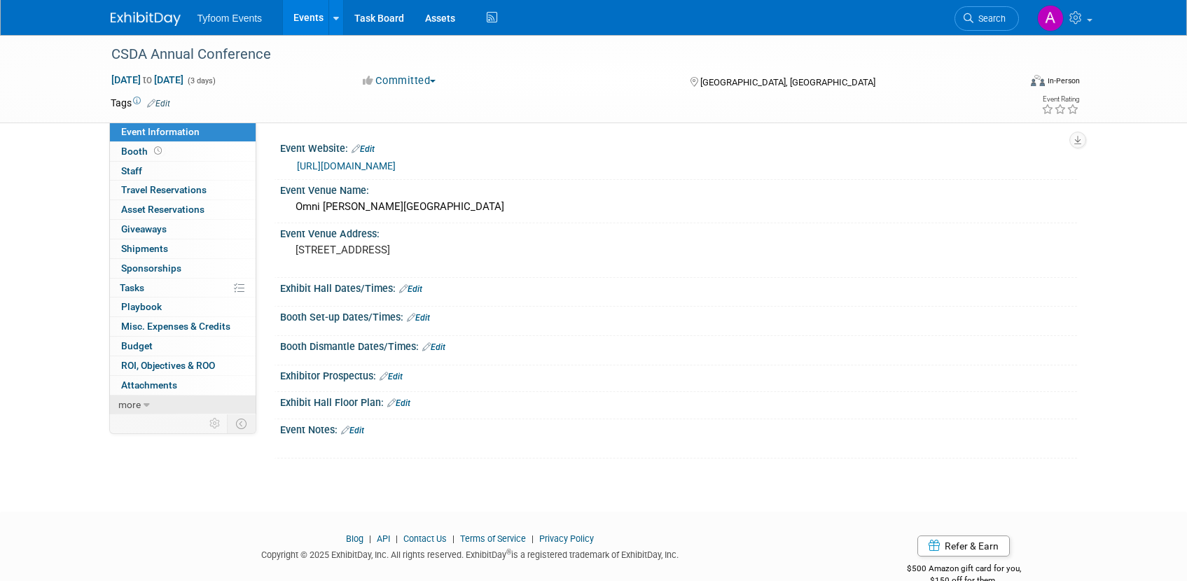
click at [151, 403] on link "more" at bounding box center [183, 405] width 146 height 19
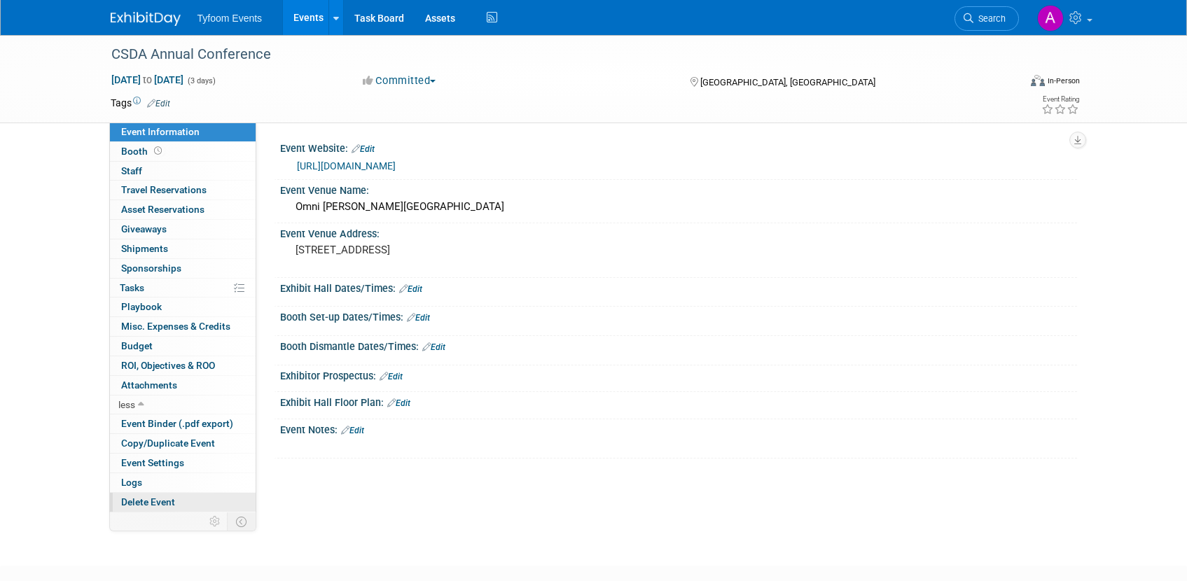
click at [156, 501] on span "Delete Event" at bounding box center [148, 501] width 54 height 11
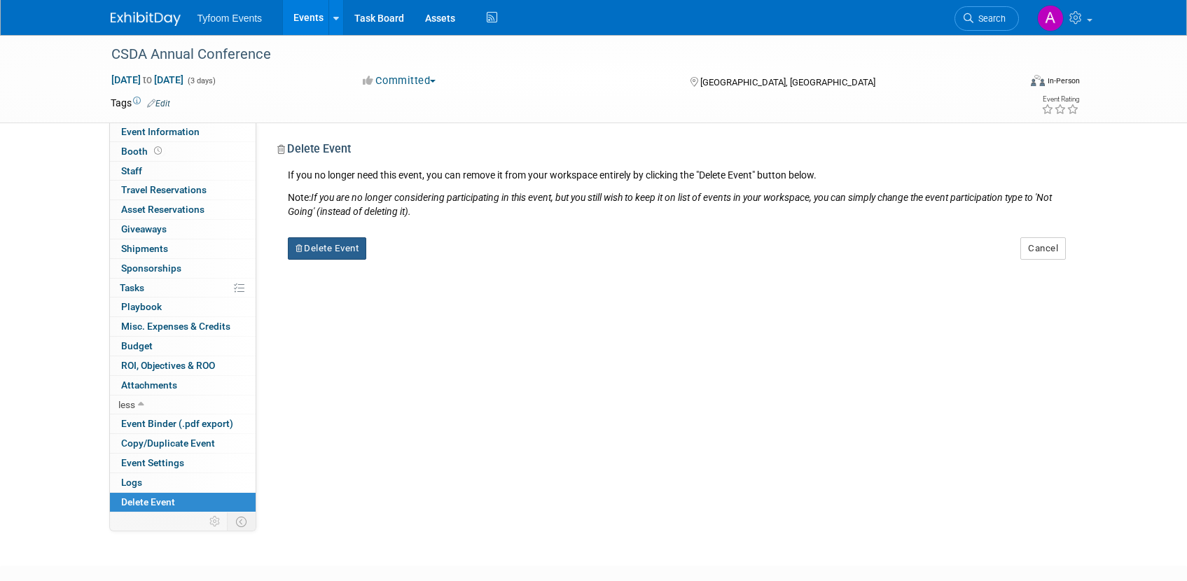
click at [327, 248] on button "Delete Event" at bounding box center [327, 248] width 79 height 22
click at [408, 257] on icon at bounding box center [405, 260] width 8 height 8
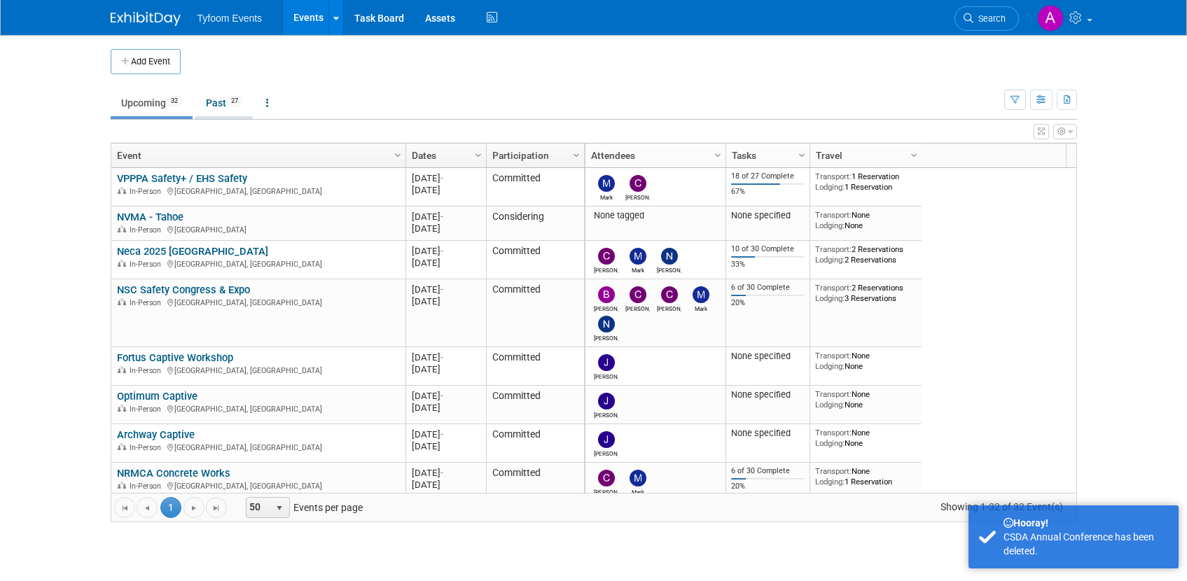
click at [226, 104] on link "Past 27" at bounding box center [223, 103] width 57 height 27
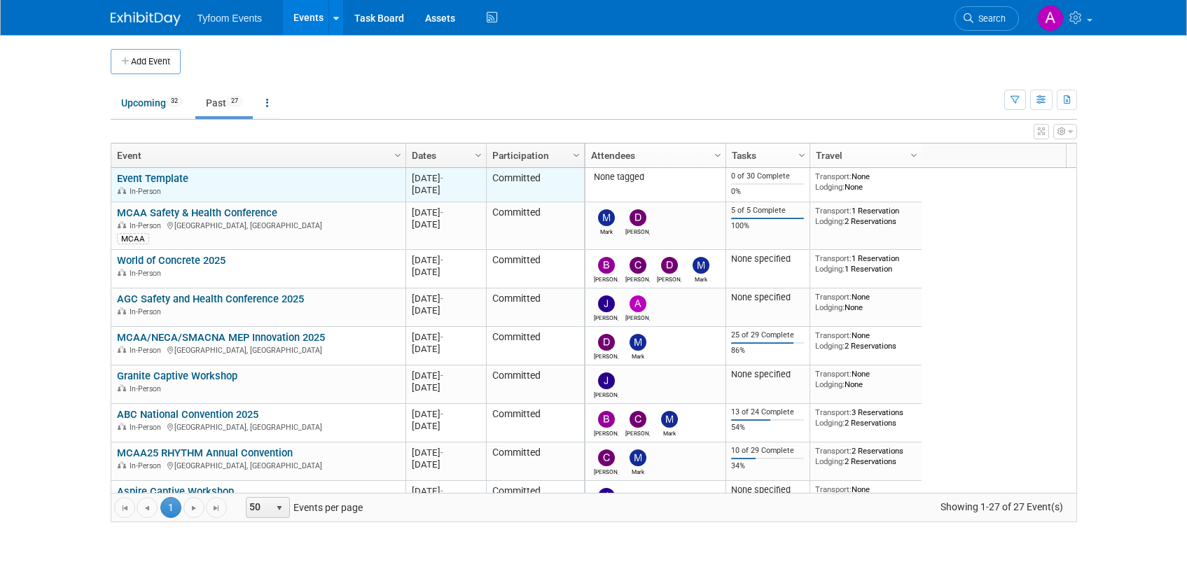
click at [209, 176] on div "Event Template In-Person" at bounding box center [258, 184] width 282 height 25
click at [181, 181] on link "Event Template" at bounding box center [152, 178] width 71 height 13
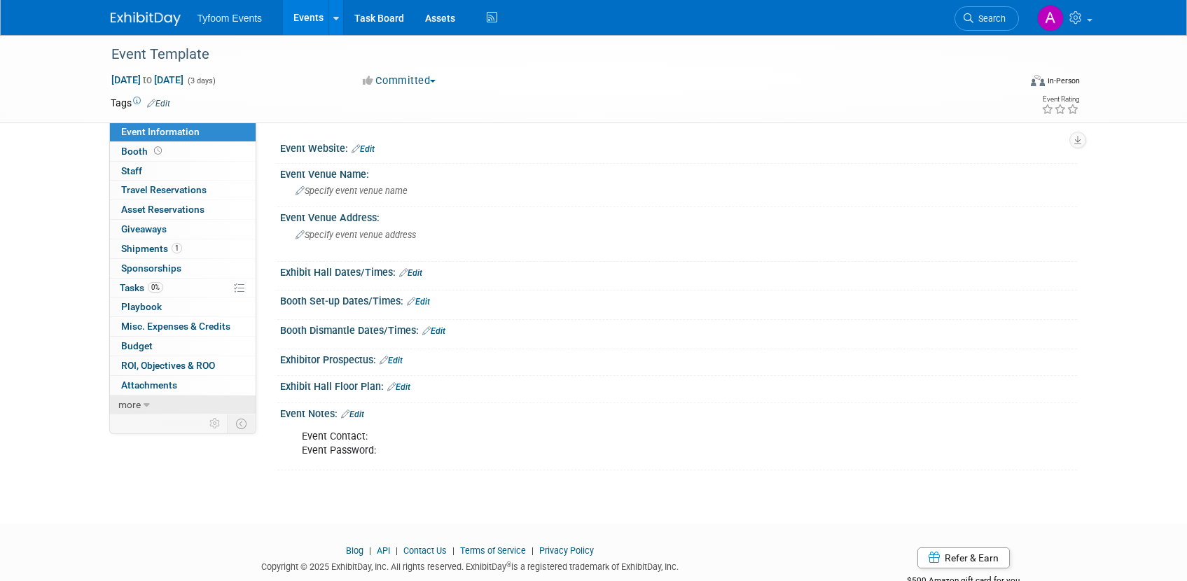
click at [144, 403] on icon at bounding box center [147, 405] width 6 height 10
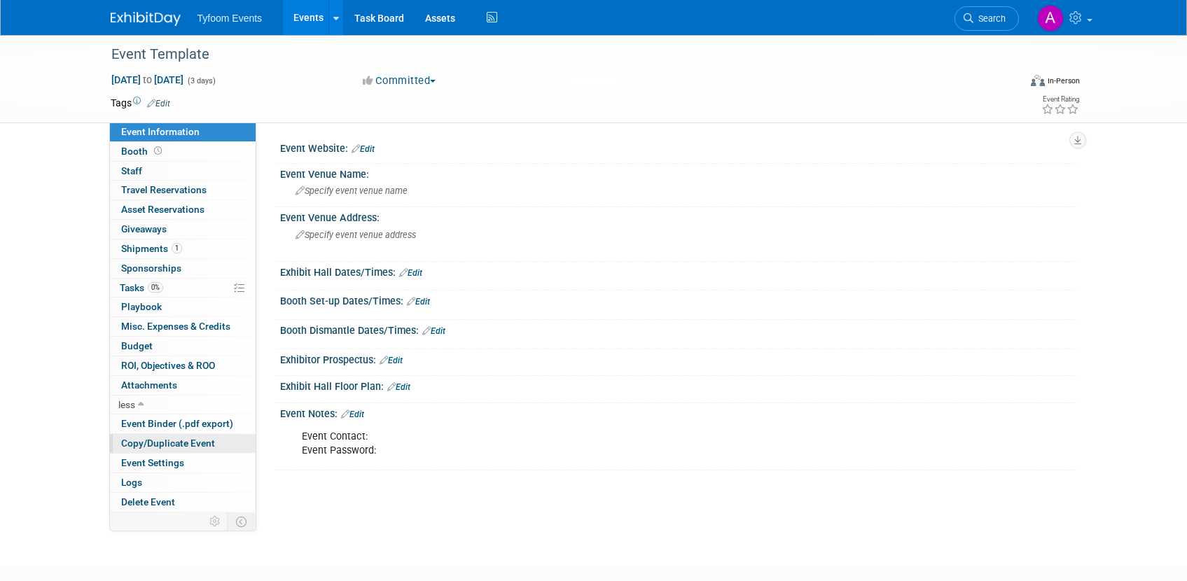
click at [161, 442] on span "Copy/Duplicate Event" at bounding box center [168, 443] width 94 height 11
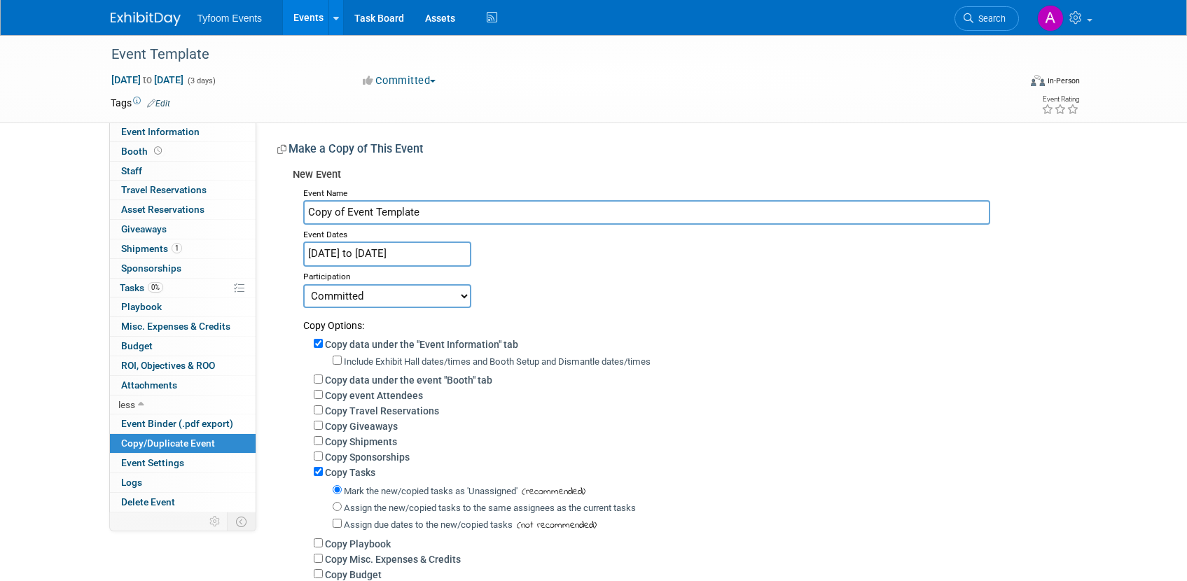
scroll to position [209, 0]
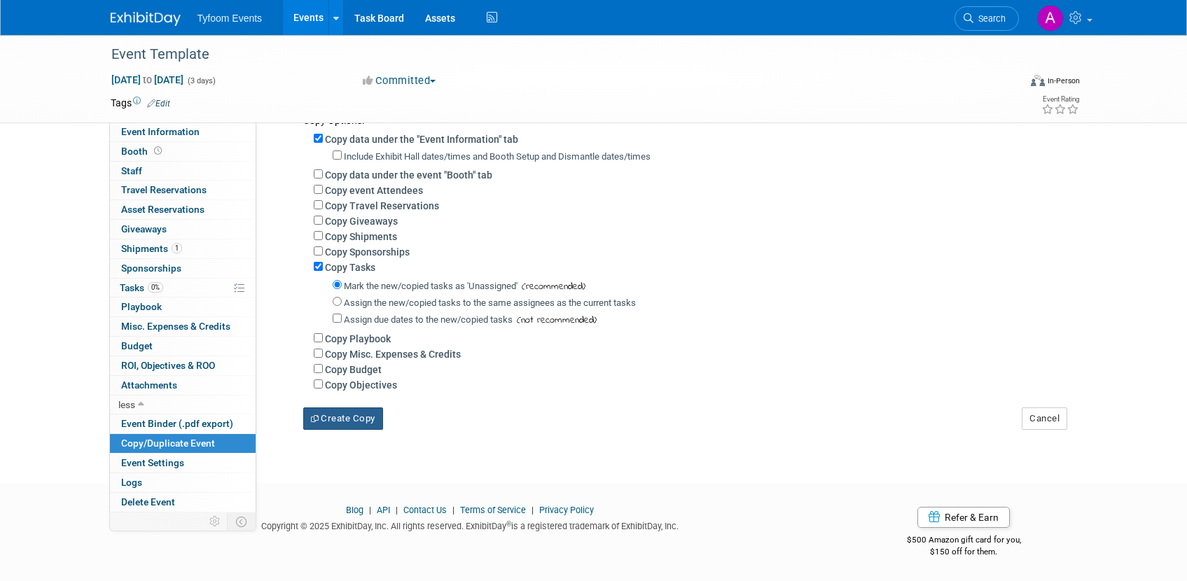
click at [334, 418] on button "Create Copy" at bounding box center [343, 418] width 80 height 22
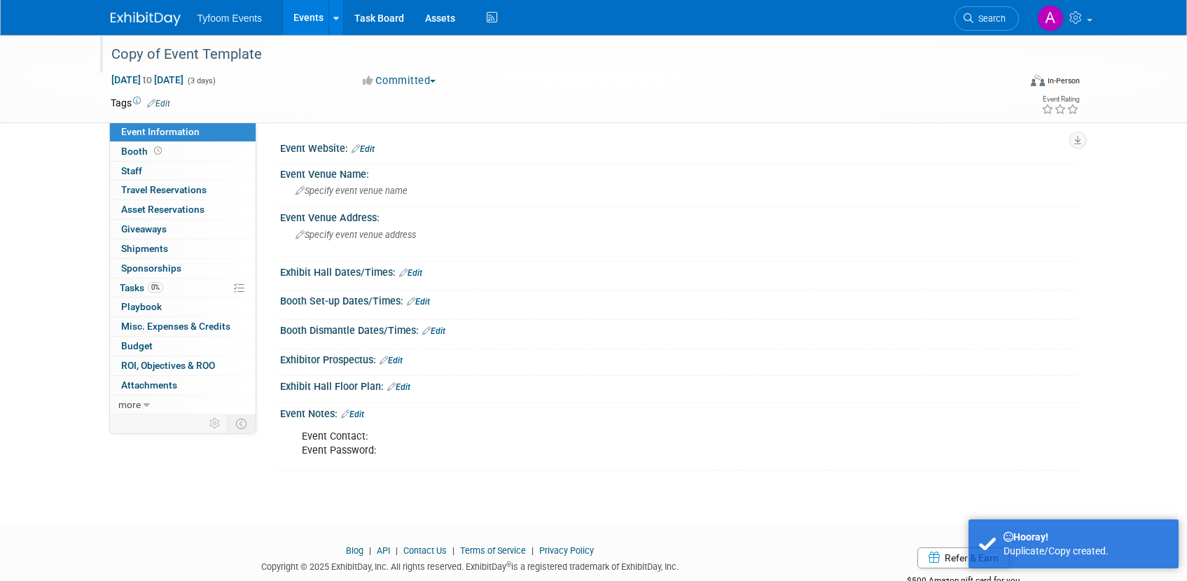
click at [252, 51] on div "Copy of Event Template" at bounding box center [551, 54] width 891 height 25
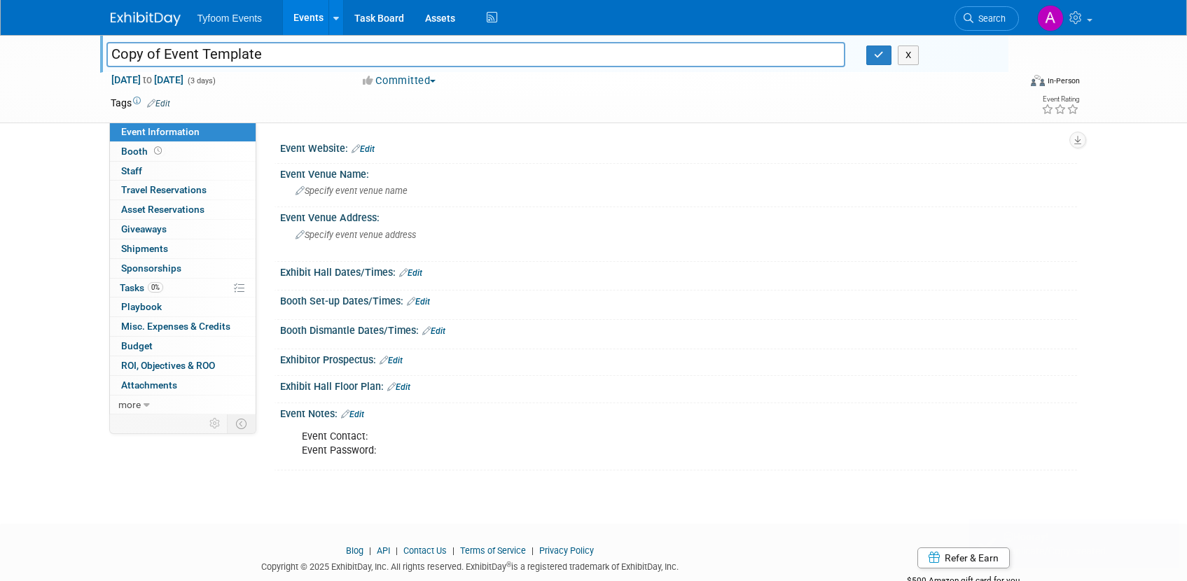
drag, startPoint x: 267, startPoint y: 55, endPoint x: 102, endPoint y: 48, distance: 165.4
click at [102, 48] on div "Copy of Event Template" at bounding box center [476, 56] width 760 height 21
type input "\"
type input "CSDA Annual Conference"
click at [141, 78] on span "Jan 1, 2025 to Jan 3, 2025" at bounding box center [148, 80] width 74 height 13
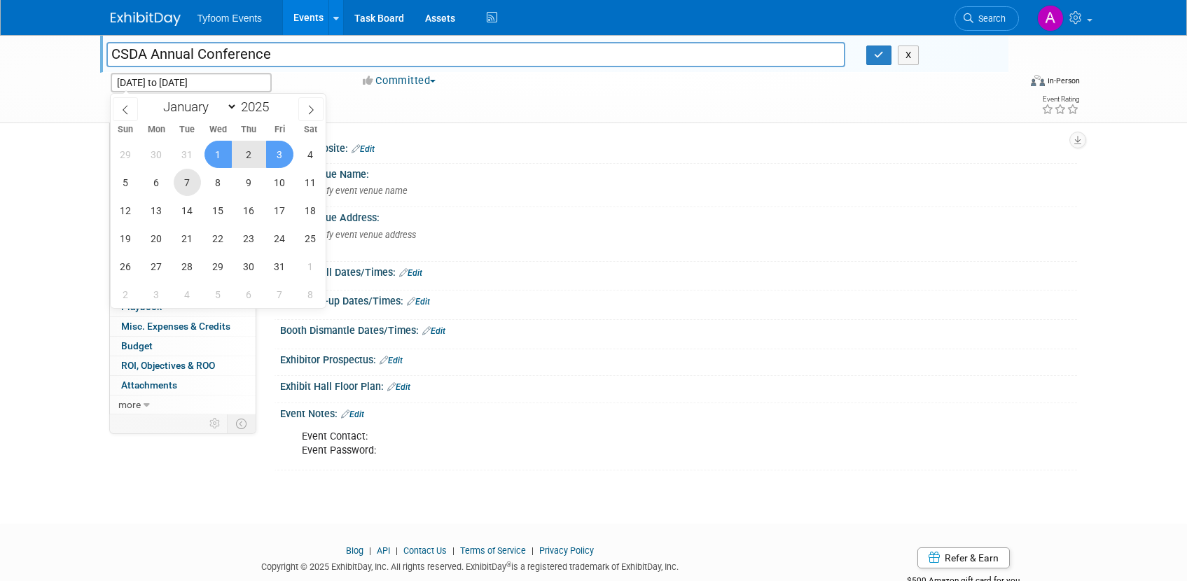
click at [185, 185] on span "7" at bounding box center [187, 182] width 27 height 27
click at [251, 183] on span "9" at bounding box center [248, 182] width 27 height 27
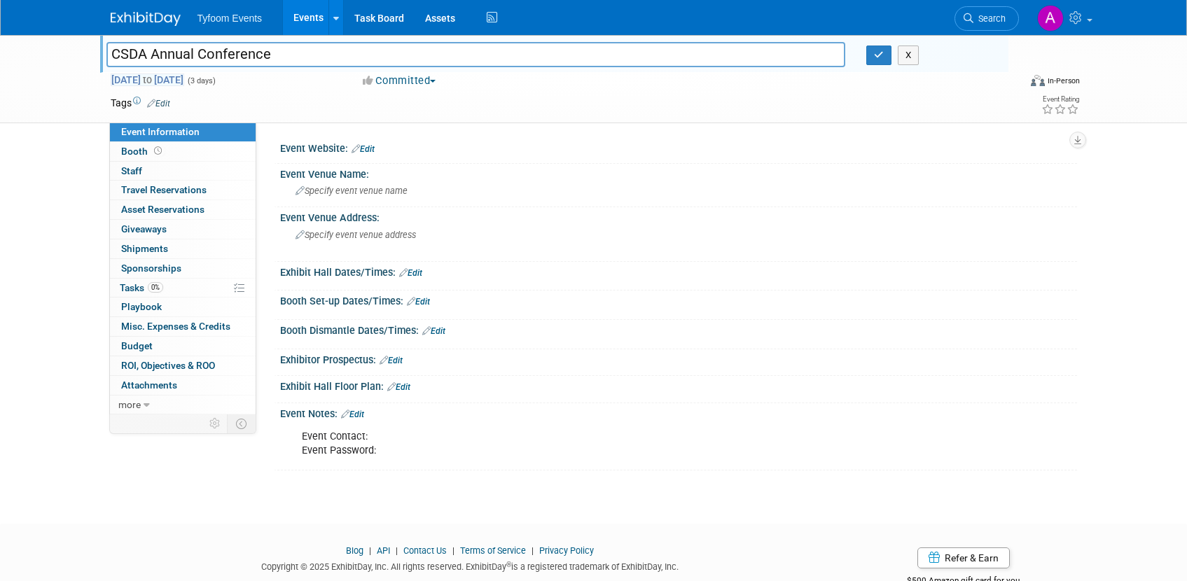
click at [140, 78] on span "Jan 7, 2025 to Jan 9, 2025" at bounding box center [148, 80] width 74 height 13
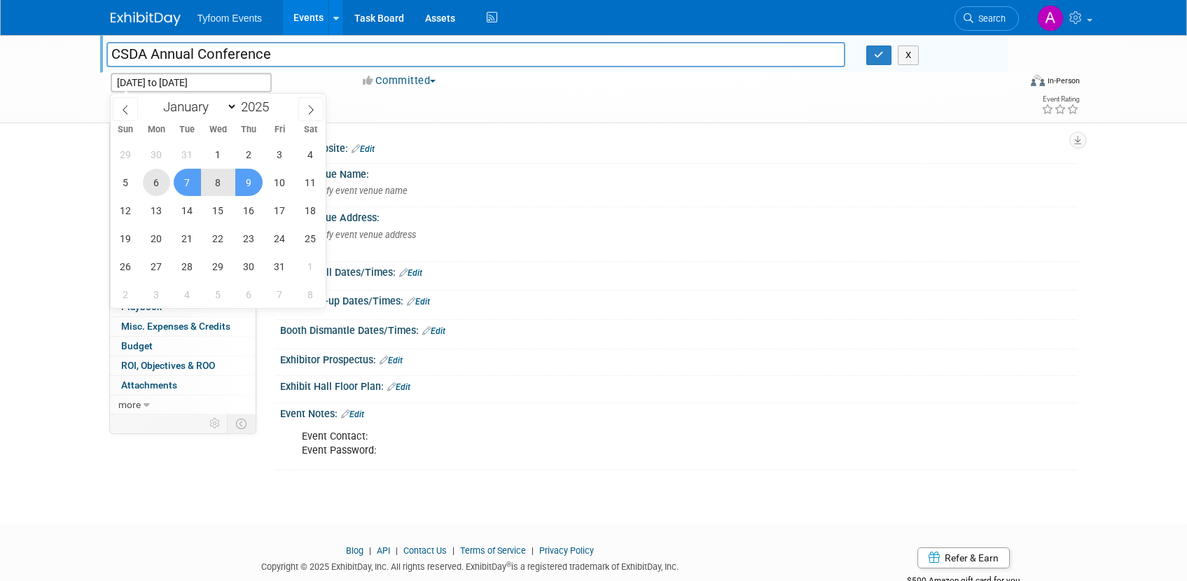
click at [165, 185] on span "6" at bounding box center [156, 182] width 27 height 27
type input "Jan 6, 2025"
click at [279, 186] on span "10" at bounding box center [279, 182] width 27 height 27
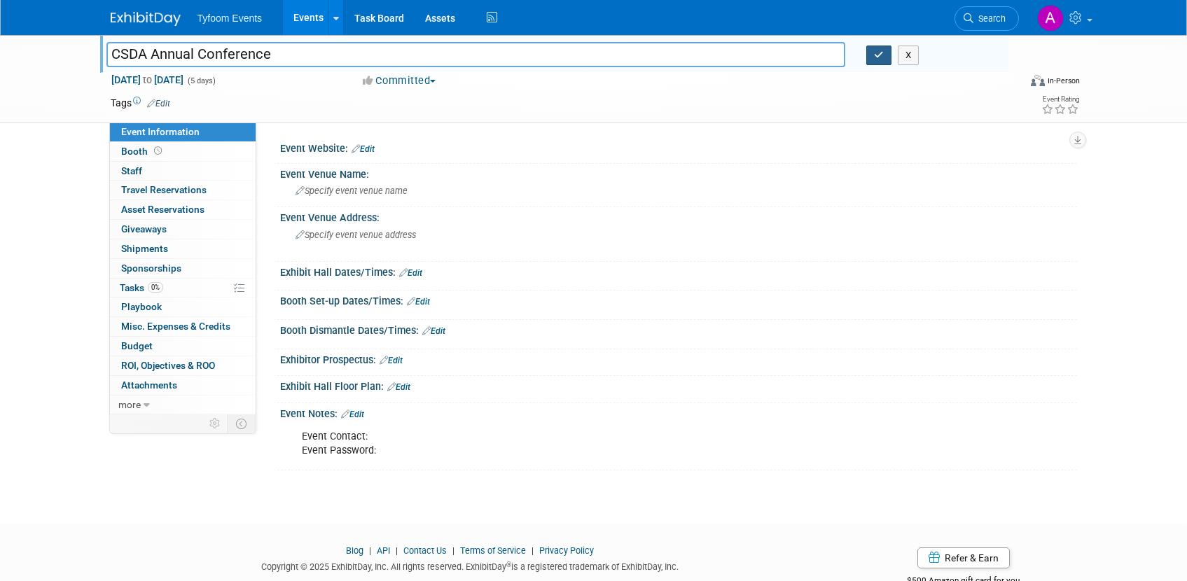
click at [884, 55] on button "button" at bounding box center [878, 56] width 25 height 20
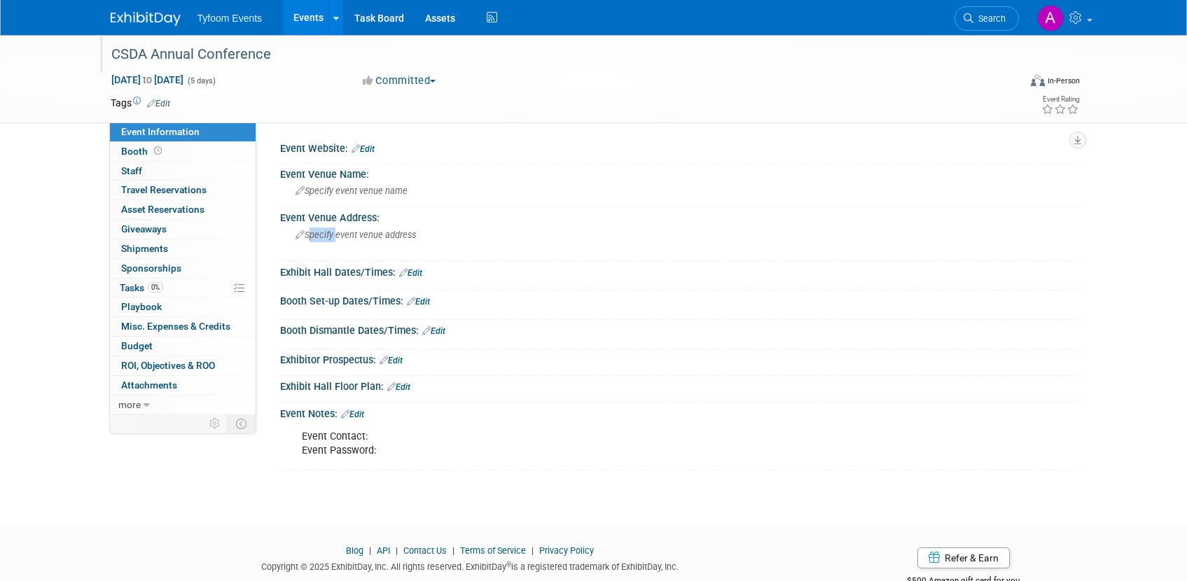
click at [367, 147] on link "Edit" at bounding box center [362, 149] width 23 height 10
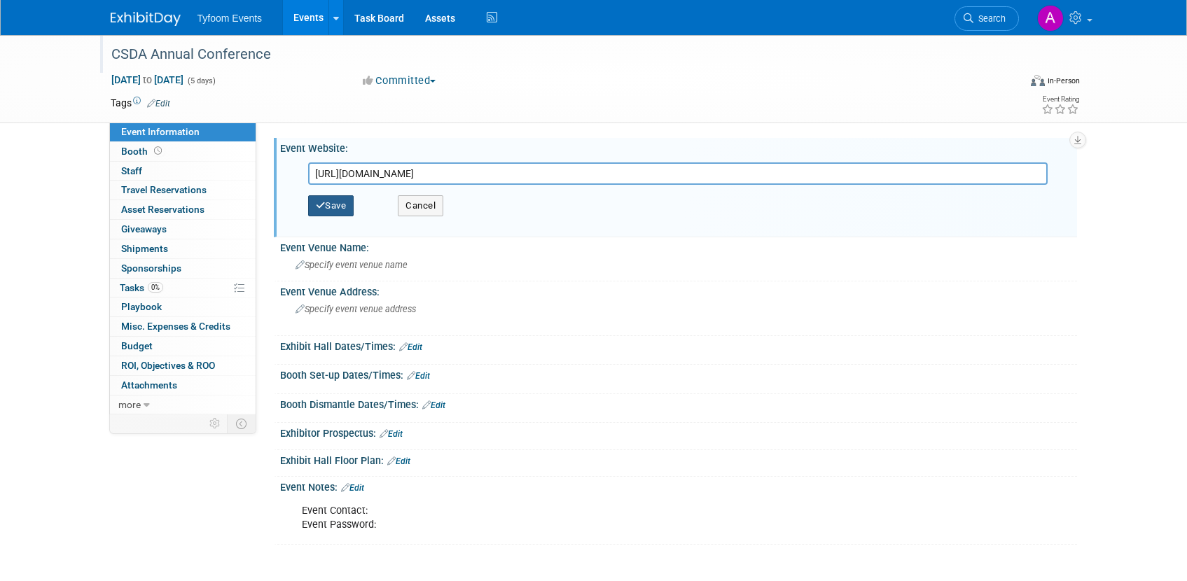
type input "[URL][DOMAIN_NAME]"
click at [333, 199] on button "Save" at bounding box center [331, 205] width 46 height 21
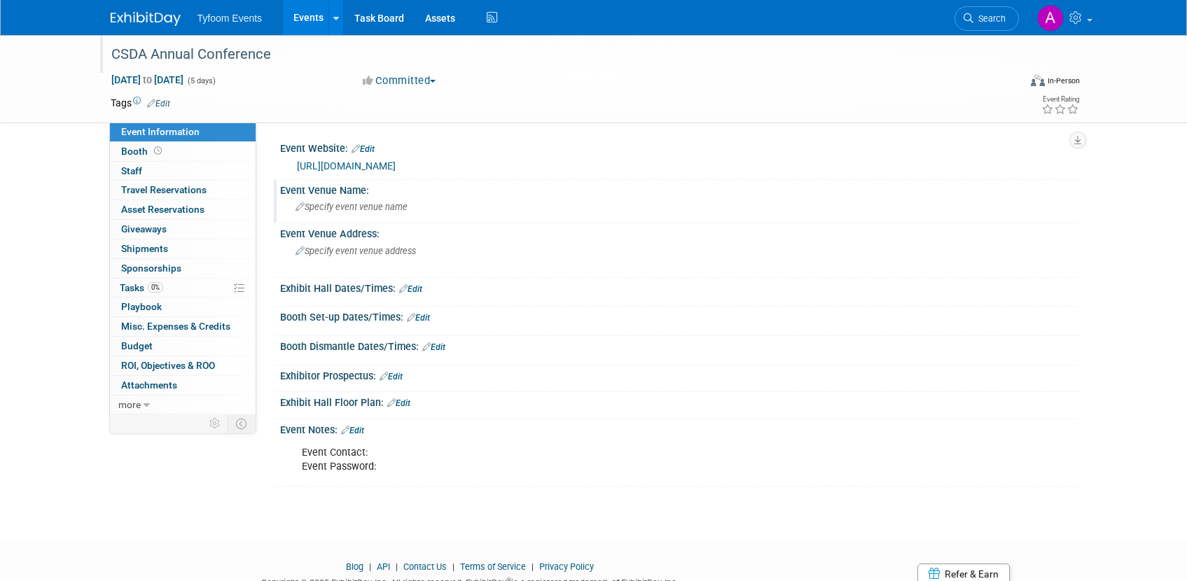
click at [345, 206] on span "Specify event venue name" at bounding box center [351, 207] width 112 height 11
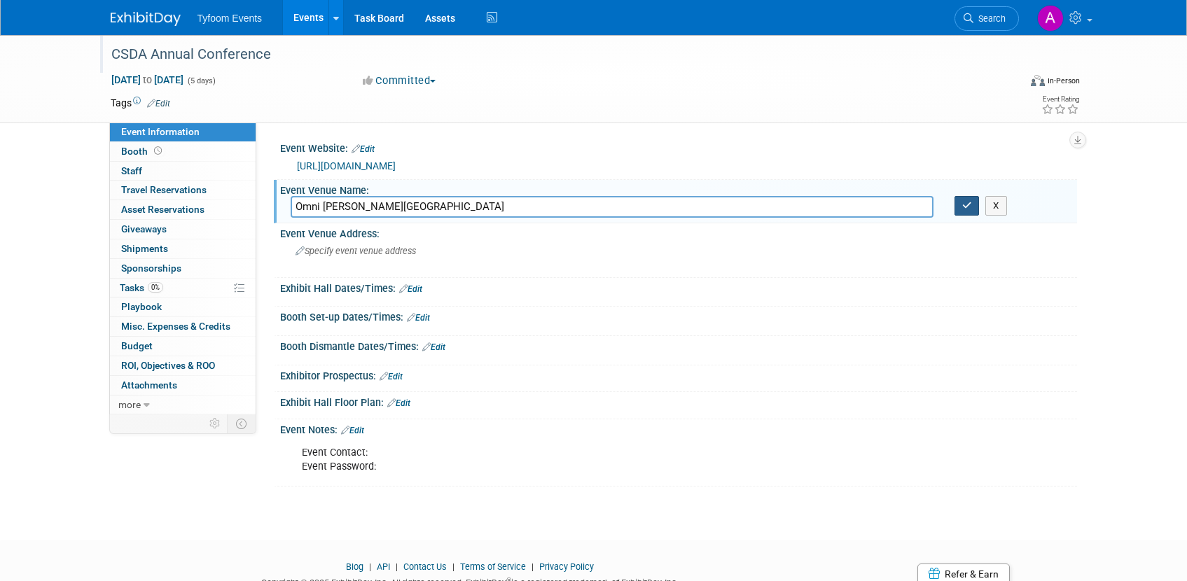
type input "Omni Amelia Island Resort & Spa"
click at [973, 206] on button "button" at bounding box center [966, 206] width 25 height 20
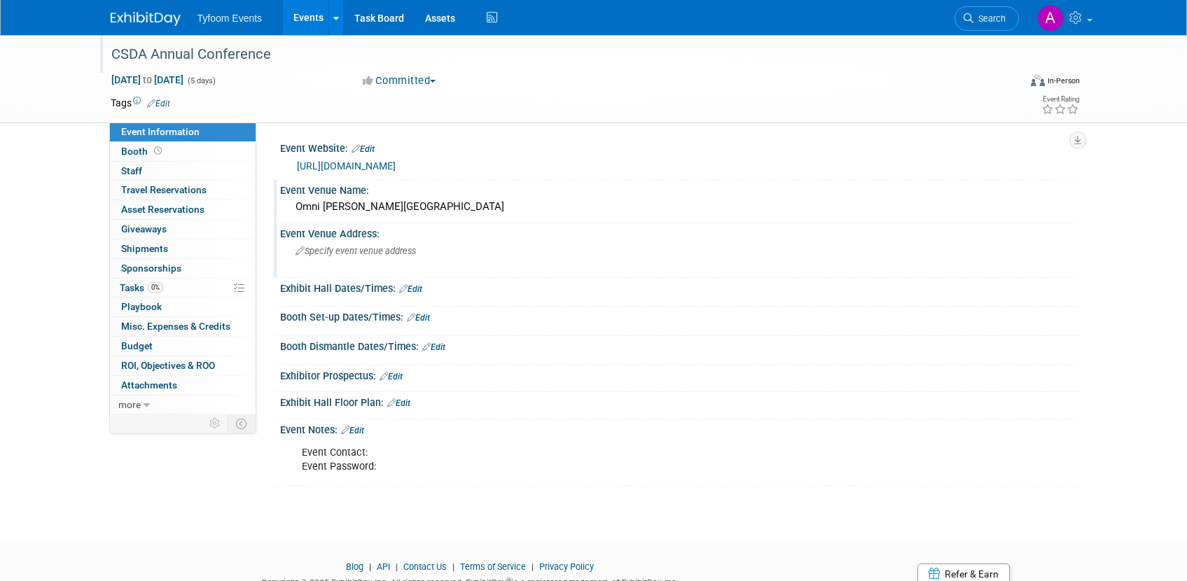
click at [302, 250] on icon at bounding box center [299, 251] width 9 height 9
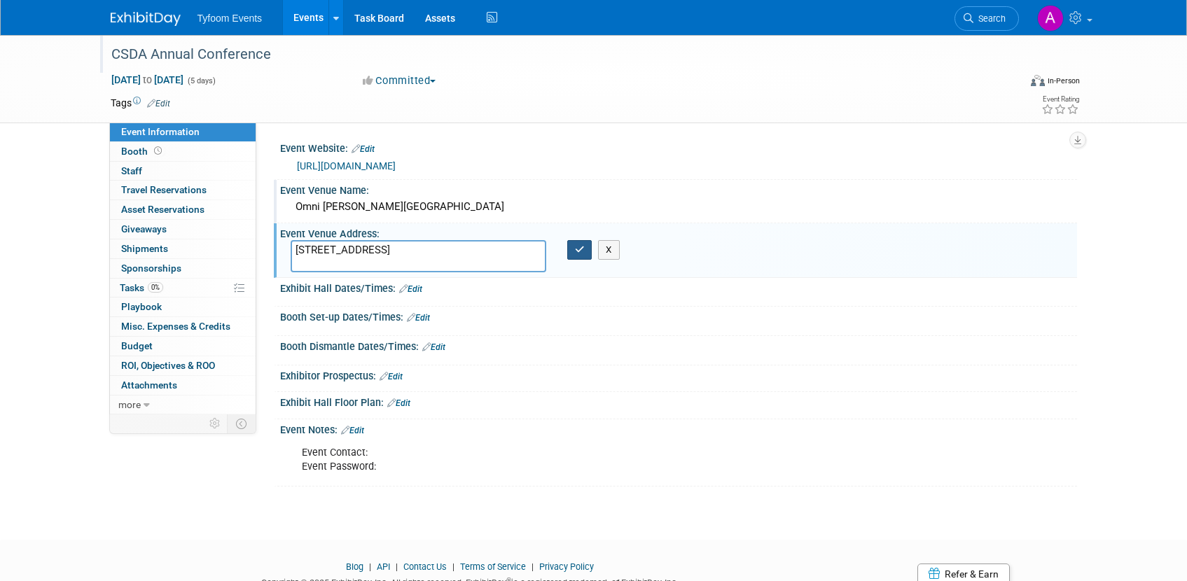
type textarea "39 Beach Lagoon Rd, Fernandina Beach, FL 32034"
click at [583, 253] on icon "button" at bounding box center [580, 249] width 10 height 9
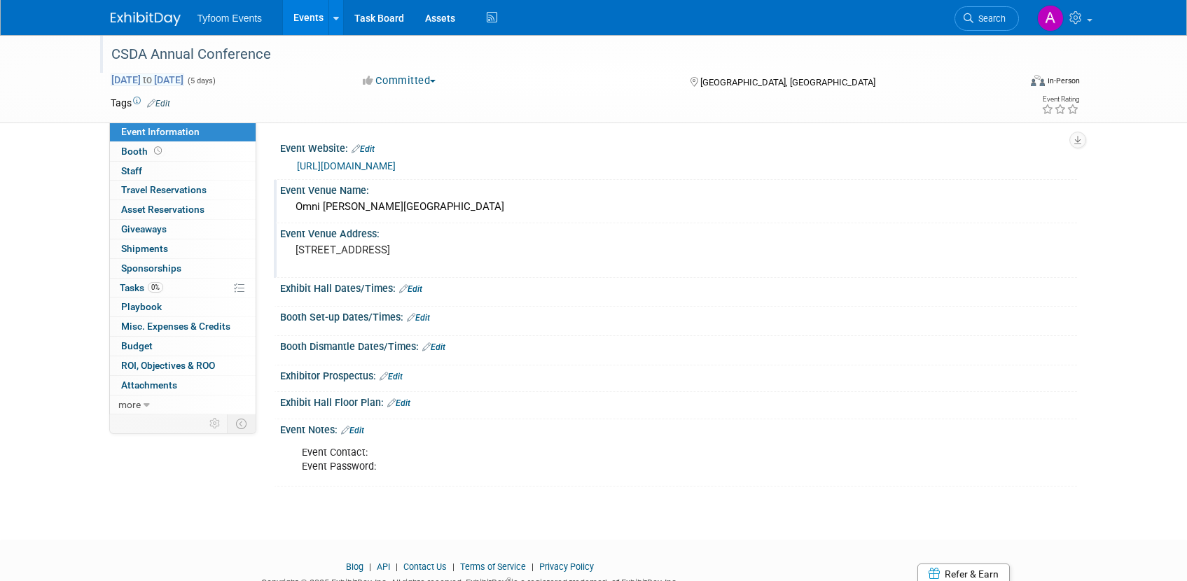
click at [150, 77] on span "Jan 6, 2025 to Jan 10, 2025" at bounding box center [148, 80] width 74 height 13
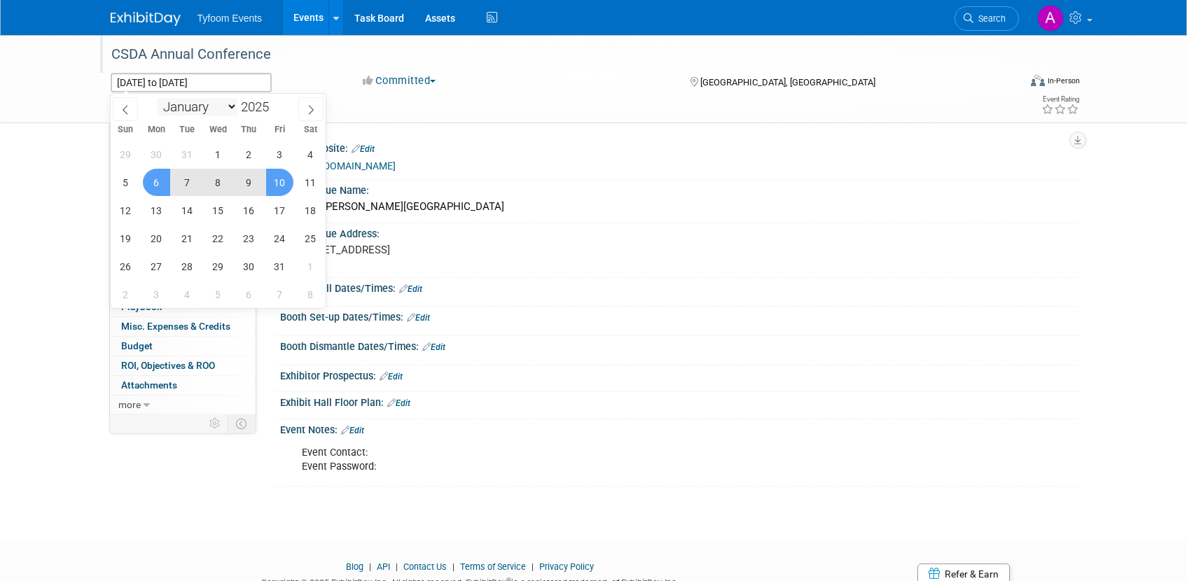
click at [235, 108] on select "January February March April May June July August September October November De…" at bounding box center [197, 107] width 81 height 18
select select "3"
click at [277, 102] on span at bounding box center [275, 103] width 10 height 8
type input "2026"
click at [164, 183] on span "6" at bounding box center [156, 182] width 27 height 27
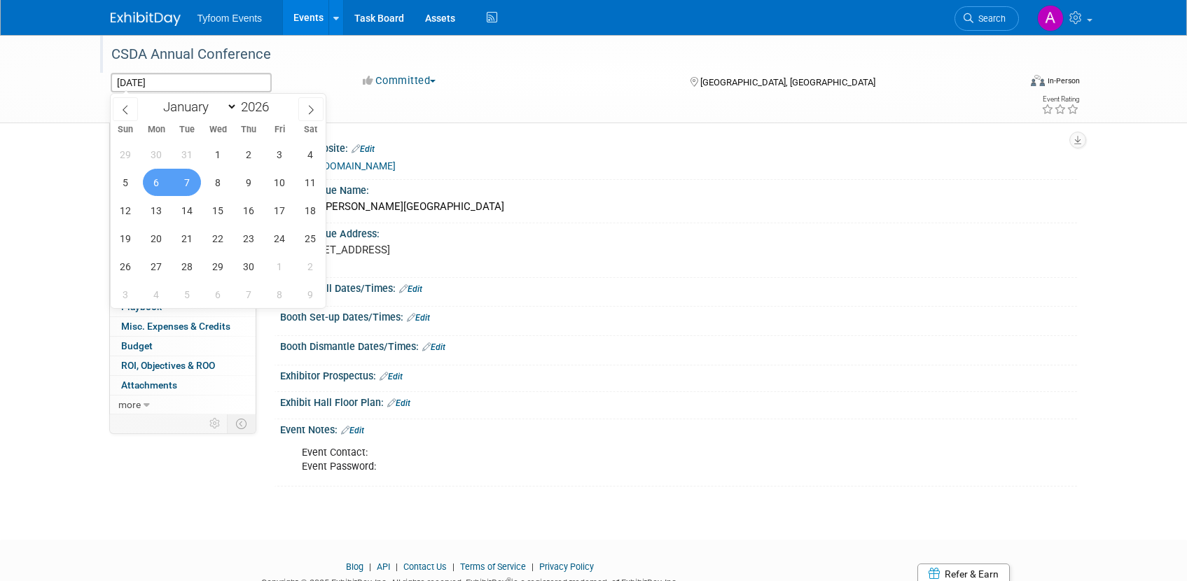
click at [185, 184] on span "7" at bounding box center [187, 182] width 27 height 27
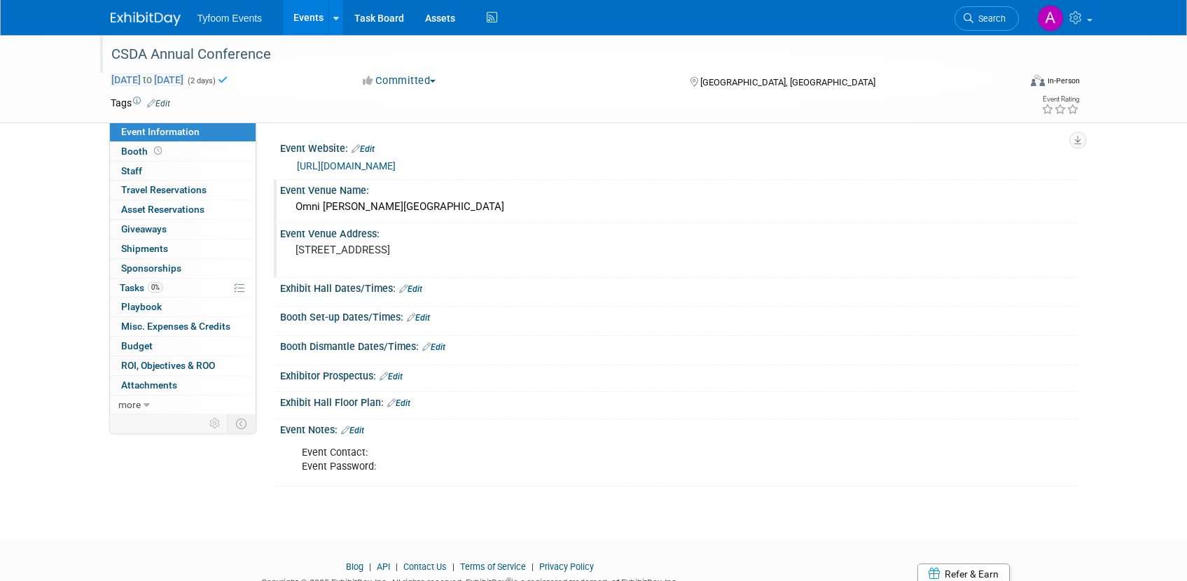
click at [153, 77] on span "Apr 6, 2026 to Apr 7, 2026" at bounding box center [148, 80] width 74 height 13
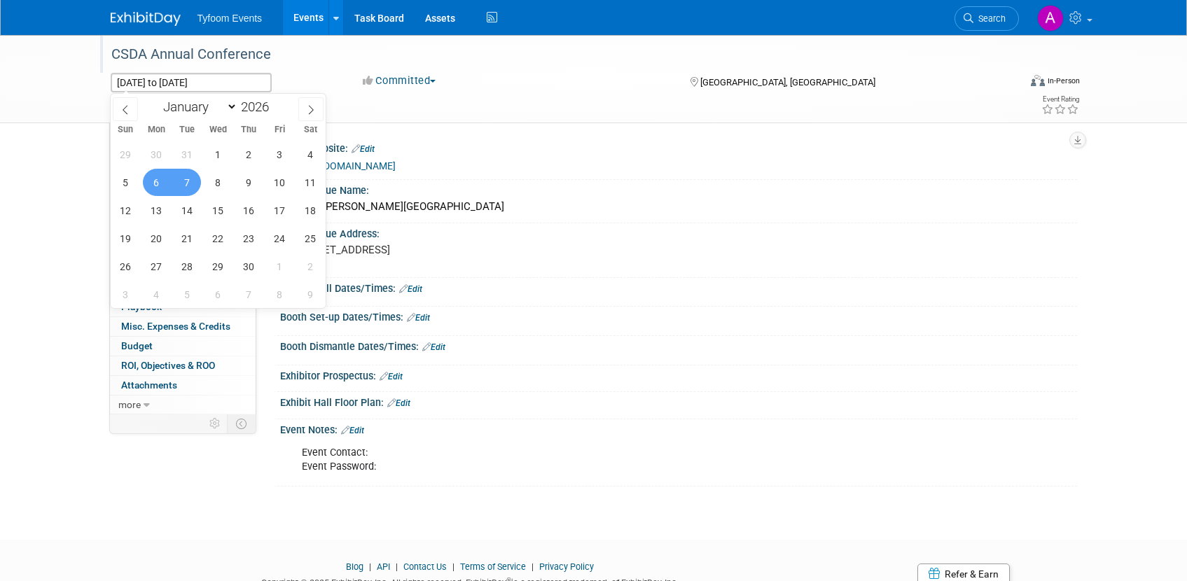
click at [180, 176] on span "7" at bounding box center [187, 182] width 27 height 27
type input "Apr 7, 2026"
click at [253, 182] on span "9" at bounding box center [248, 182] width 27 height 27
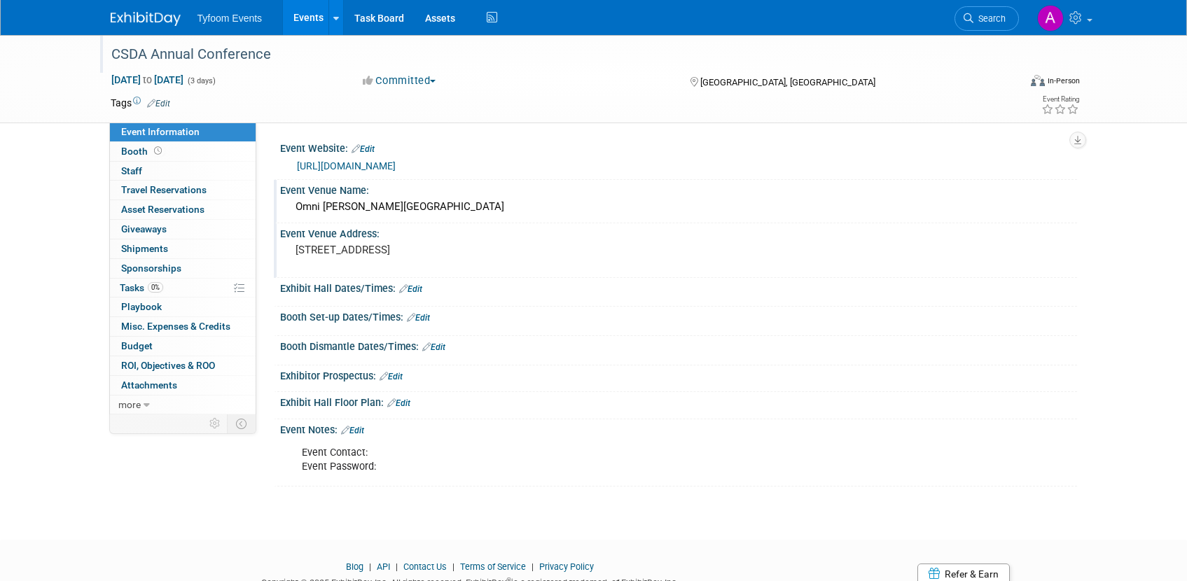
click at [298, 18] on link "Events" at bounding box center [308, 17] width 51 height 35
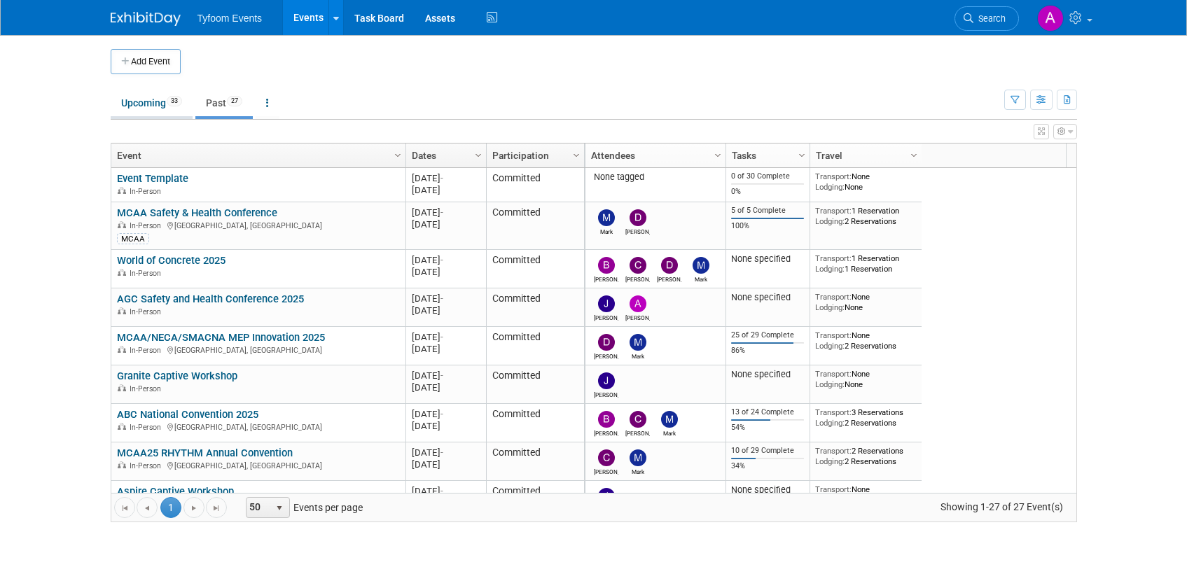
click at [146, 109] on link "Upcoming 33" at bounding box center [152, 103] width 82 height 27
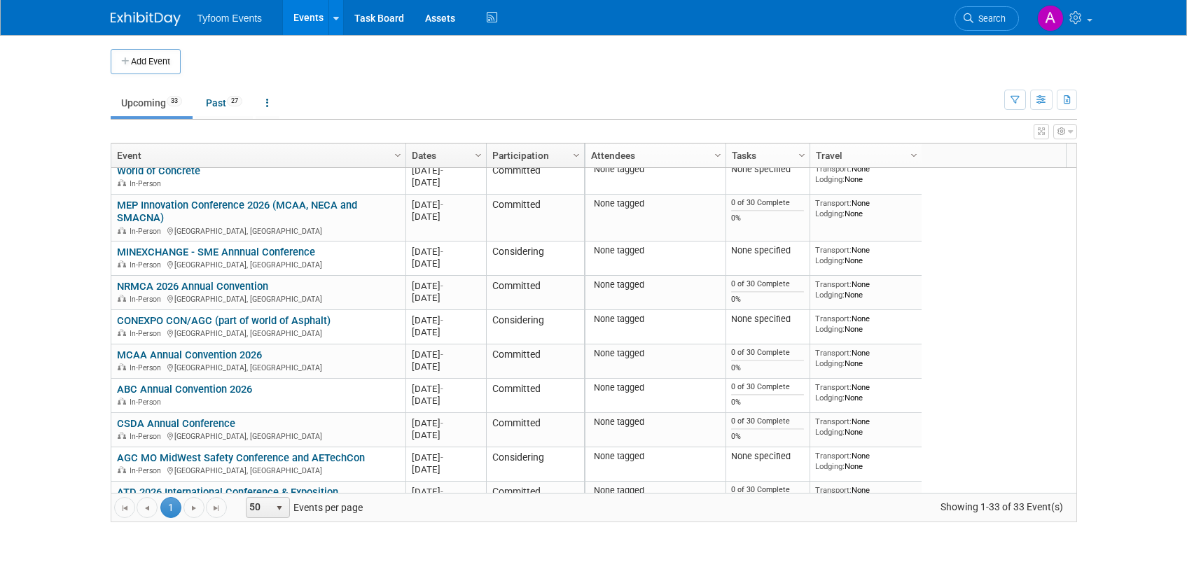
scroll to position [484, 0]
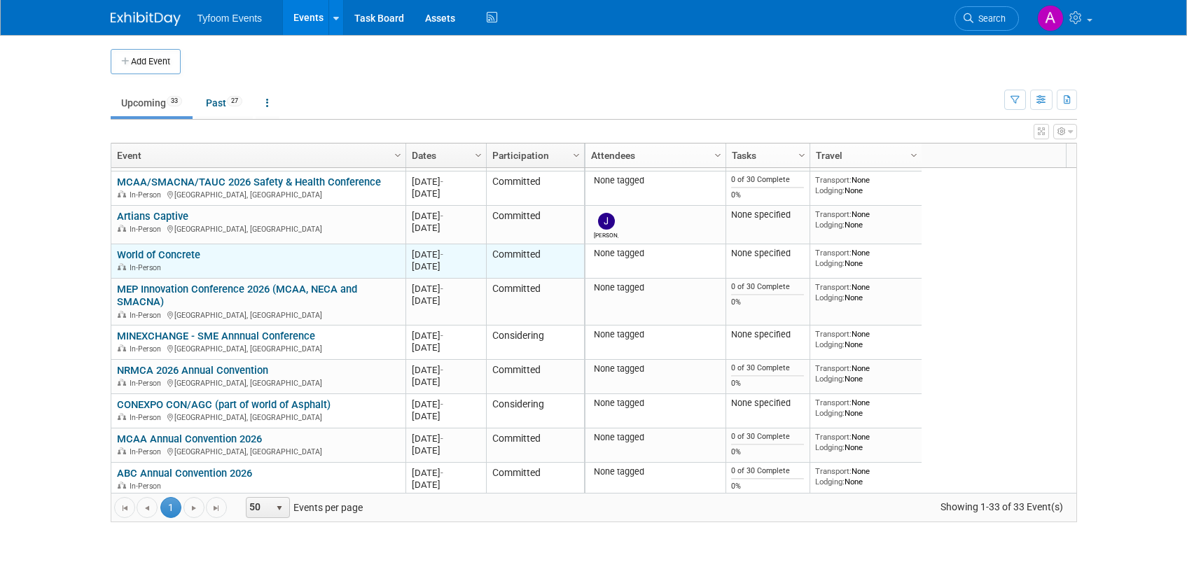
click at [156, 250] on link "World of Concrete" at bounding box center [158, 255] width 83 height 13
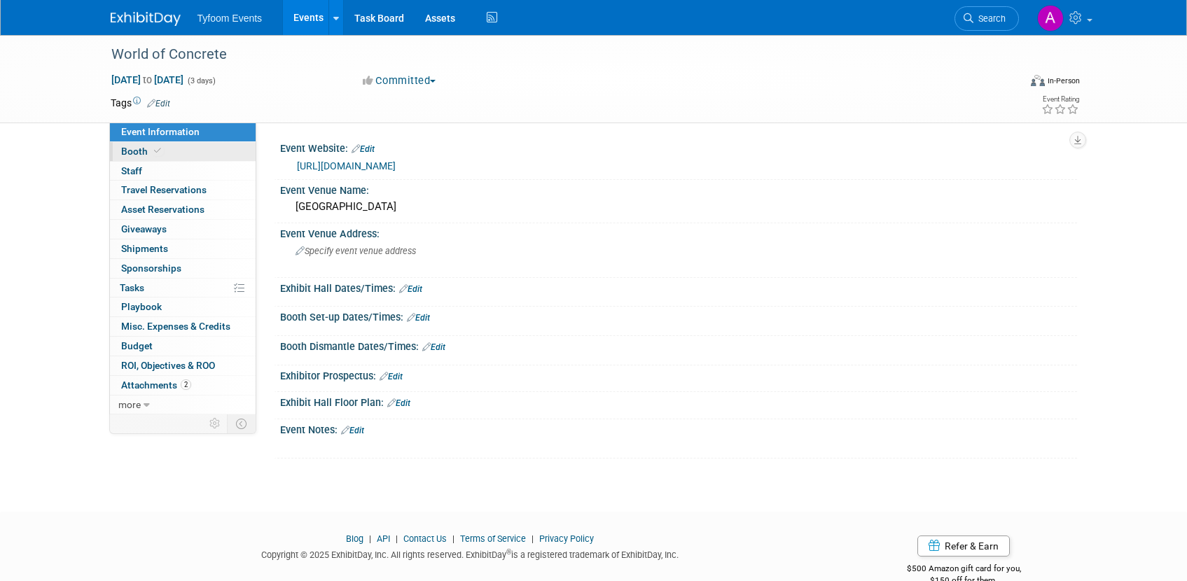
click at [141, 154] on span "Booth" at bounding box center [142, 151] width 43 height 11
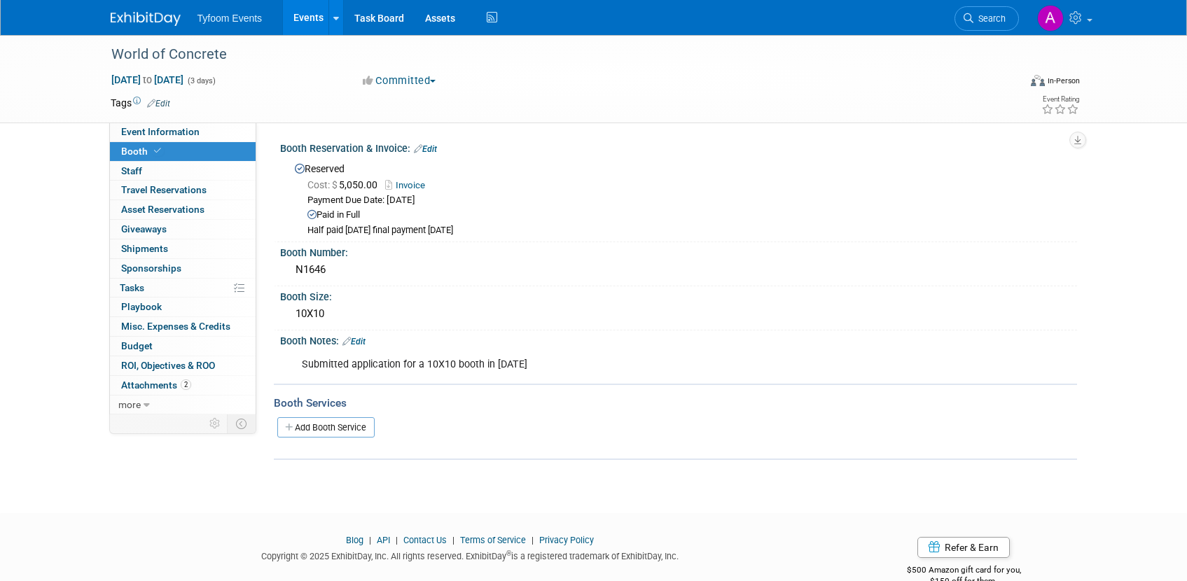
click at [419, 184] on link "Invoice" at bounding box center [408, 185] width 47 height 11
click at [184, 78] on span "[DATE] to [DATE]" at bounding box center [148, 80] width 74 height 13
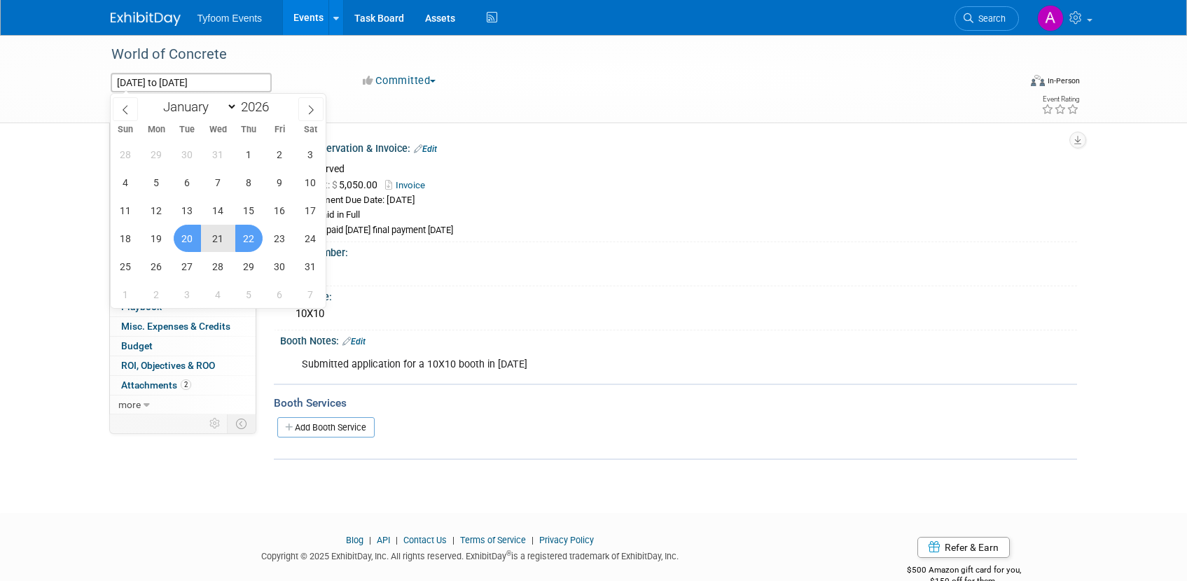
click at [303, 74] on div "[DATE] to [DATE] (3 days) [DATE] to [DATE]" at bounding box center [224, 83] width 227 height 20
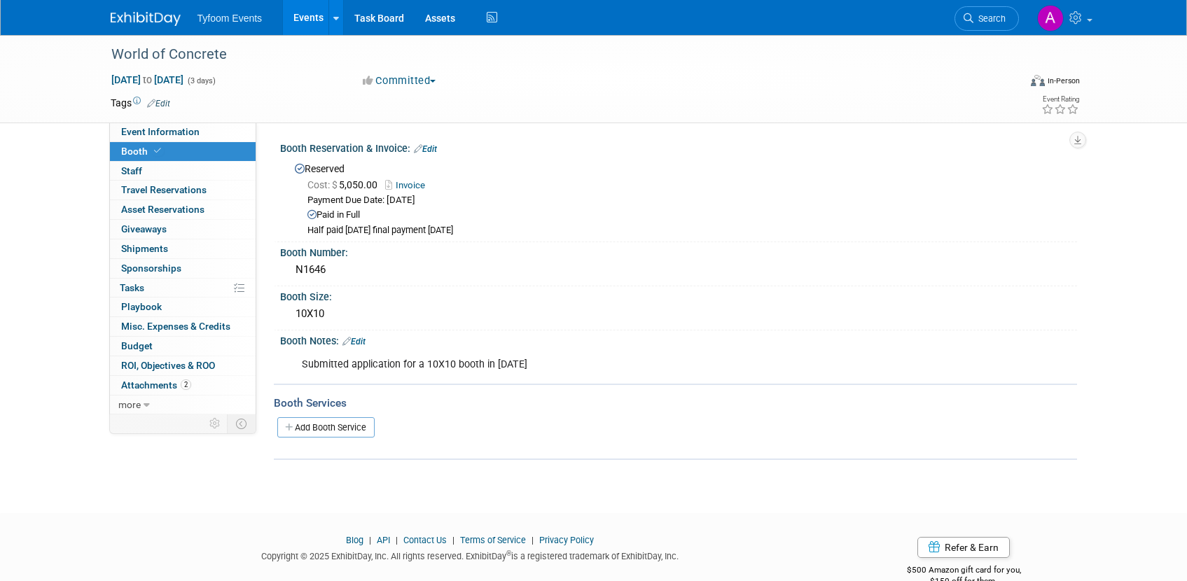
click at [311, 25] on link "Events" at bounding box center [308, 17] width 51 height 35
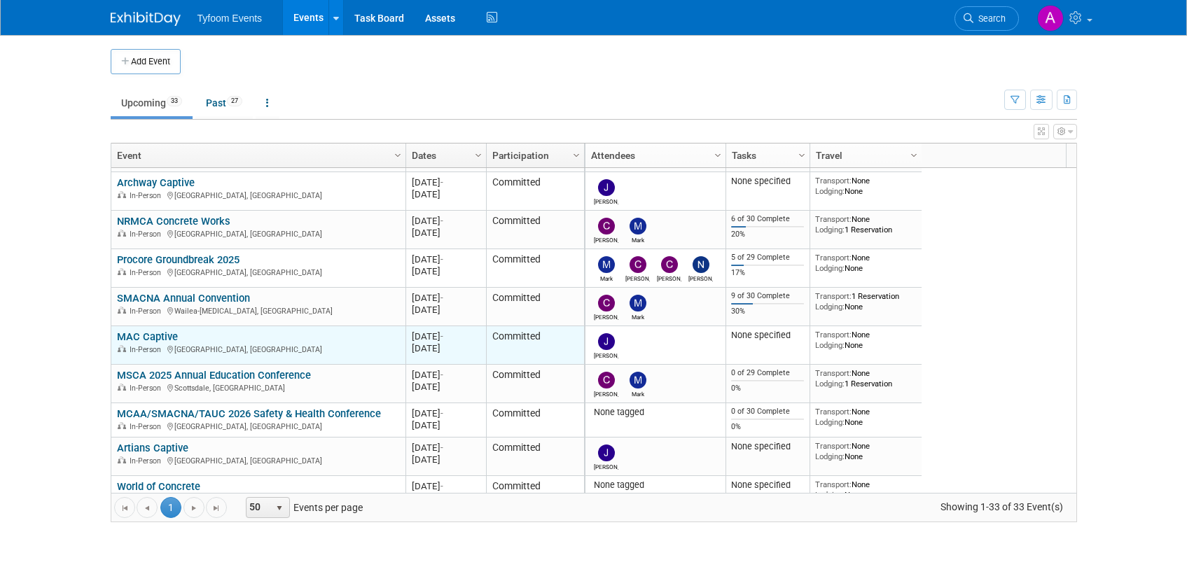
scroll to position [336, 0]
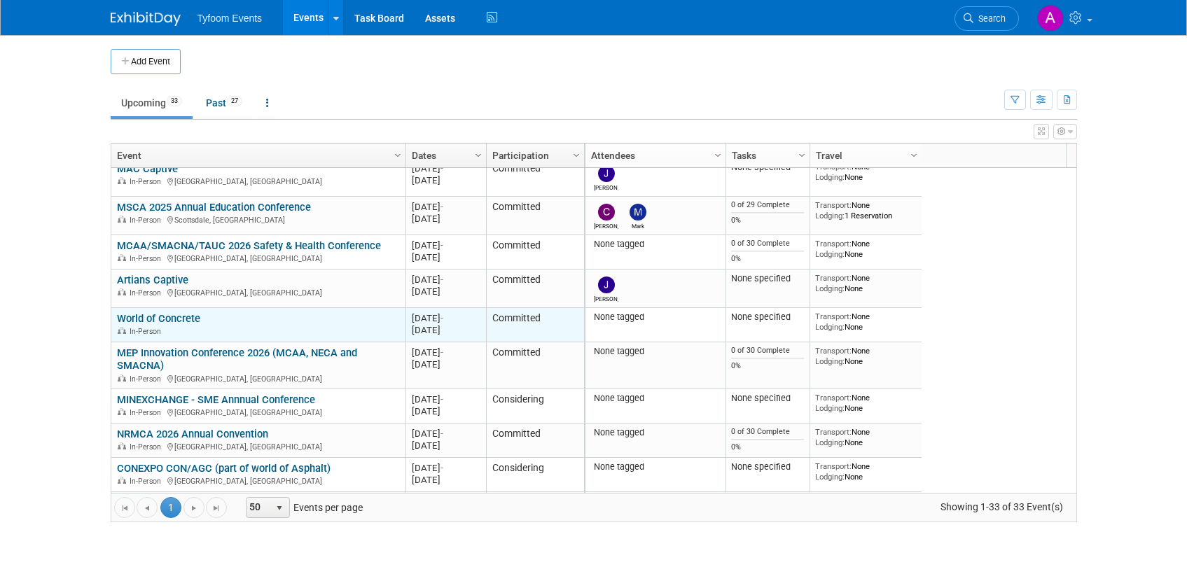
click at [183, 319] on link "World of Concrete" at bounding box center [158, 318] width 83 height 13
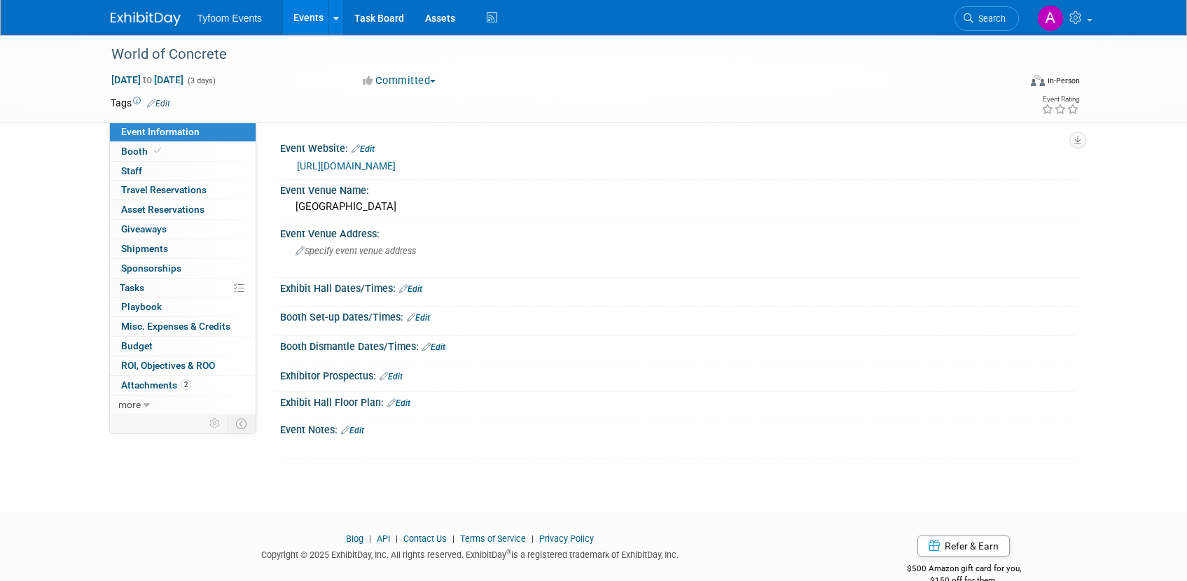
click at [144, 23] on img at bounding box center [146, 19] width 70 height 14
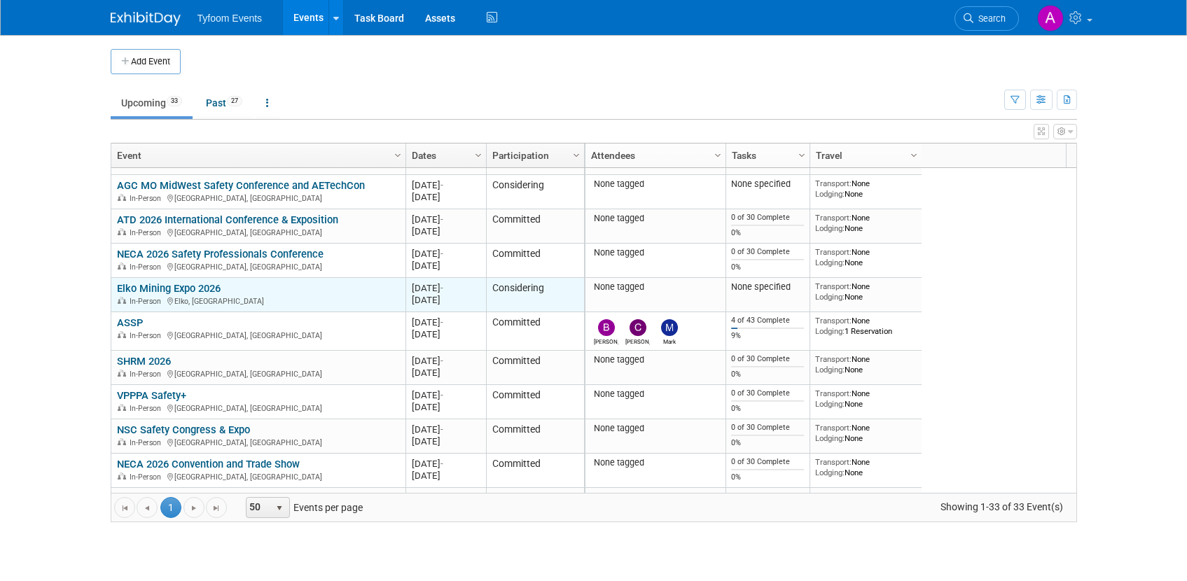
scroll to position [904, 0]
